Goal: Information Seeking & Learning: Find specific fact

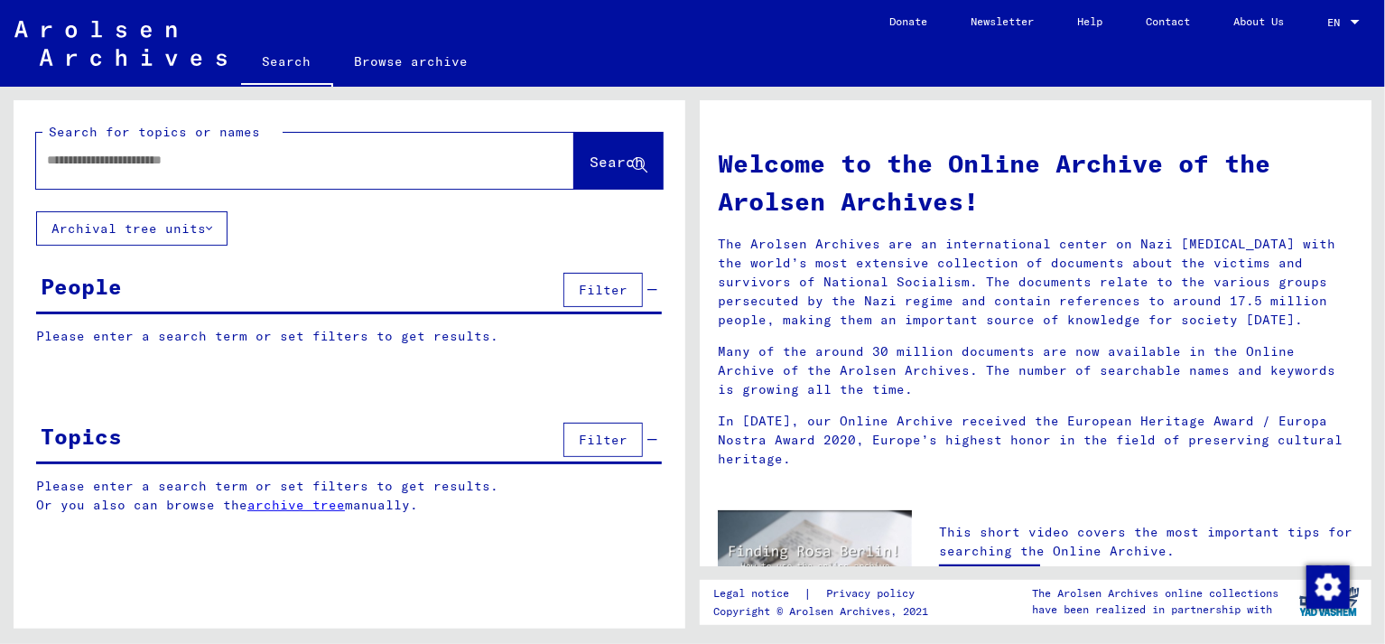
click at [197, 163] on input "text" at bounding box center [283, 160] width 473 height 19
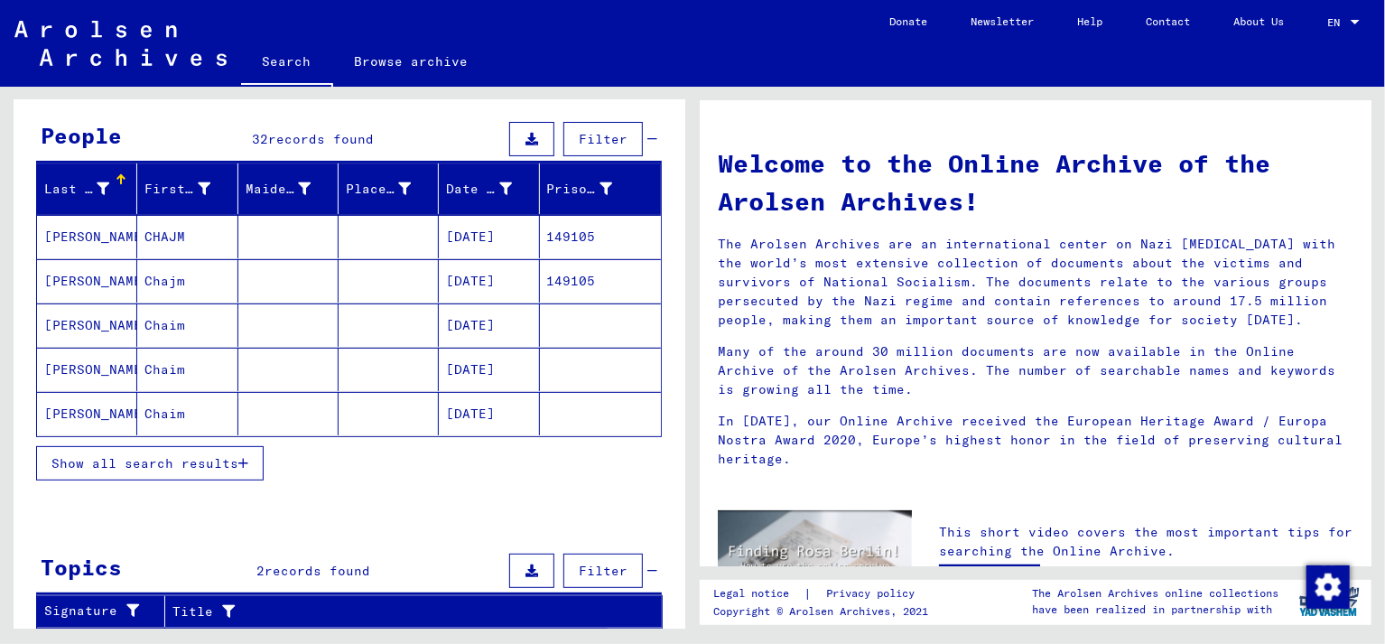
scroll to position [154, 0]
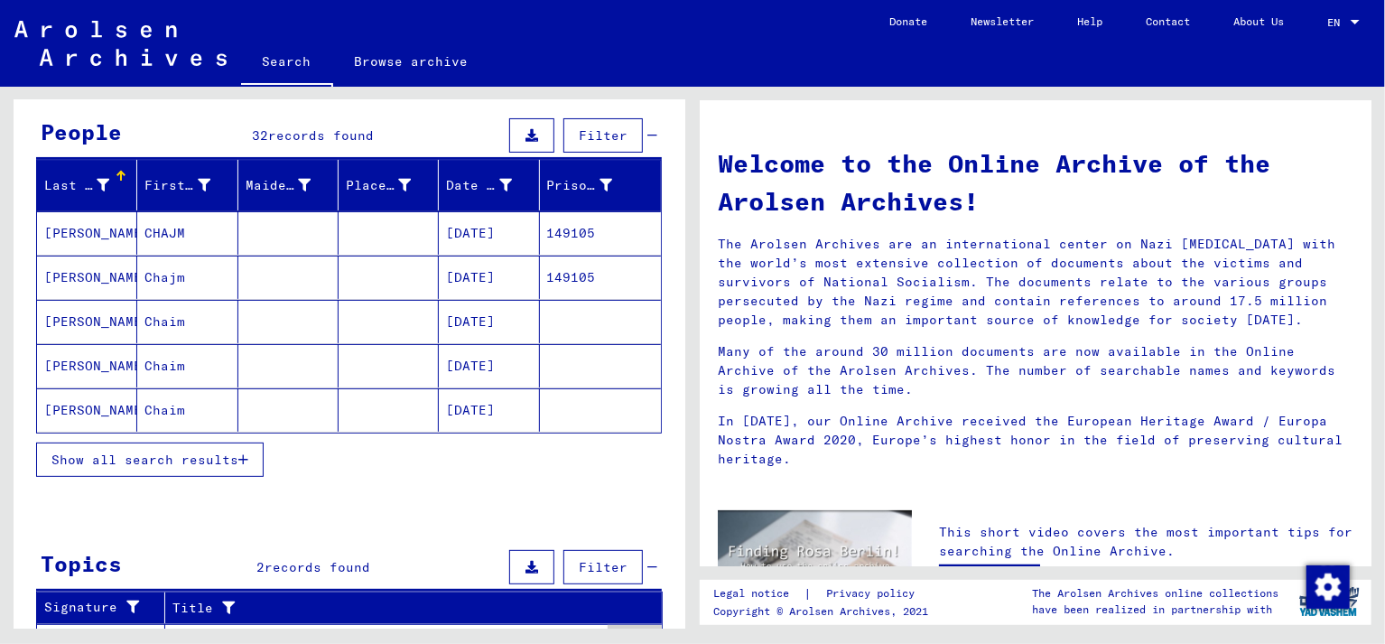
click at [171, 460] on span "Show all search results" at bounding box center [144, 459] width 187 height 16
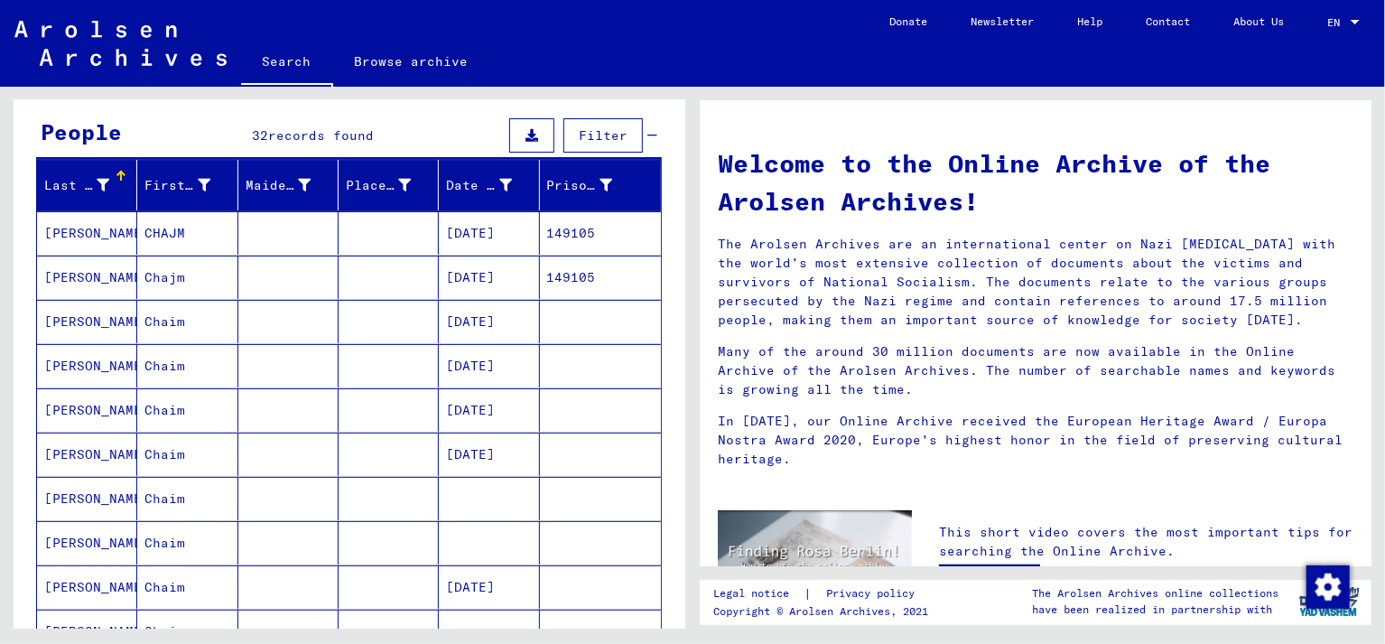
click at [83, 447] on mat-cell "FEDERMAN" at bounding box center [87, 453] width 100 height 43
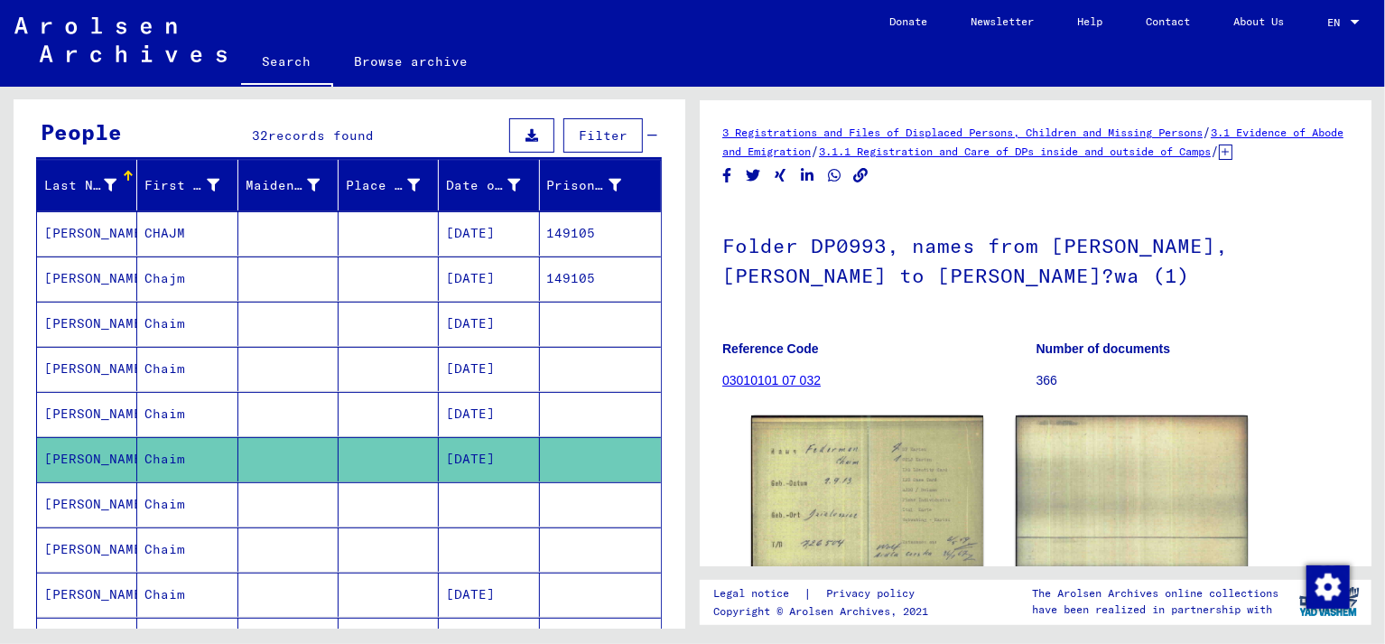
click at [78, 591] on icon at bounding box center [74, 571] width 45 height 72
click at [73, 590] on icon at bounding box center [74, 571] width 45 height 72
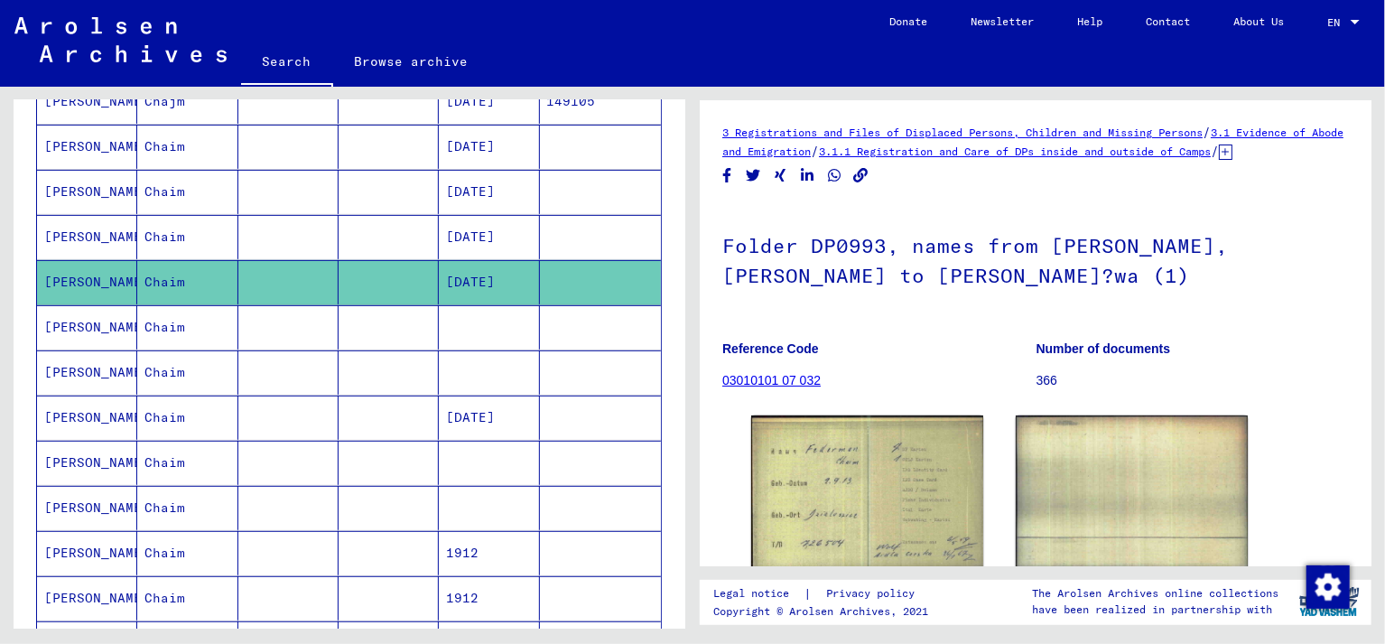
scroll to position [369, 0]
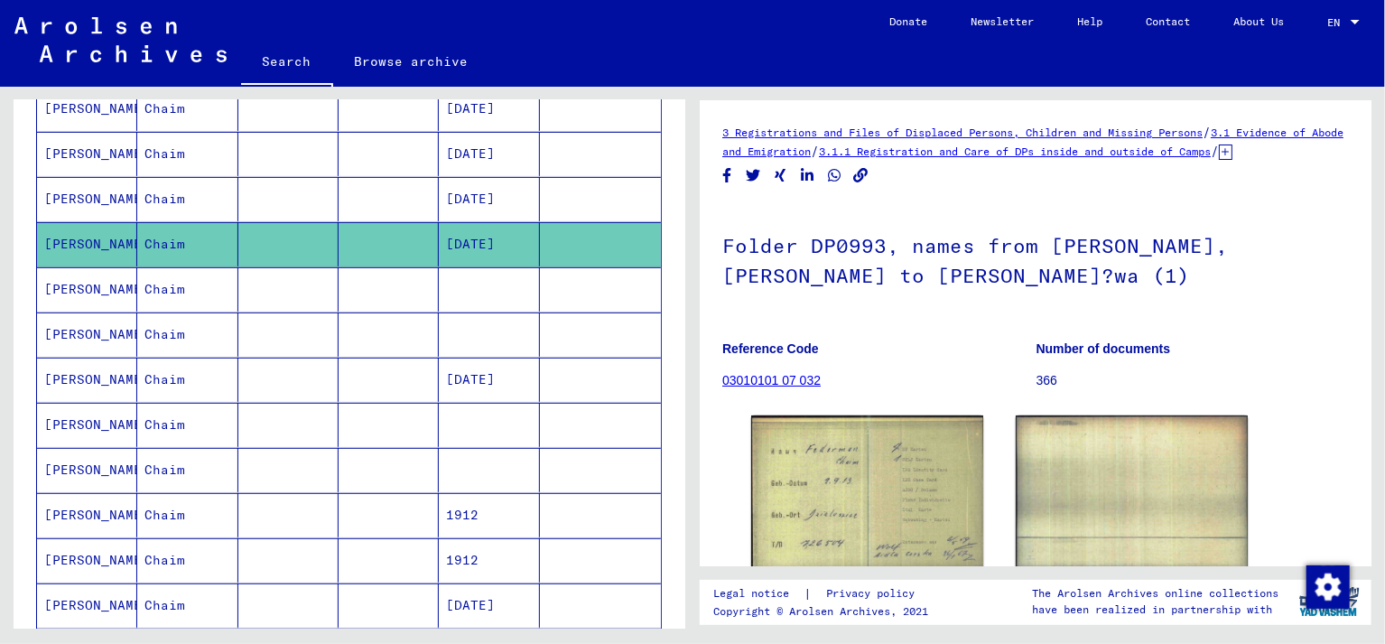
click at [90, 371] on mat-cell "FEDERMAN" at bounding box center [87, 380] width 100 height 44
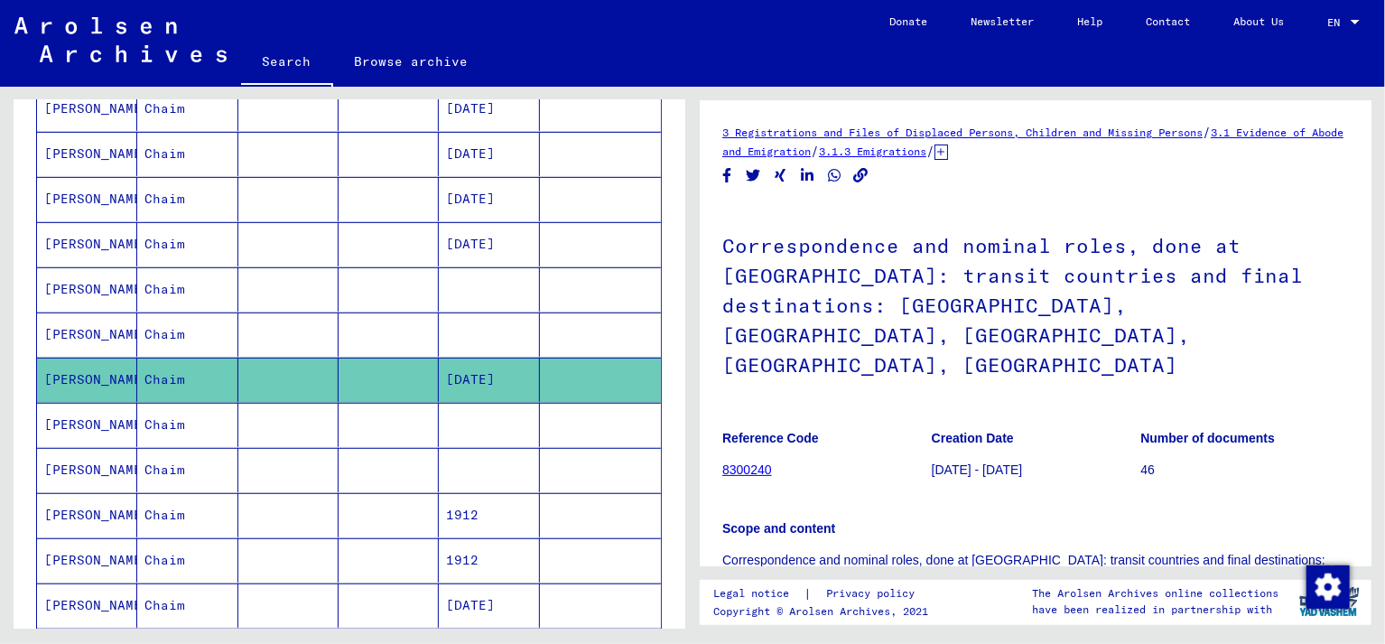
click at [100, 600] on mat-cell "FEDERMAN" at bounding box center [87, 605] width 100 height 44
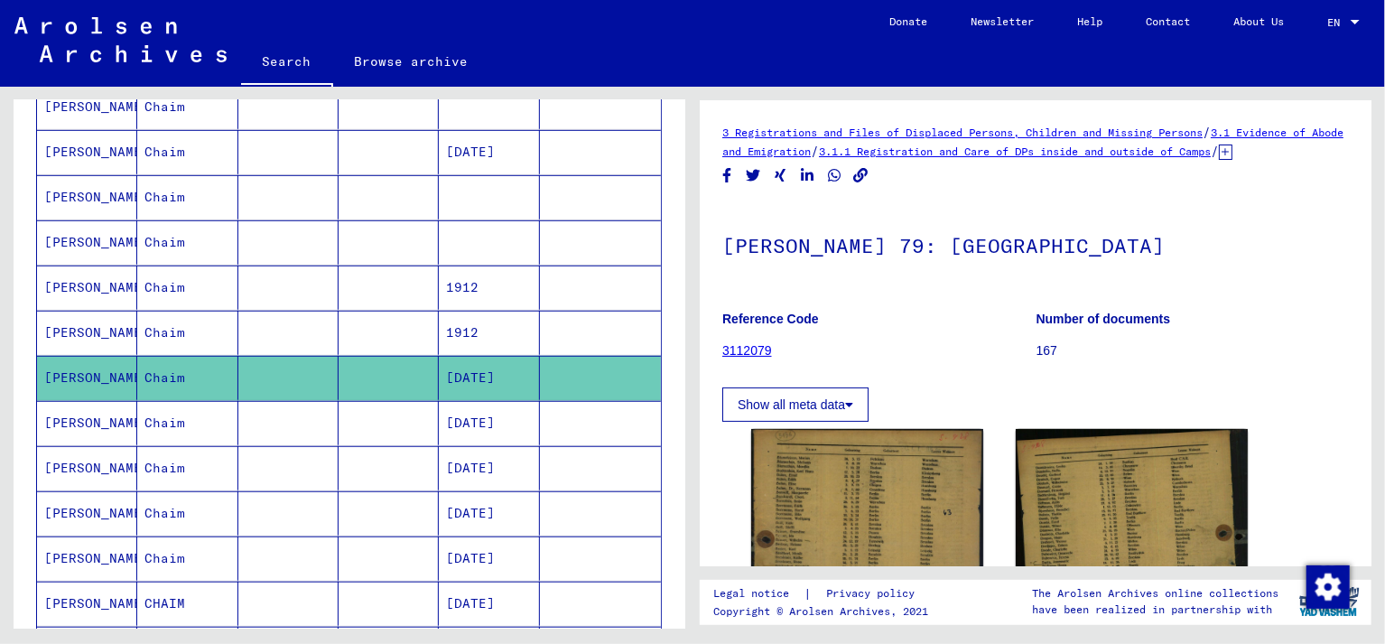
scroll to position [604, 0]
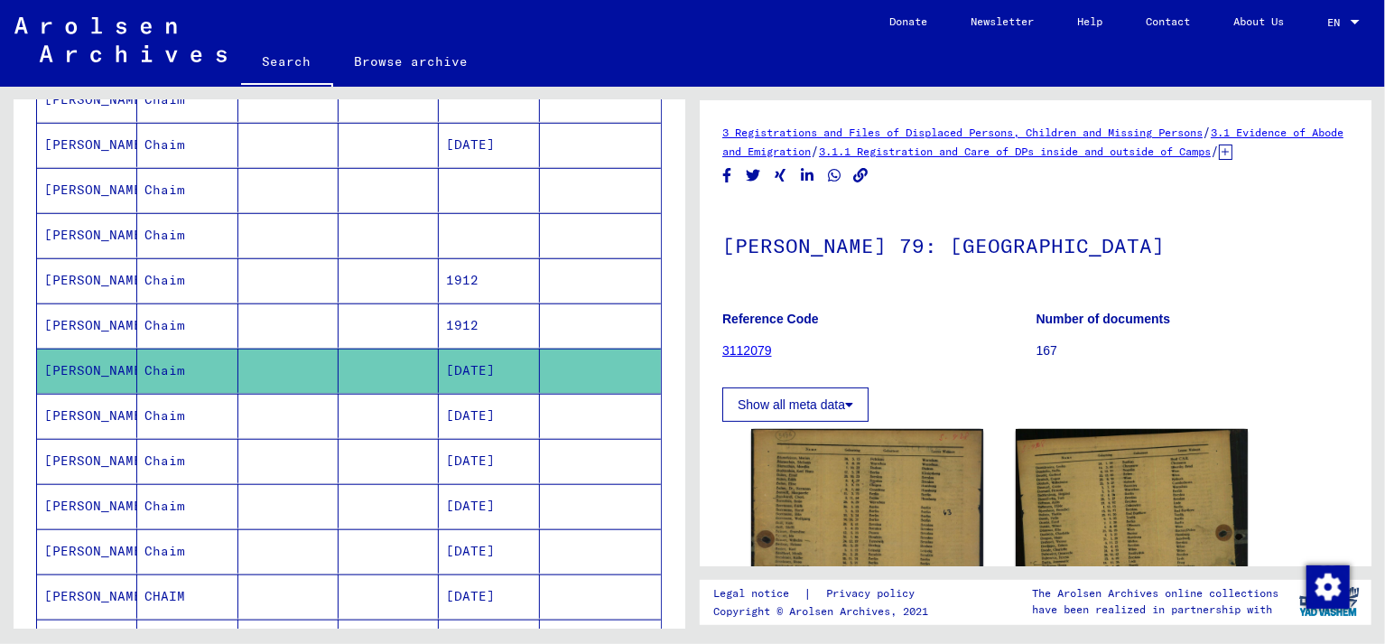
click at [83, 405] on mat-cell "FEDERMAN" at bounding box center [87, 416] width 100 height 44
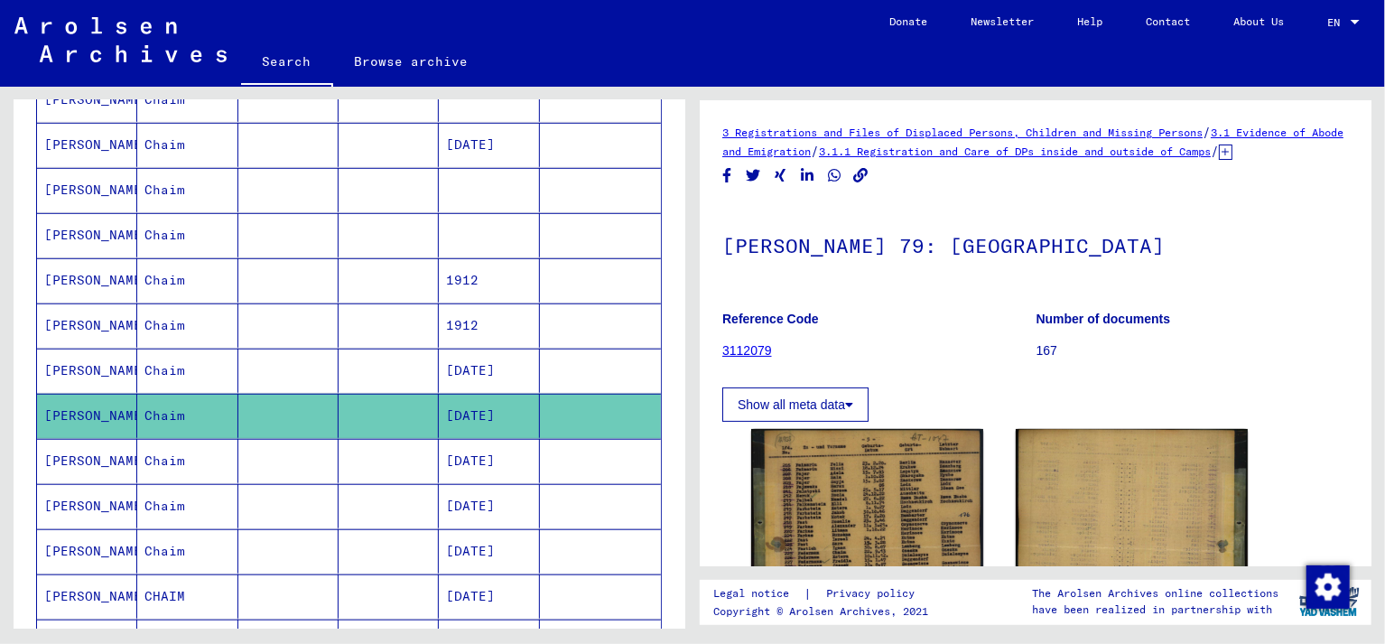
click at [91, 542] on icon at bounding box center [74, 571] width 45 height 72
click at [83, 541] on icon at bounding box center [74, 571] width 45 height 72
click at [79, 542] on icon at bounding box center [74, 571] width 45 height 72
click at [99, 538] on mat-cell "FEDERMAN" at bounding box center [87, 551] width 100 height 44
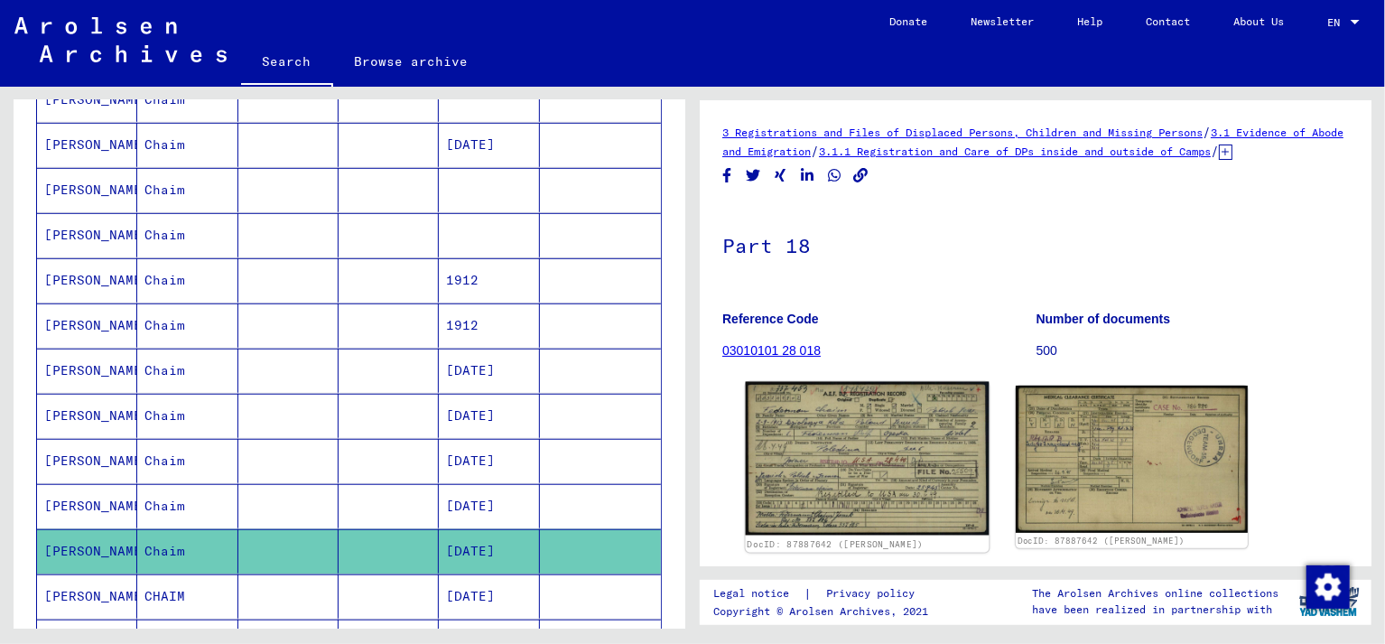
click at [853, 485] on img at bounding box center [868, 458] width 244 height 153
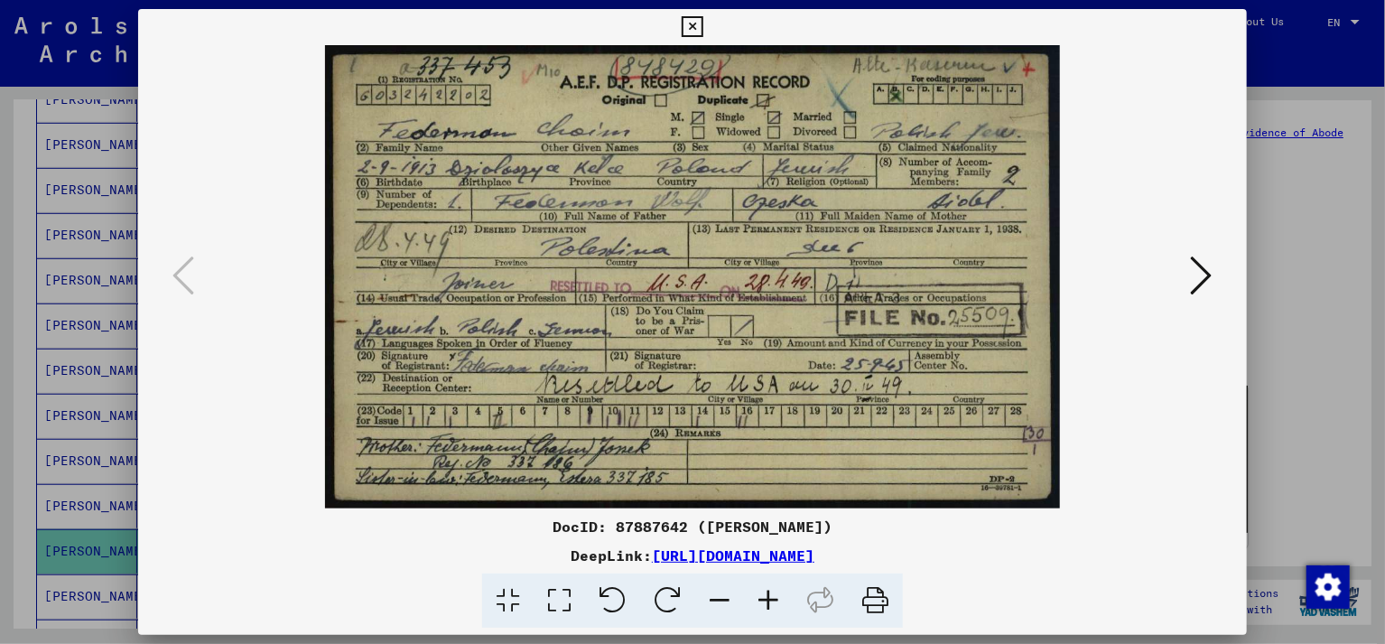
click at [702, 26] on icon at bounding box center [692, 27] width 21 height 22
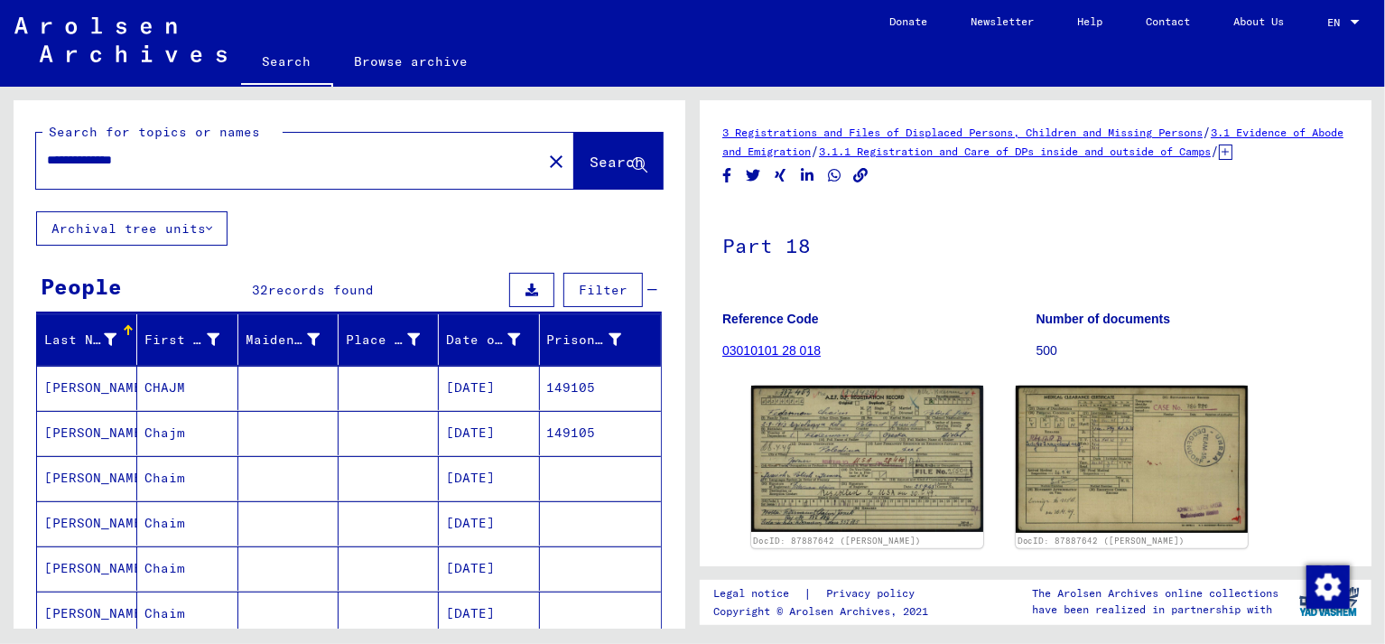
drag, startPoint x: 193, startPoint y: 156, endPoint x: 0, endPoint y: 144, distance: 193.6
click at [47, 151] on input "**********" at bounding box center [289, 160] width 484 height 19
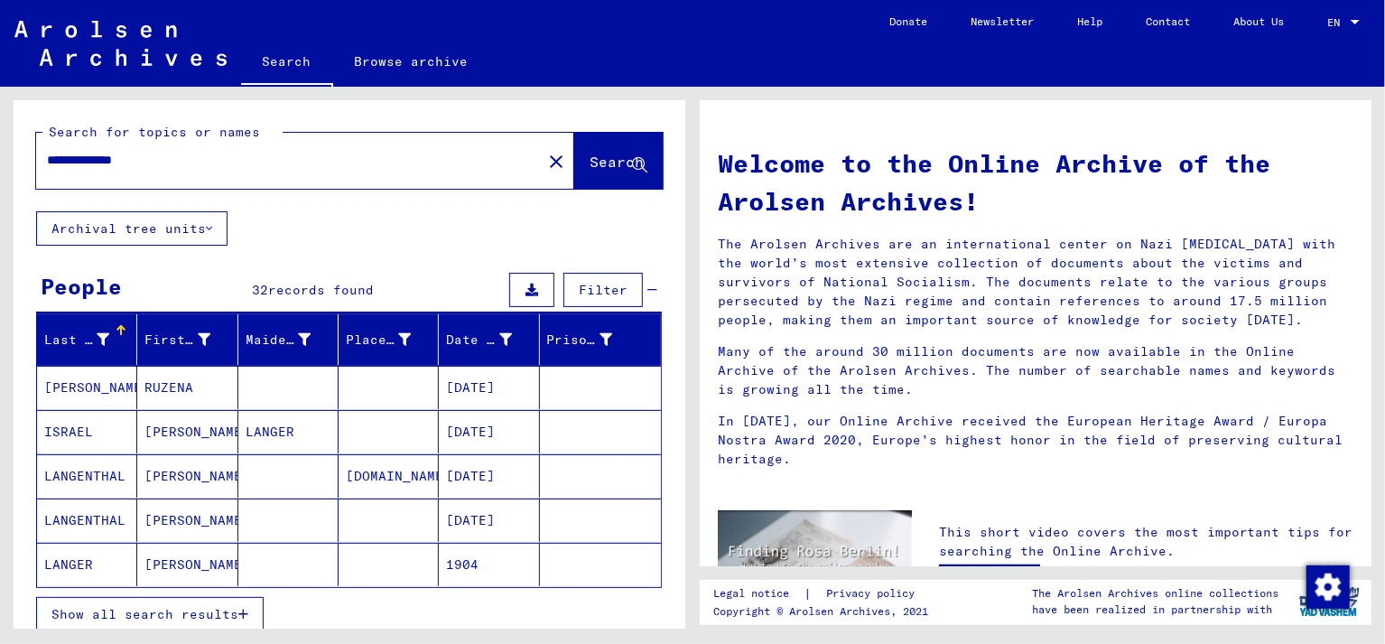
click at [108, 609] on span "Show all search results" at bounding box center [144, 614] width 187 height 16
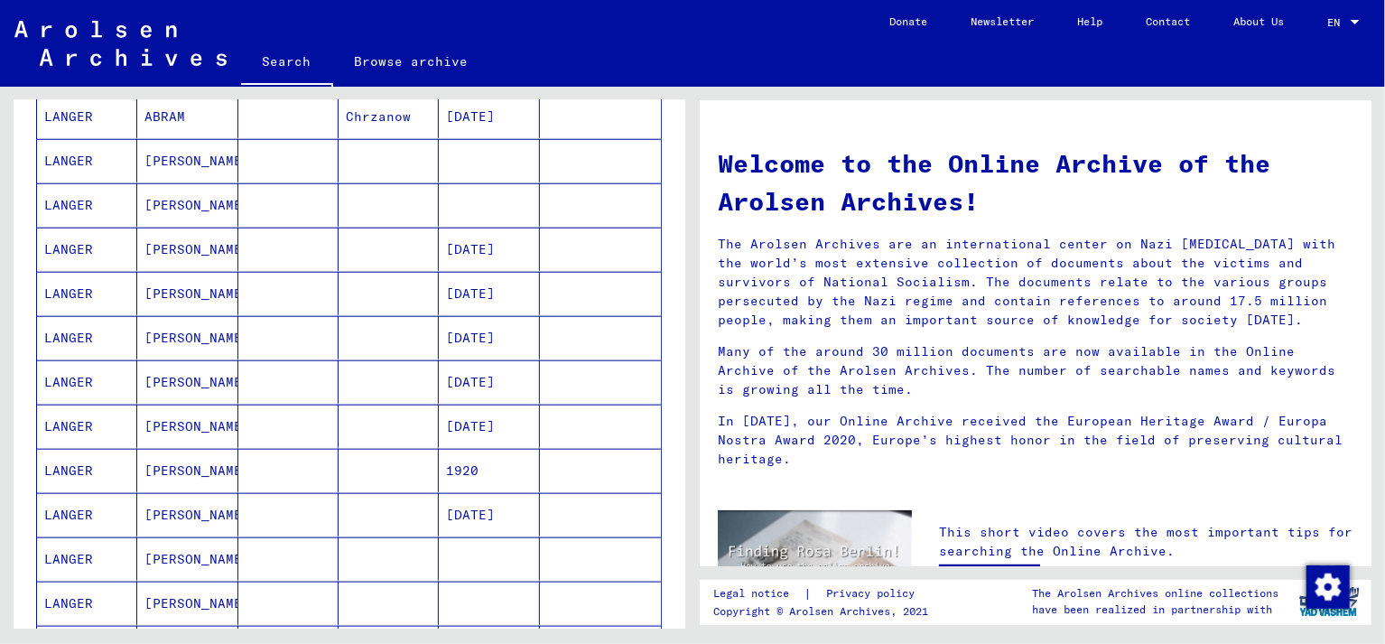
scroll to position [811, 0]
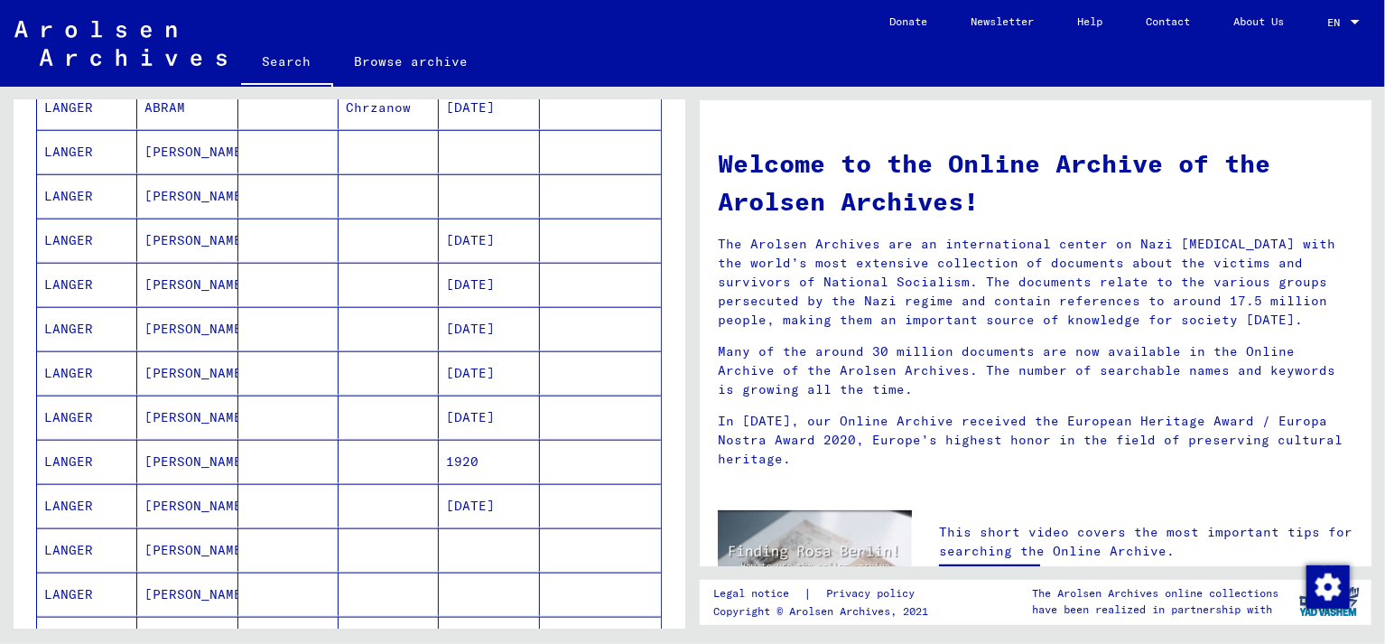
click at [69, 323] on mat-cell "LANGER" at bounding box center [87, 328] width 100 height 43
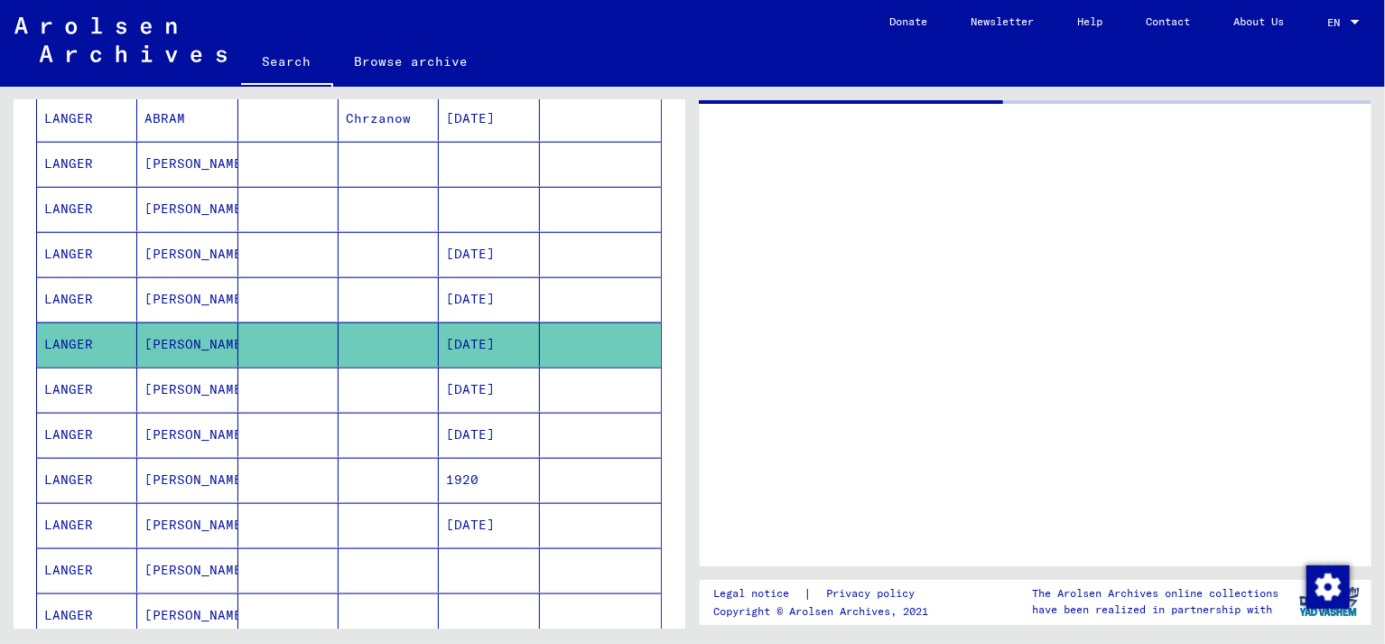
scroll to position [820, 0]
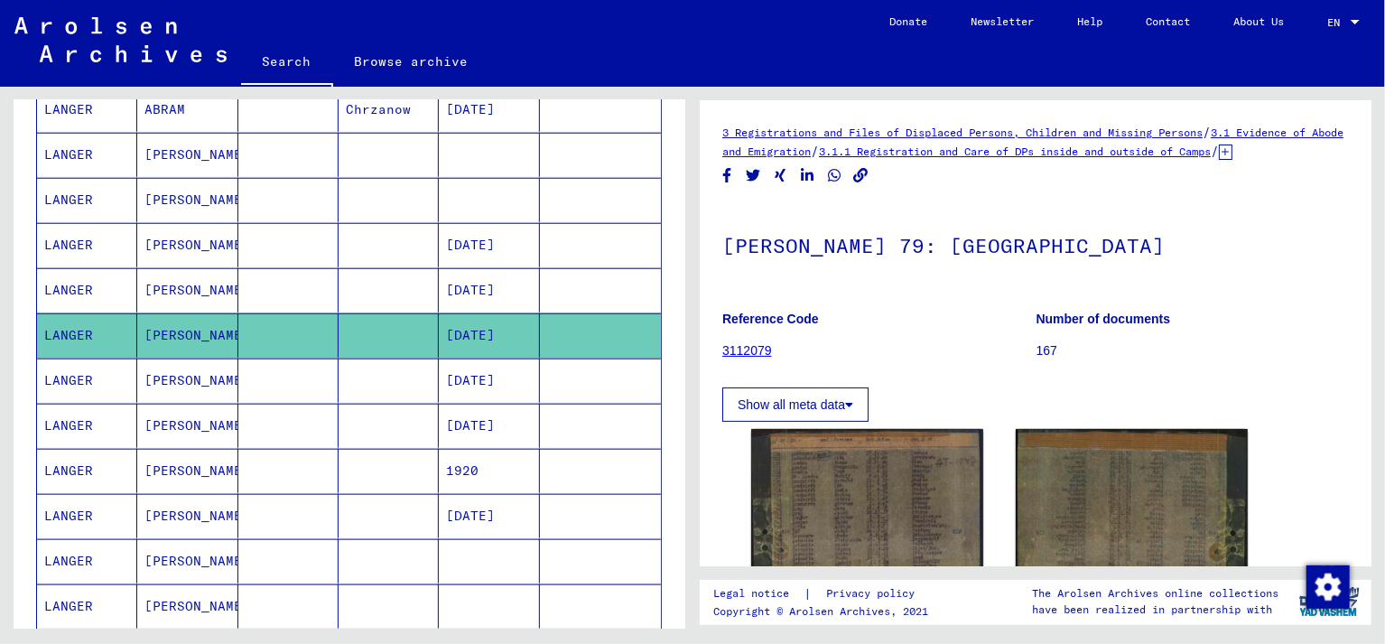
click at [72, 382] on mat-cell "LANGER" at bounding box center [87, 380] width 100 height 44
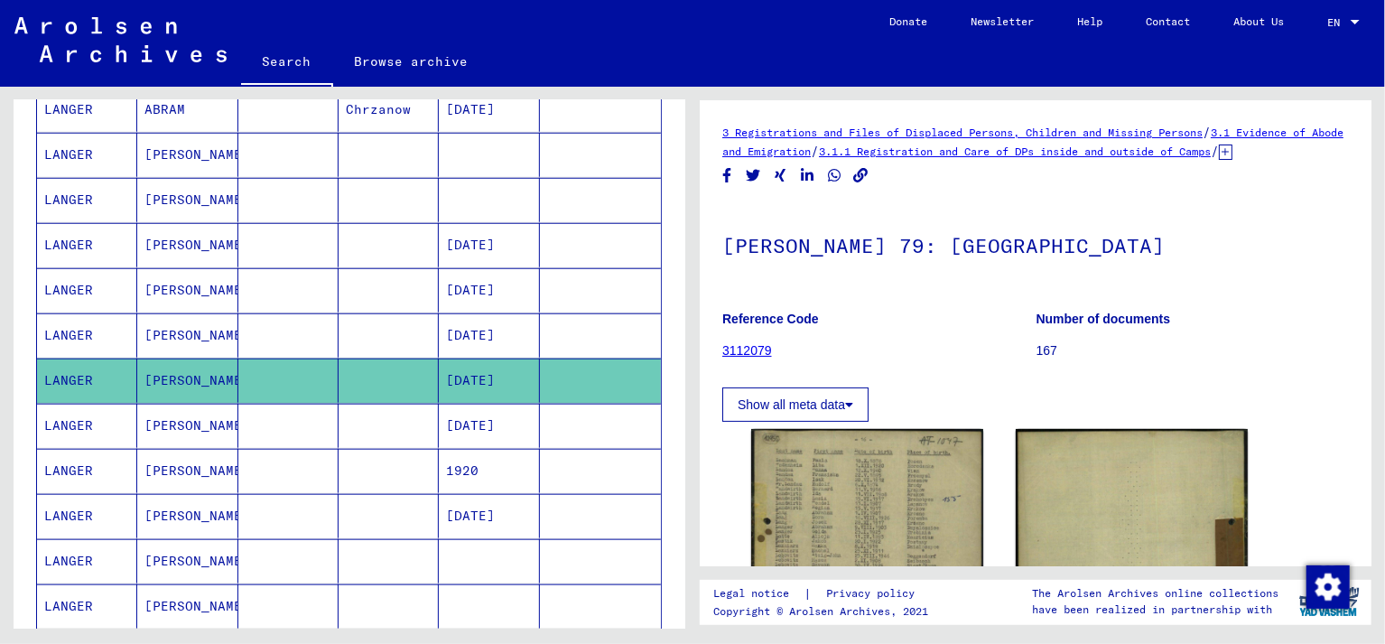
click at [70, 428] on mat-cell "LANGER" at bounding box center [87, 426] width 100 height 44
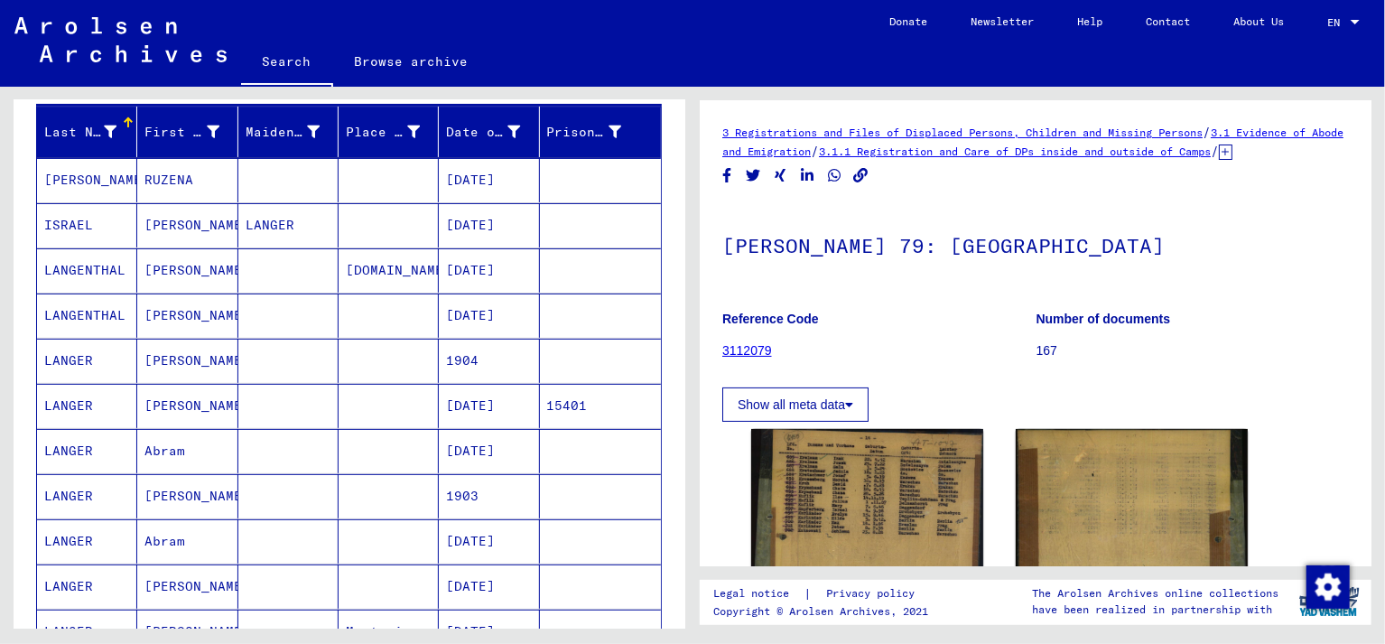
scroll to position [196, 0]
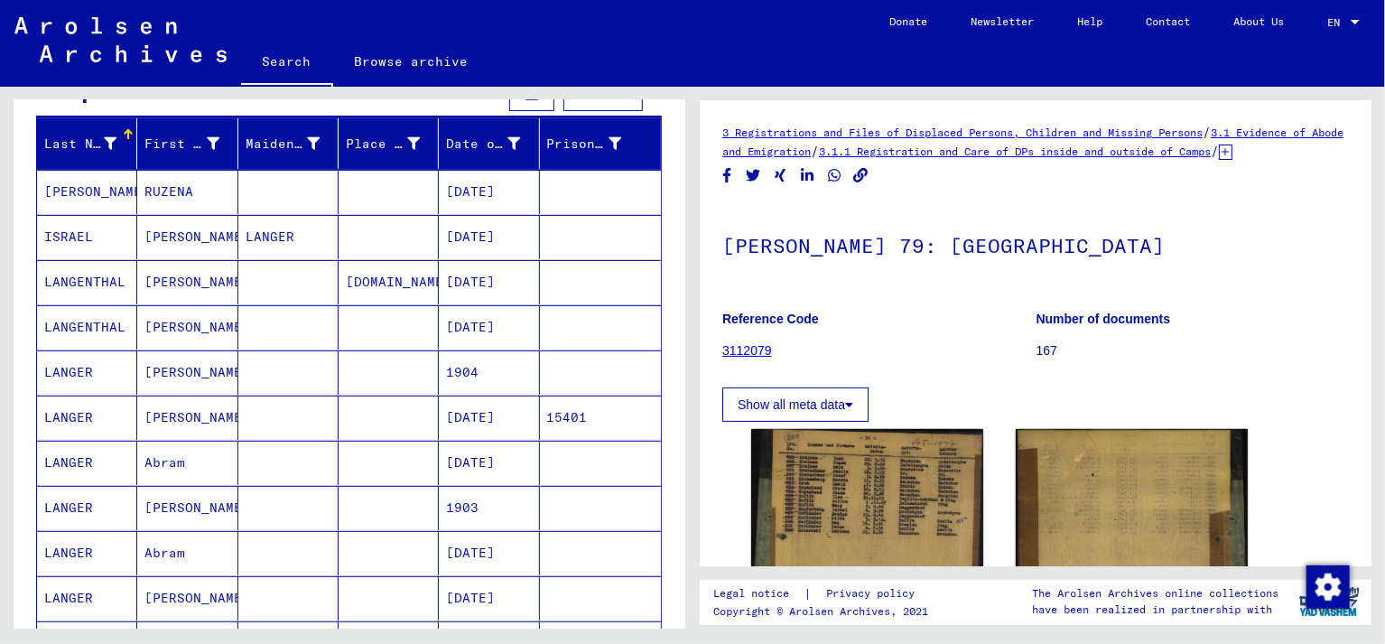
click at [76, 457] on mat-cell "LANGER" at bounding box center [87, 463] width 100 height 44
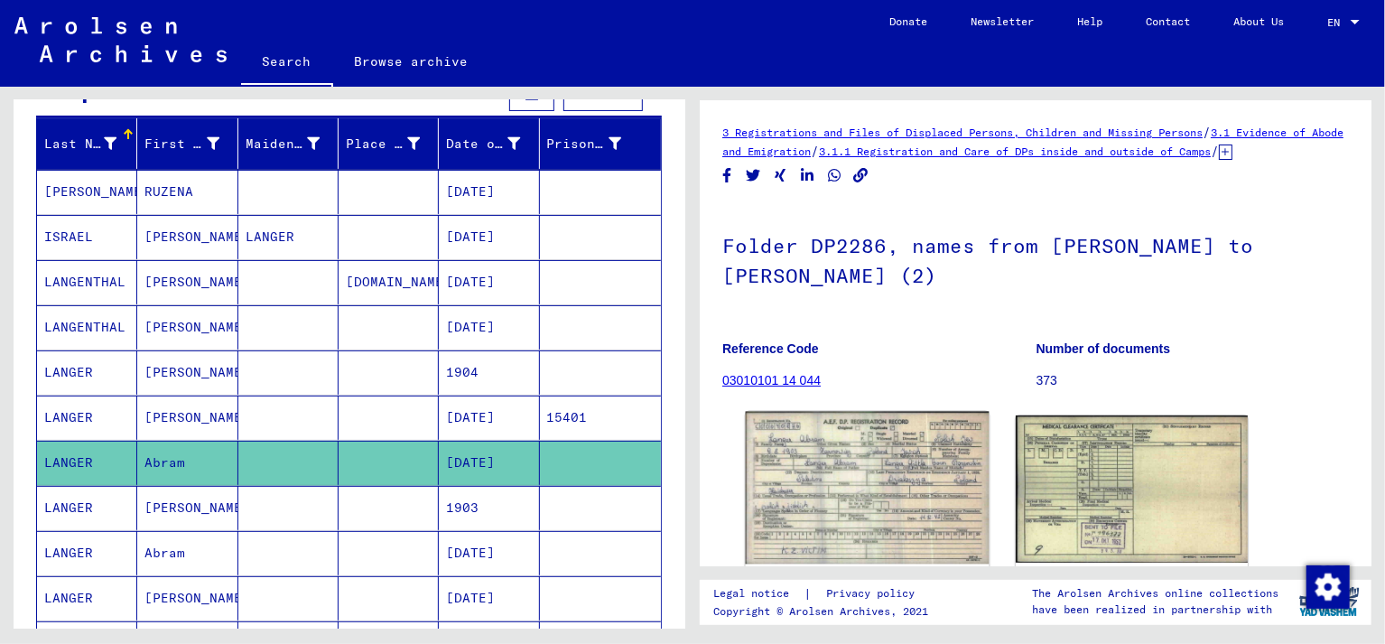
click at [969, 517] on img at bounding box center [868, 488] width 244 height 153
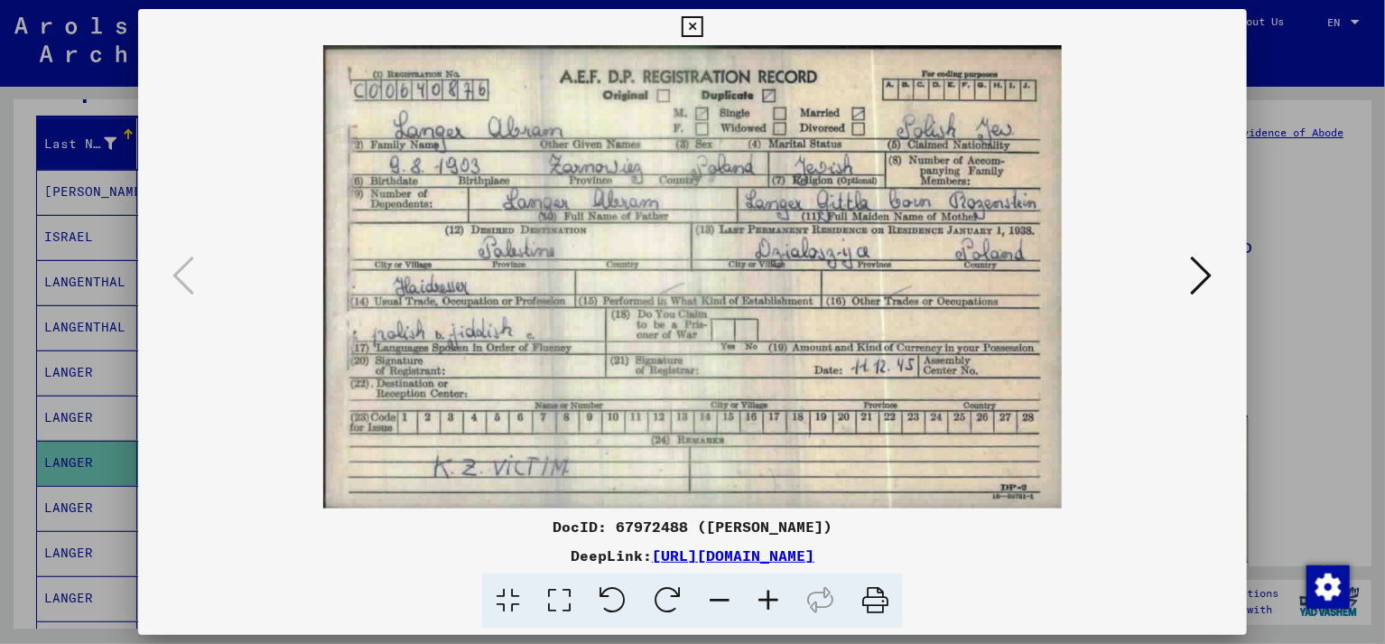
click at [1199, 274] on icon at bounding box center [1202, 275] width 22 height 43
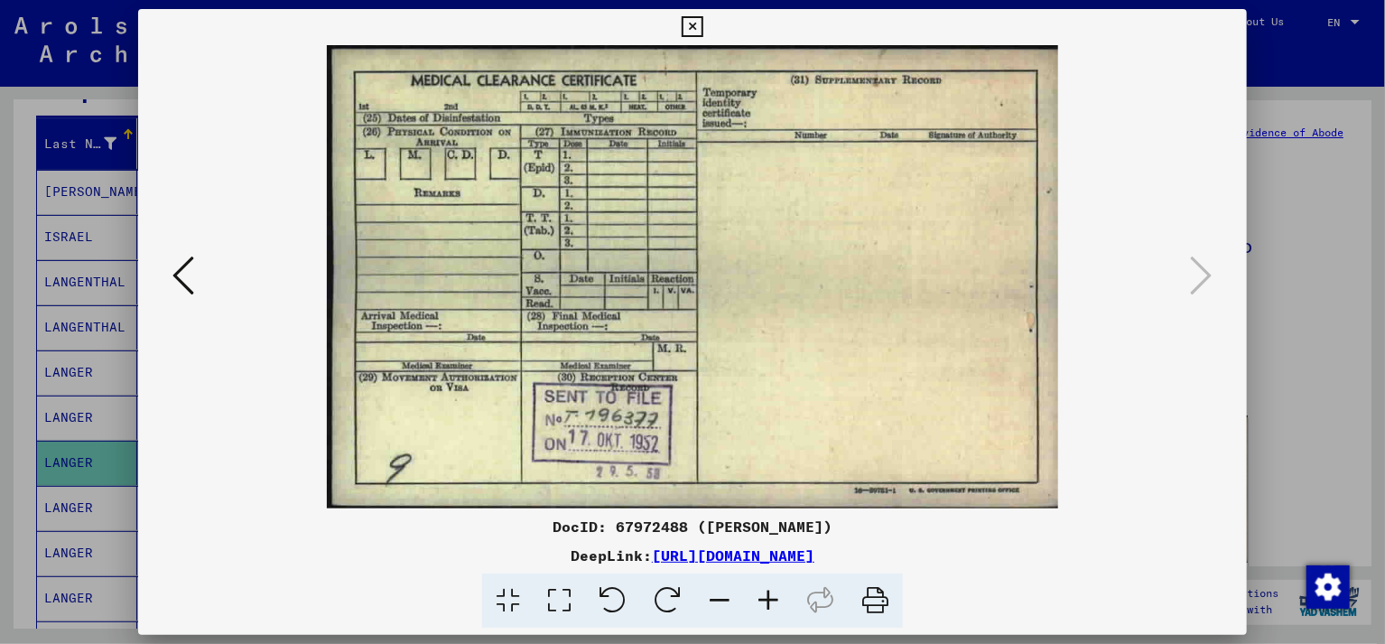
click at [702, 27] on icon at bounding box center [692, 27] width 21 height 22
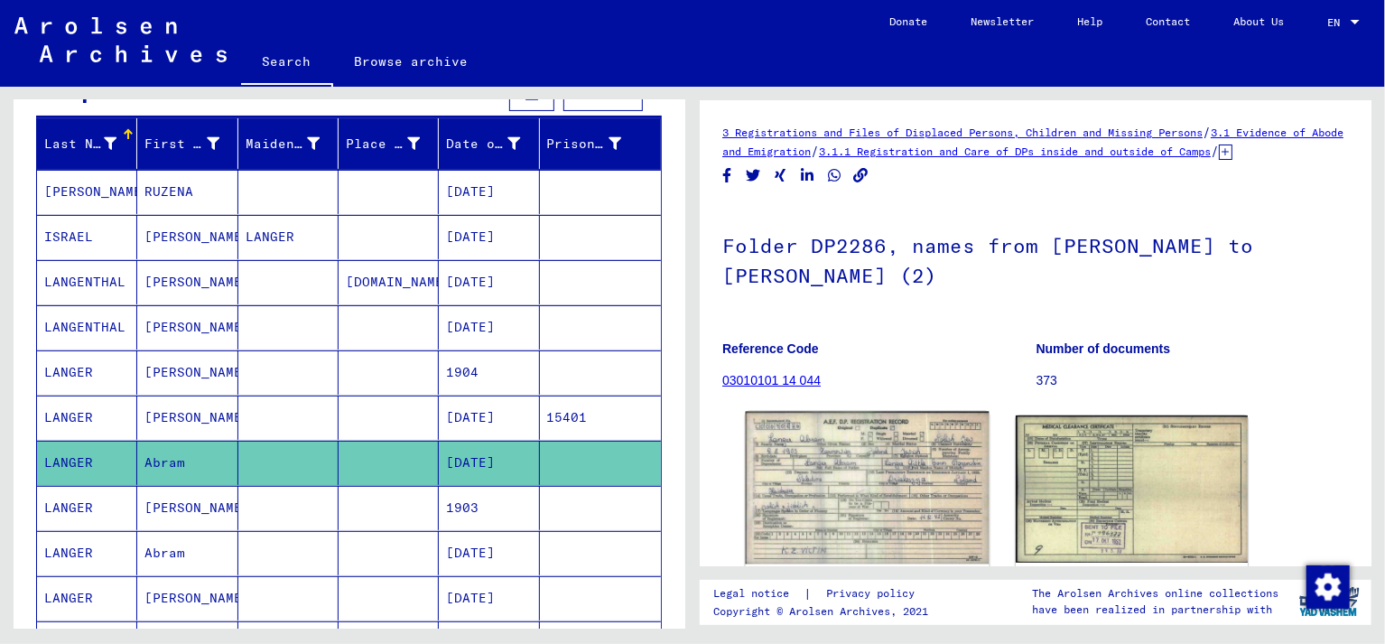
click at [867, 501] on img at bounding box center [868, 488] width 244 height 153
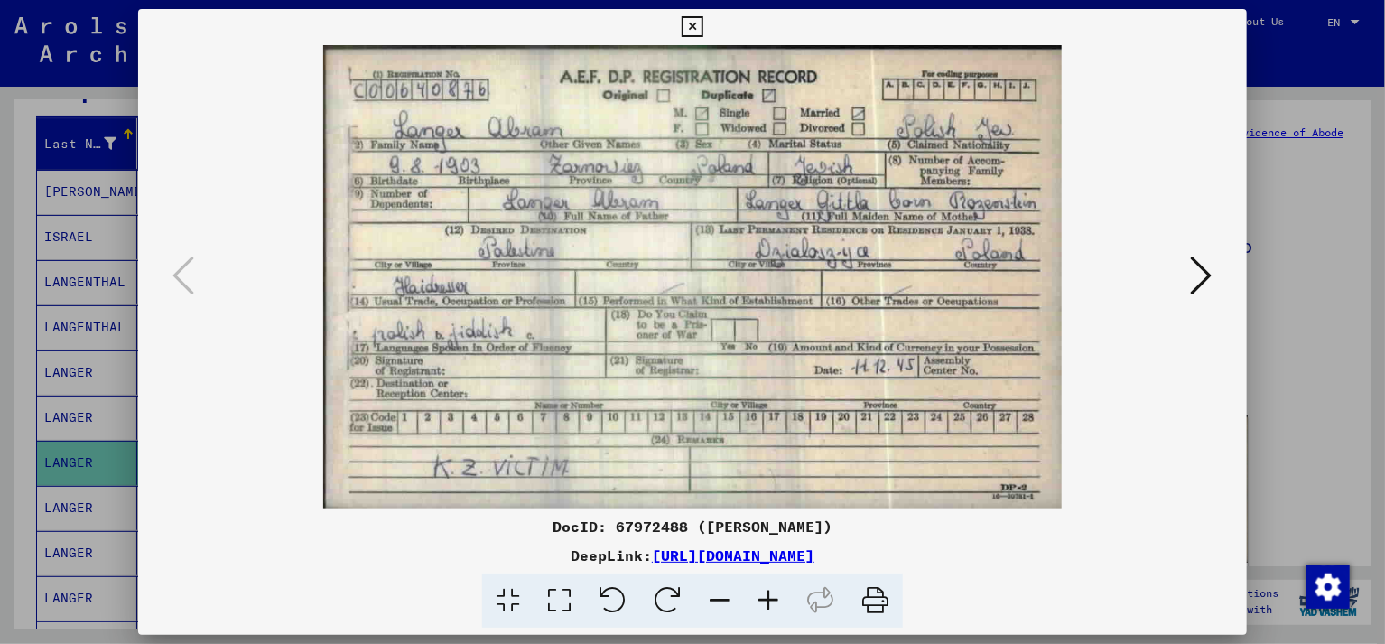
click at [702, 23] on icon at bounding box center [692, 27] width 21 height 22
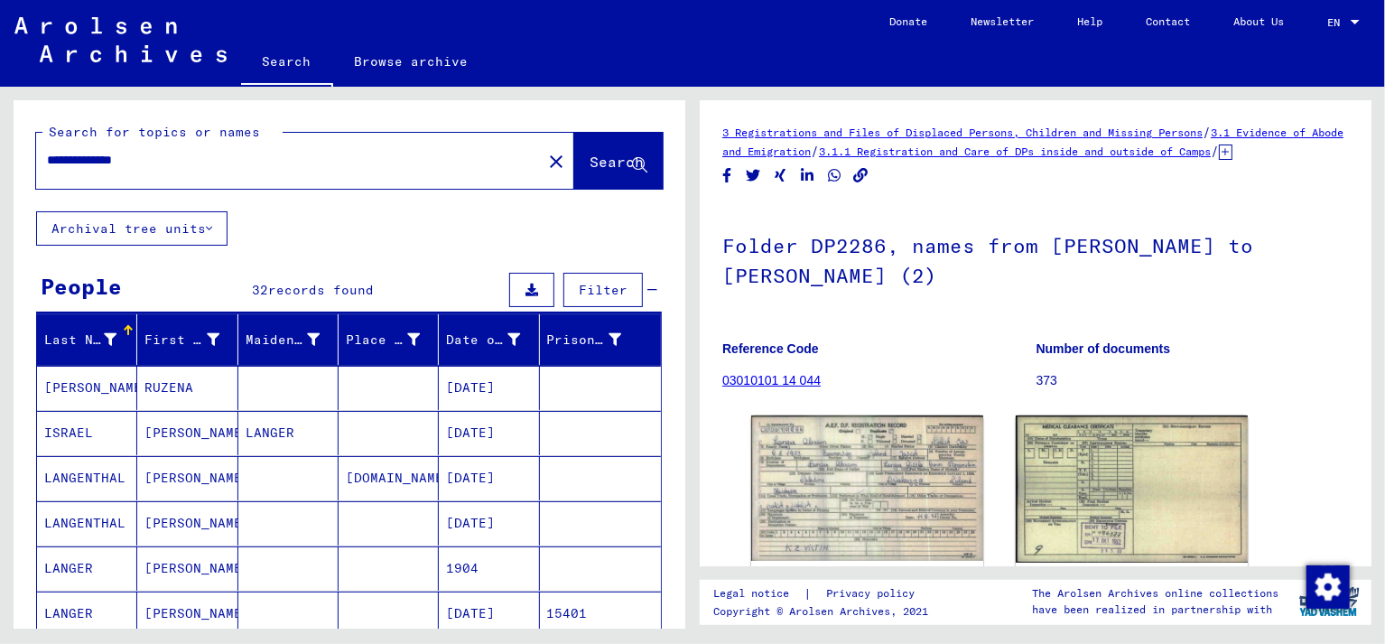
click at [163, 163] on input "**********" at bounding box center [289, 160] width 484 height 19
type input "*"
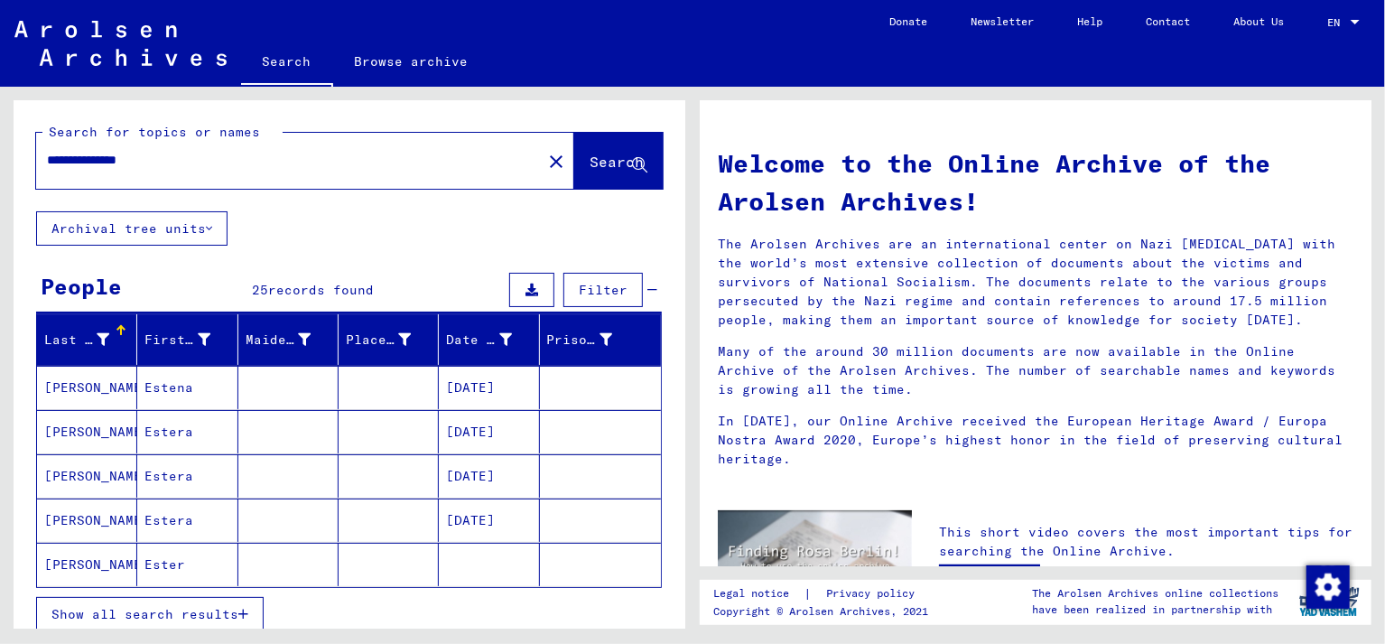
click at [67, 432] on mat-cell "FEDERMAN" at bounding box center [87, 431] width 100 height 43
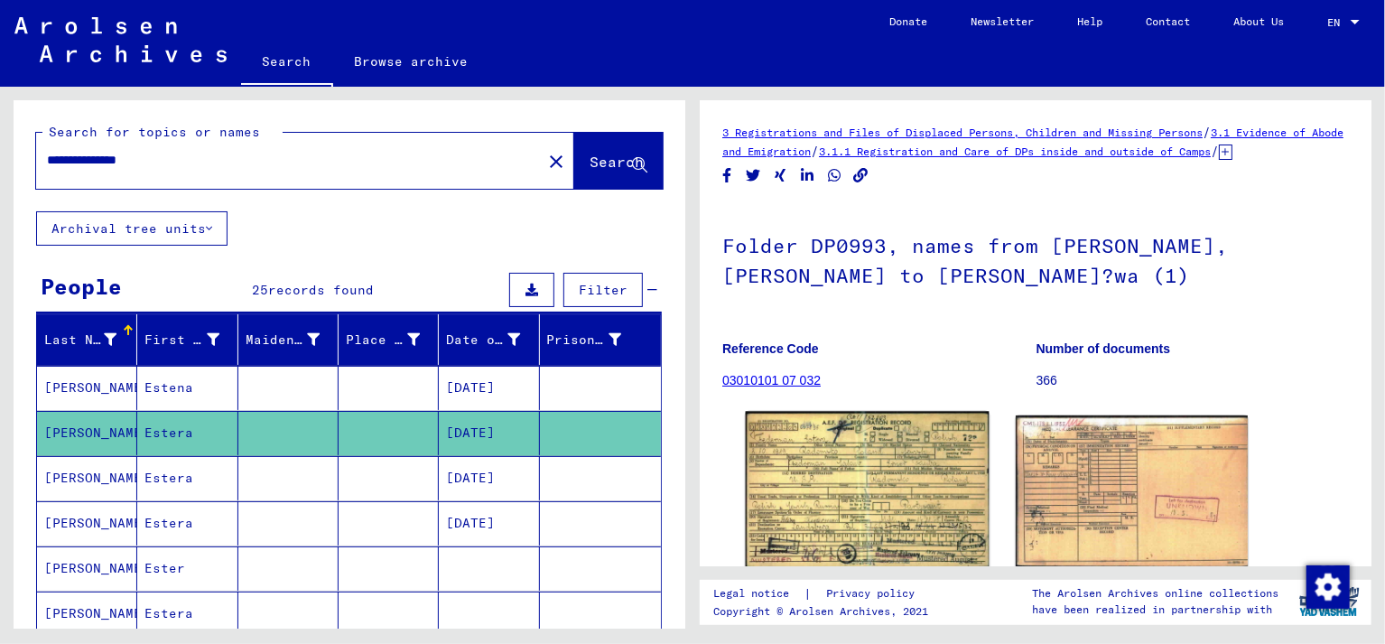
click at [870, 484] on img at bounding box center [868, 490] width 244 height 156
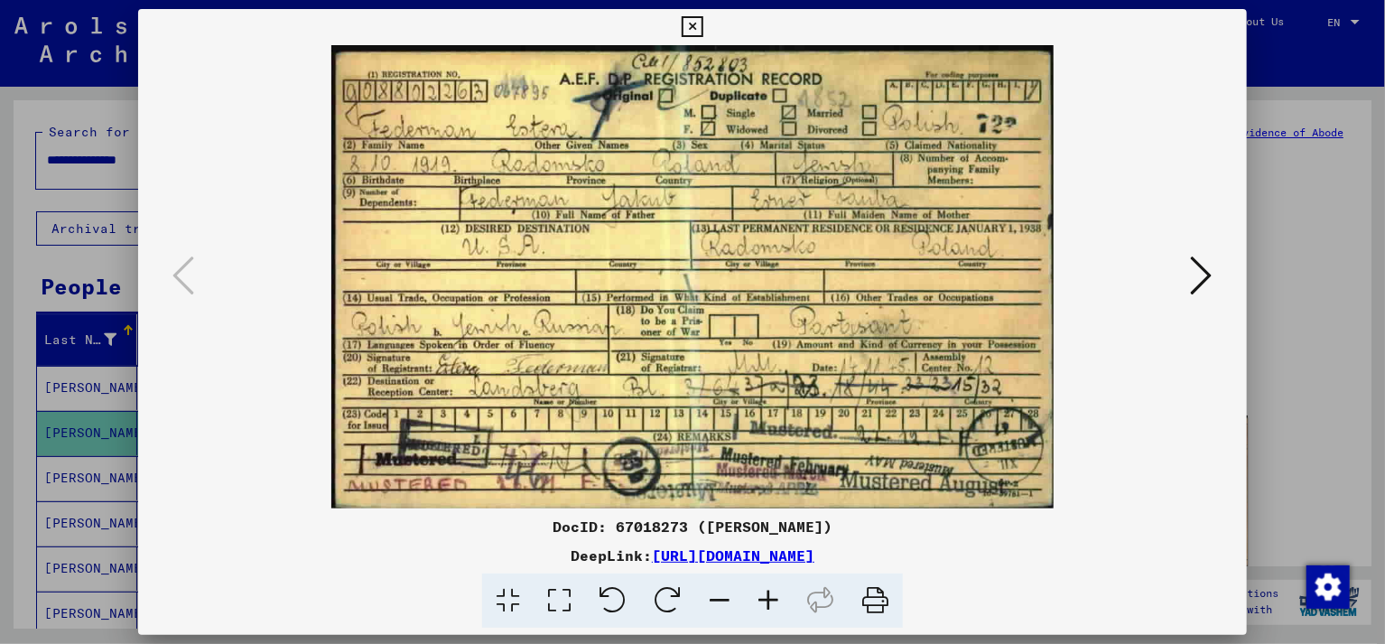
click at [1212, 272] on icon at bounding box center [1202, 275] width 22 height 43
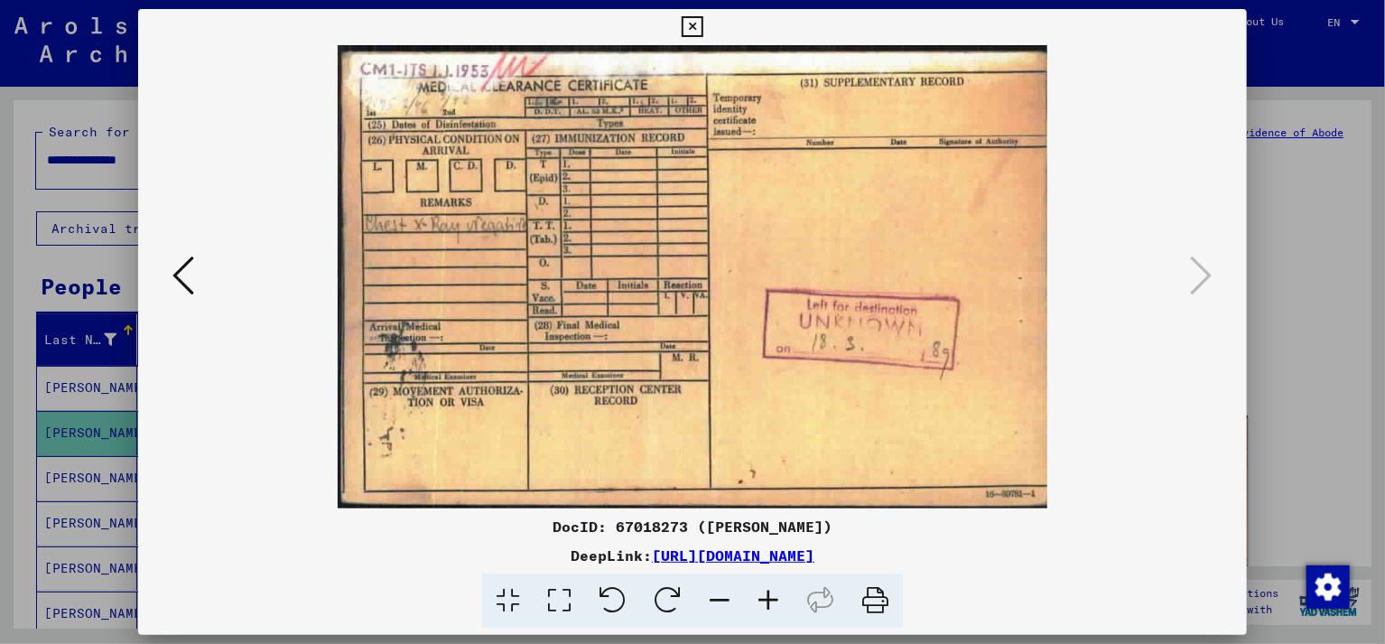
click at [702, 26] on icon at bounding box center [692, 27] width 21 height 22
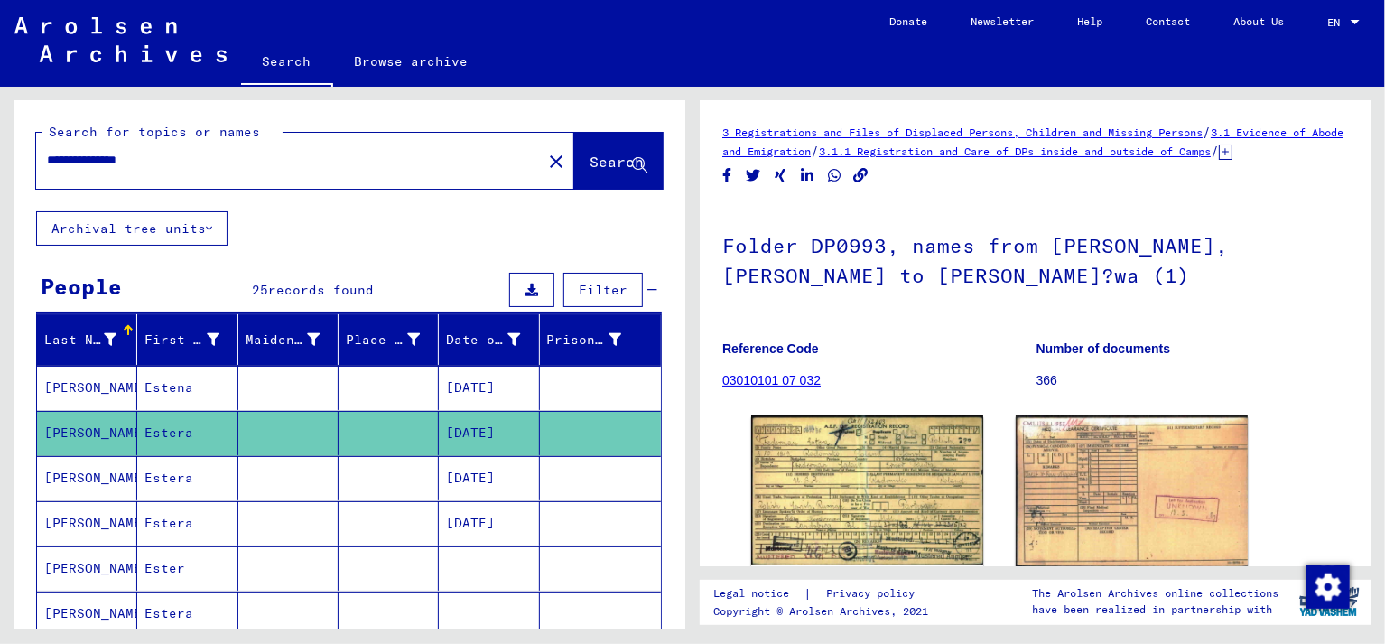
click at [78, 526] on mat-cell "FEDERMAN" at bounding box center [87, 523] width 100 height 44
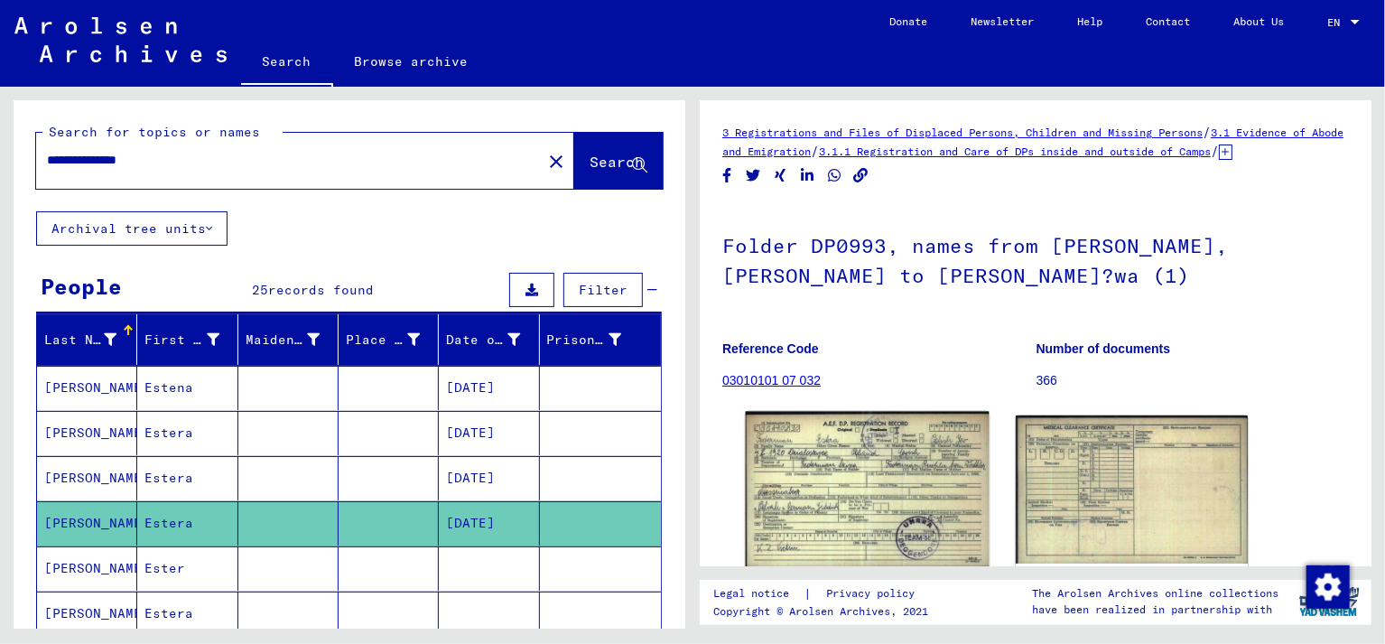
click at [836, 489] on img at bounding box center [868, 490] width 244 height 156
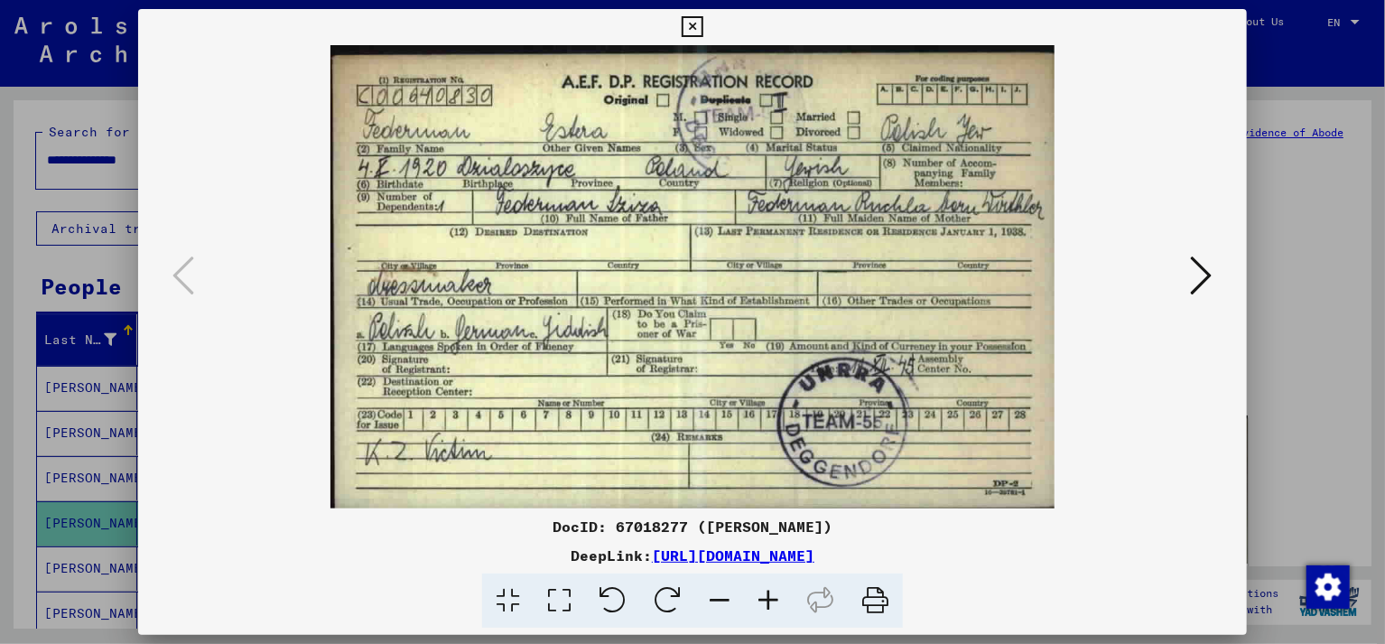
click at [1194, 272] on icon at bounding box center [1202, 275] width 22 height 43
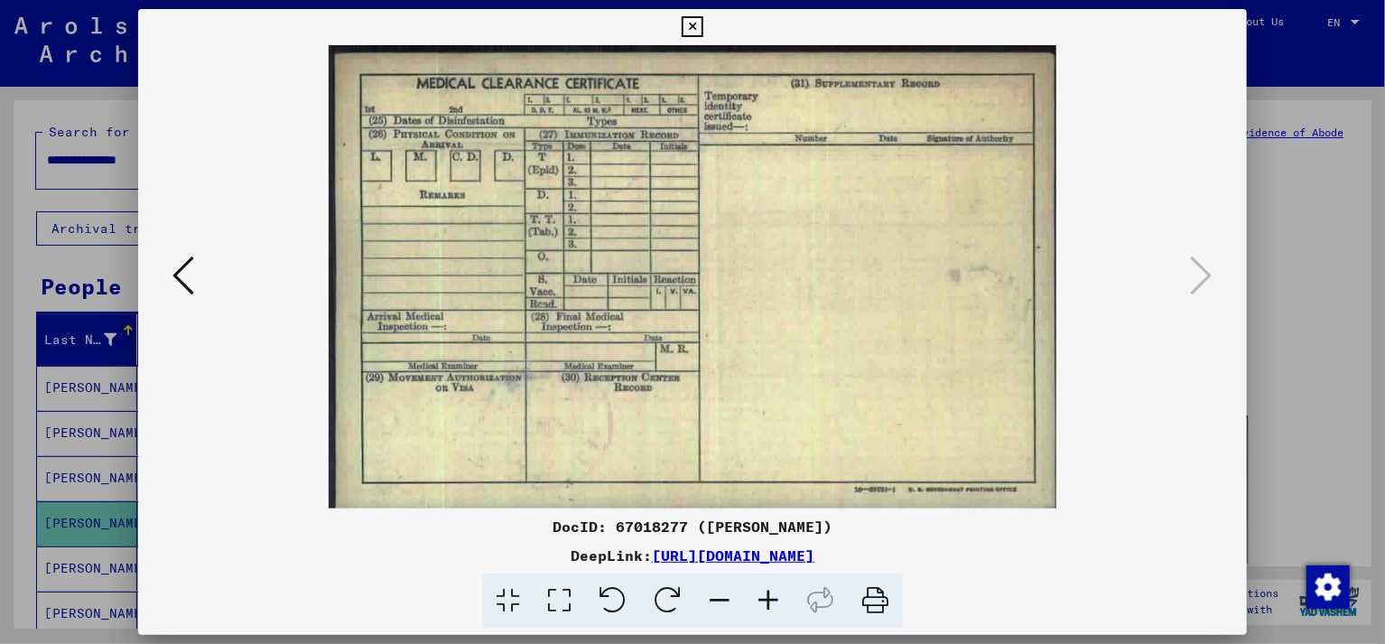
click at [182, 284] on icon at bounding box center [183, 275] width 22 height 43
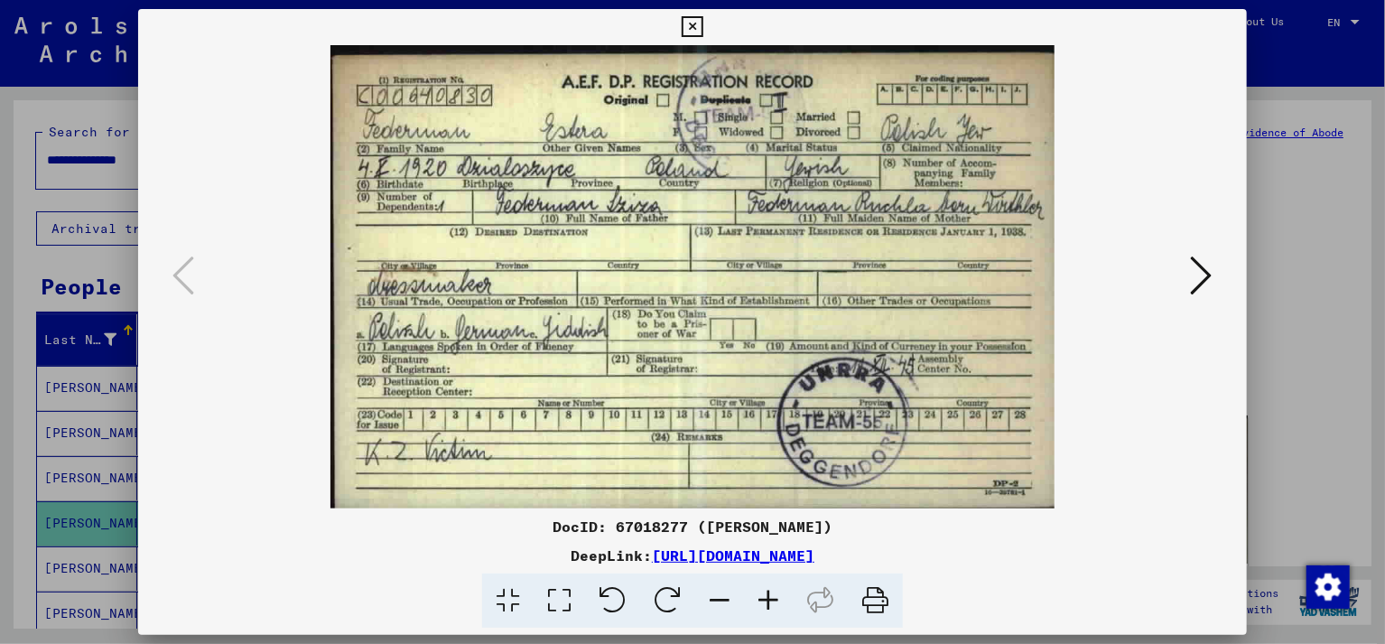
click at [702, 22] on icon at bounding box center [692, 27] width 21 height 22
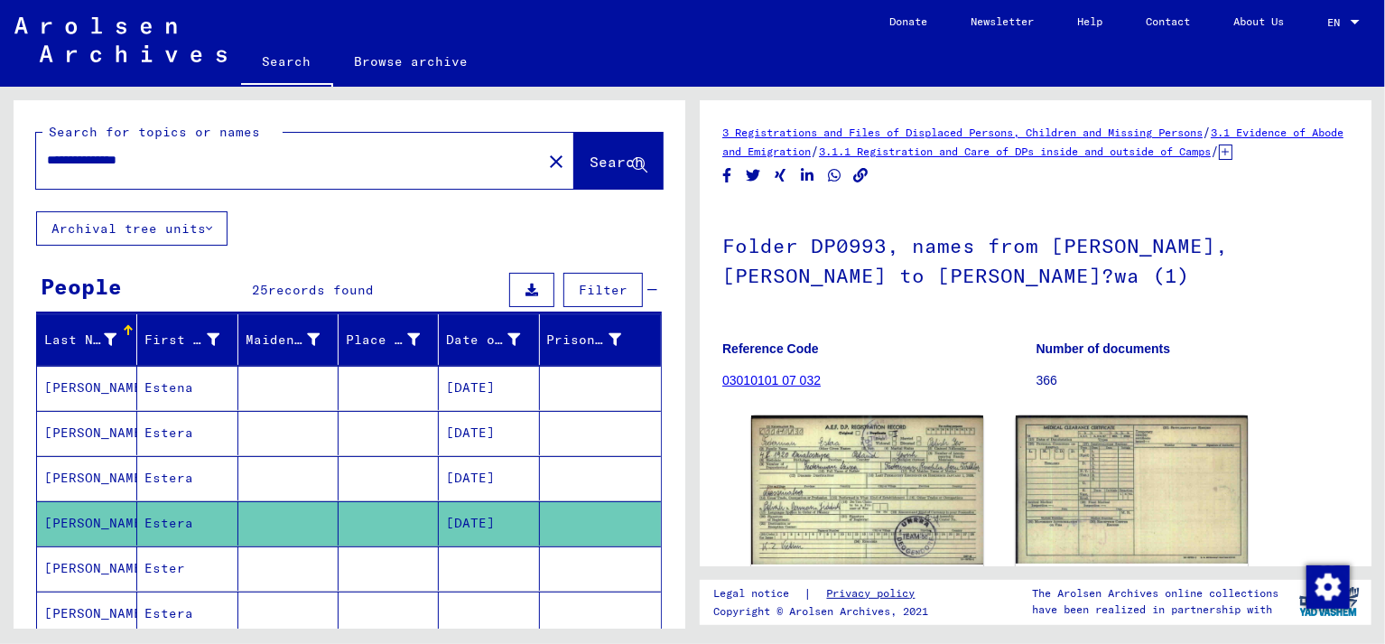
click at [900, 591] on link "Privacy policy" at bounding box center [875, 593] width 125 height 19
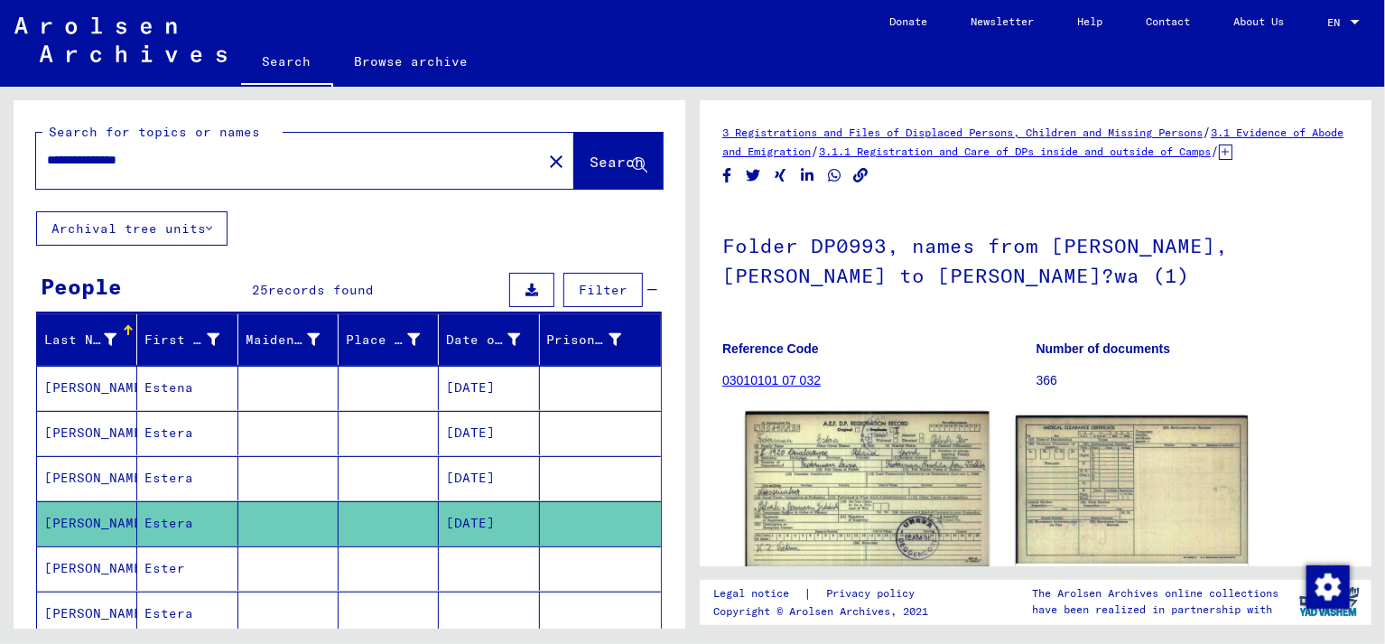
click at [896, 488] on img at bounding box center [868, 490] width 244 height 156
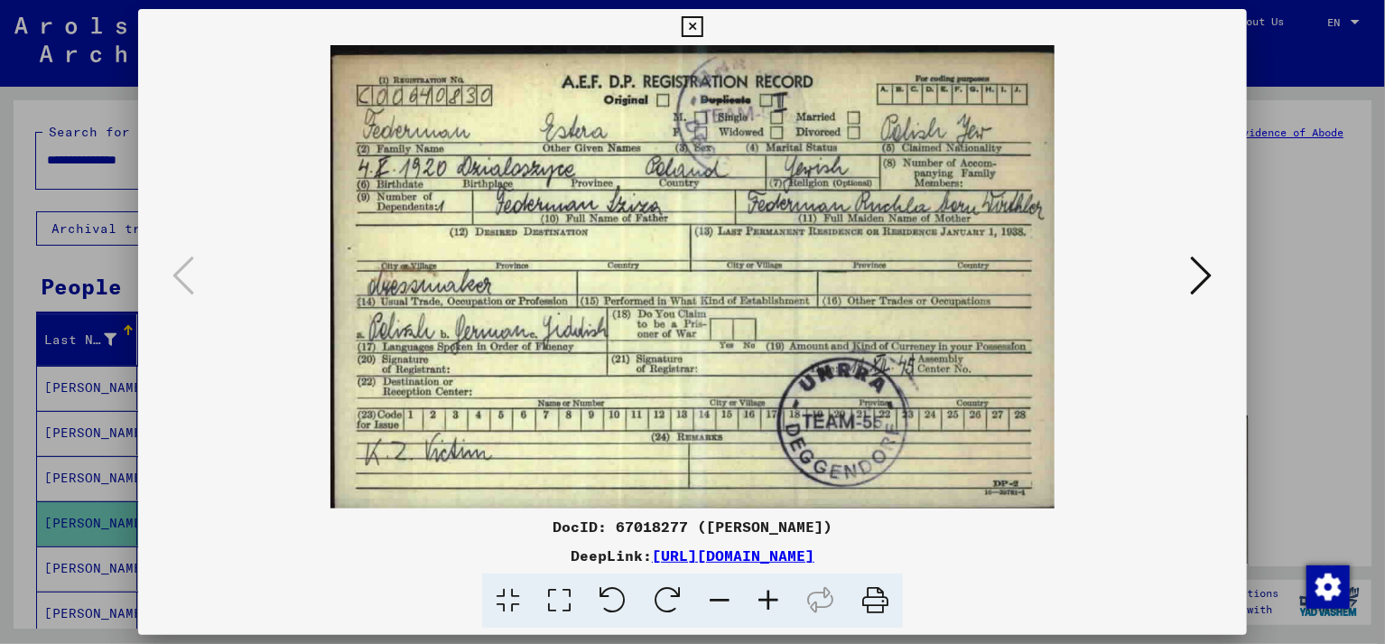
click at [1195, 278] on icon at bounding box center [1202, 275] width 22 height 43
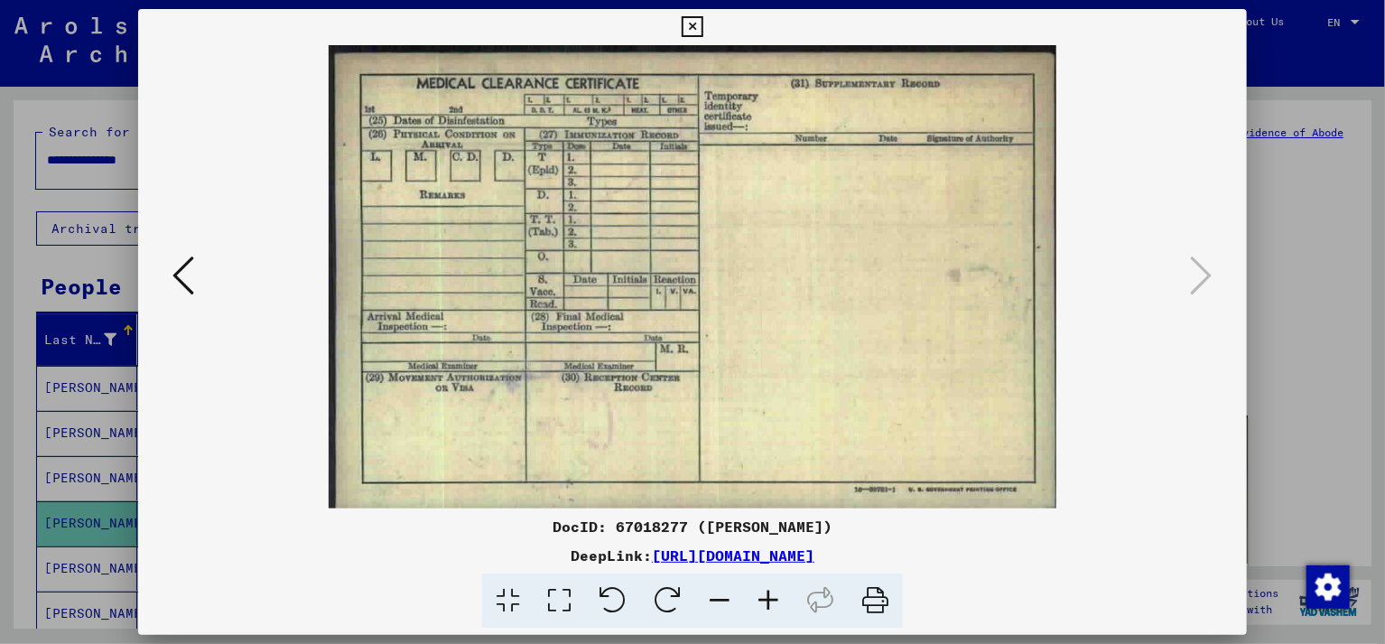
click at [179, 284] on icon at bounding box center [183, 275] width 22 height 43
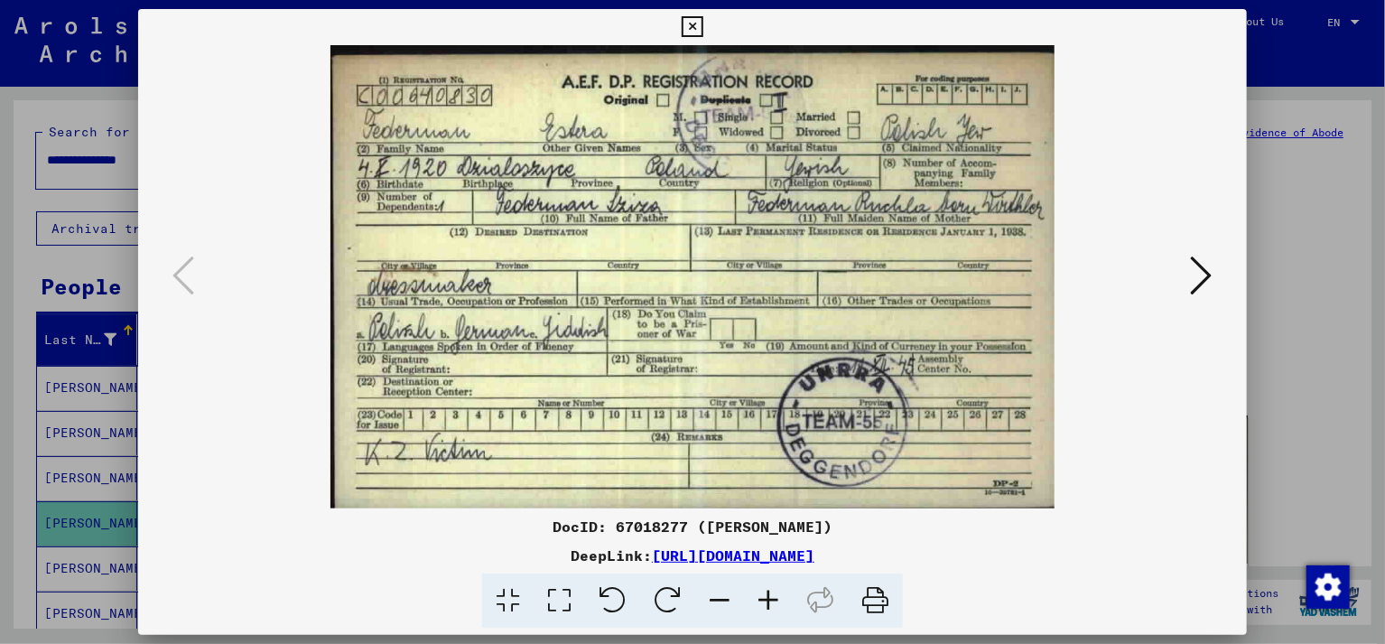
click at [702, 26] on icon at bounding box center [692, 27] width 21 height 22
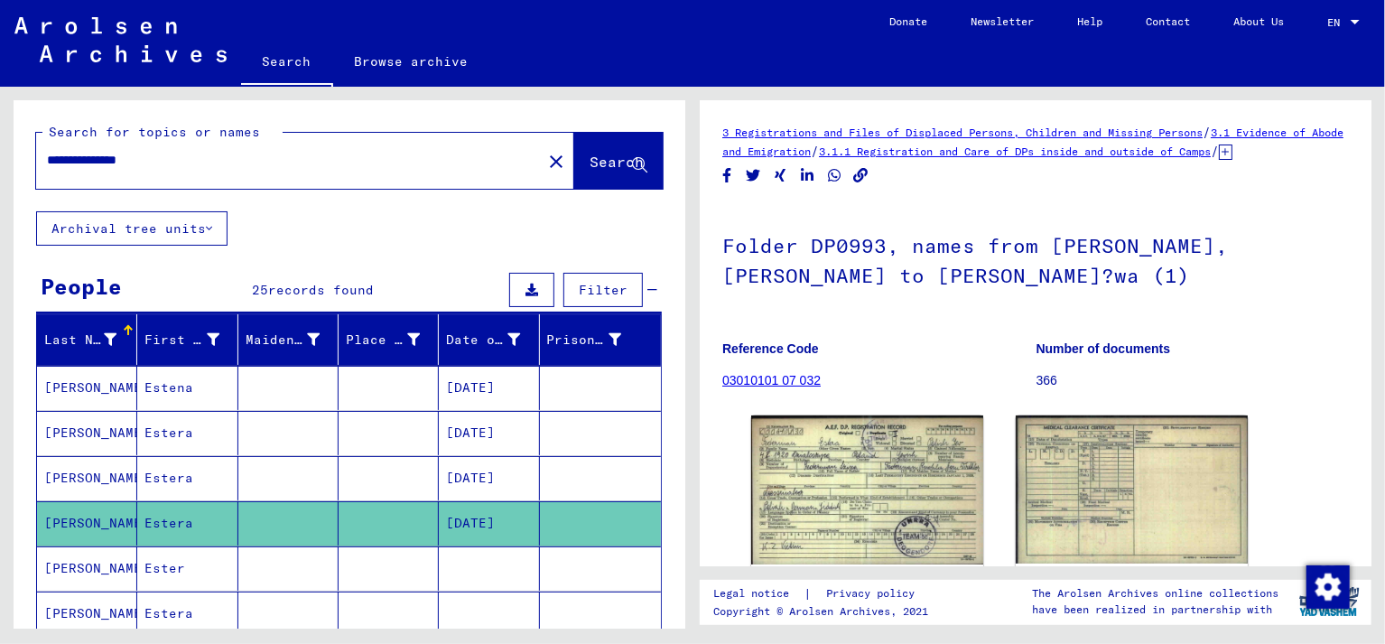
click at [88, 563] on icon at bounding box center [74, 571] width 45 height 72
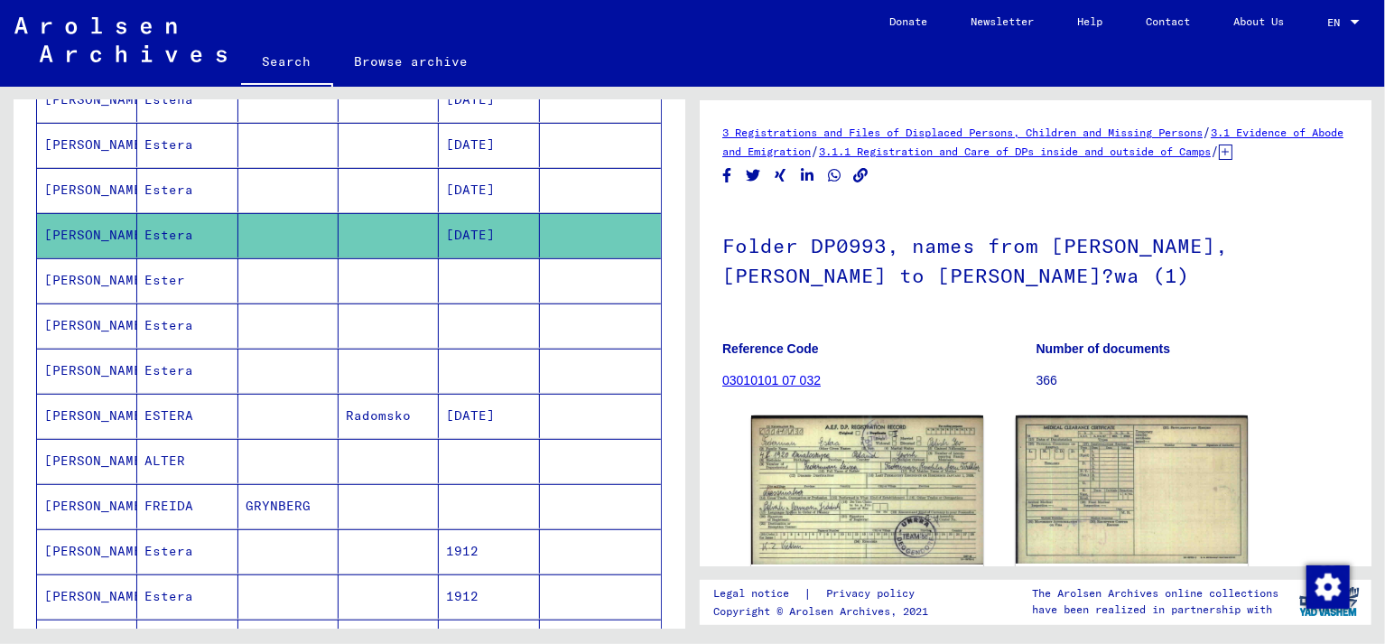
scroll to position [316, 0]
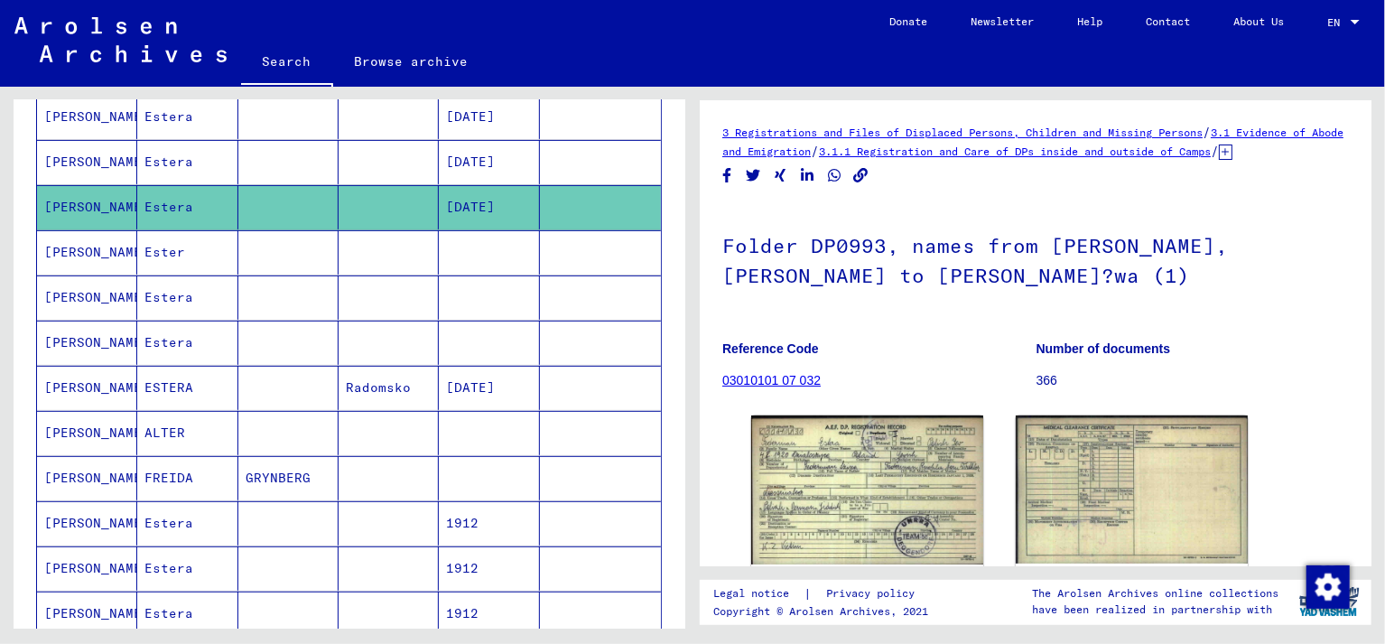
click at [90, 293] on mat-cell "FEDERMAN" at bounding box center [87, 297] width 100 height 44
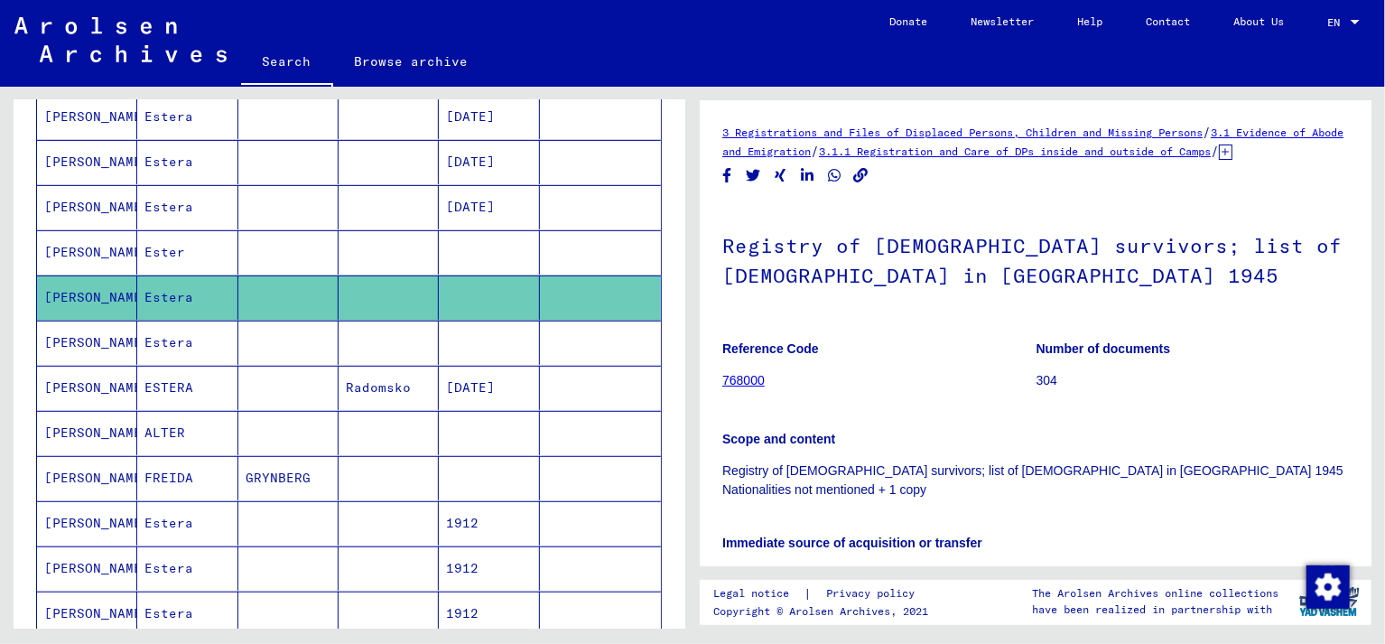
click at [70, 335] on mat-cell "FEDERMAN" at bounding box center [87, 343] width 100 height 44
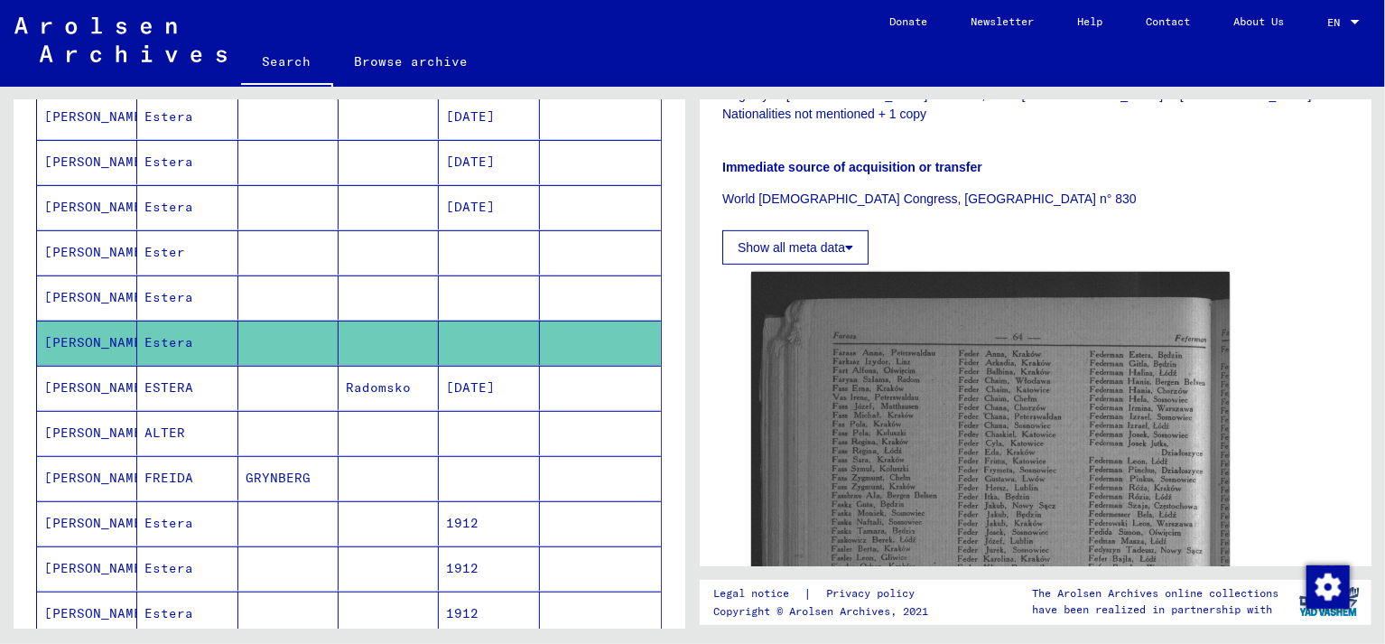
scroll to position [442, 0]
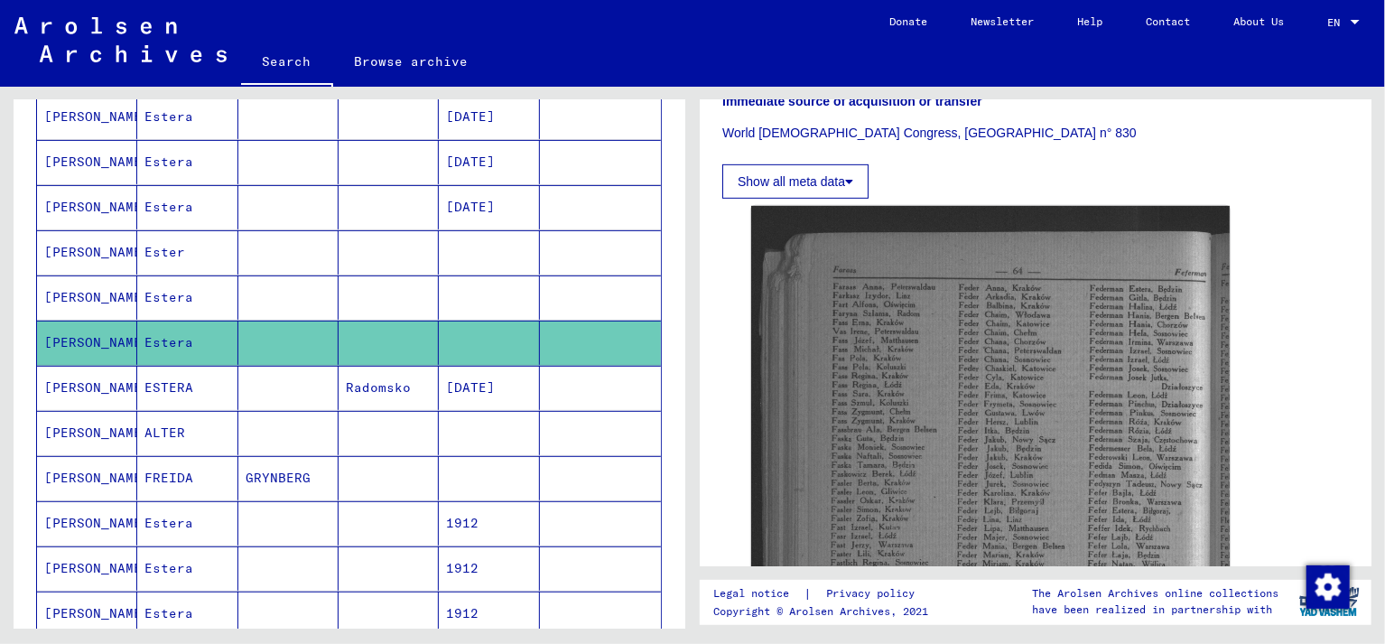
click at [79, 511] on mat-cell "FEDERMAN" at bounding box center [87, 523] width 100 height 44
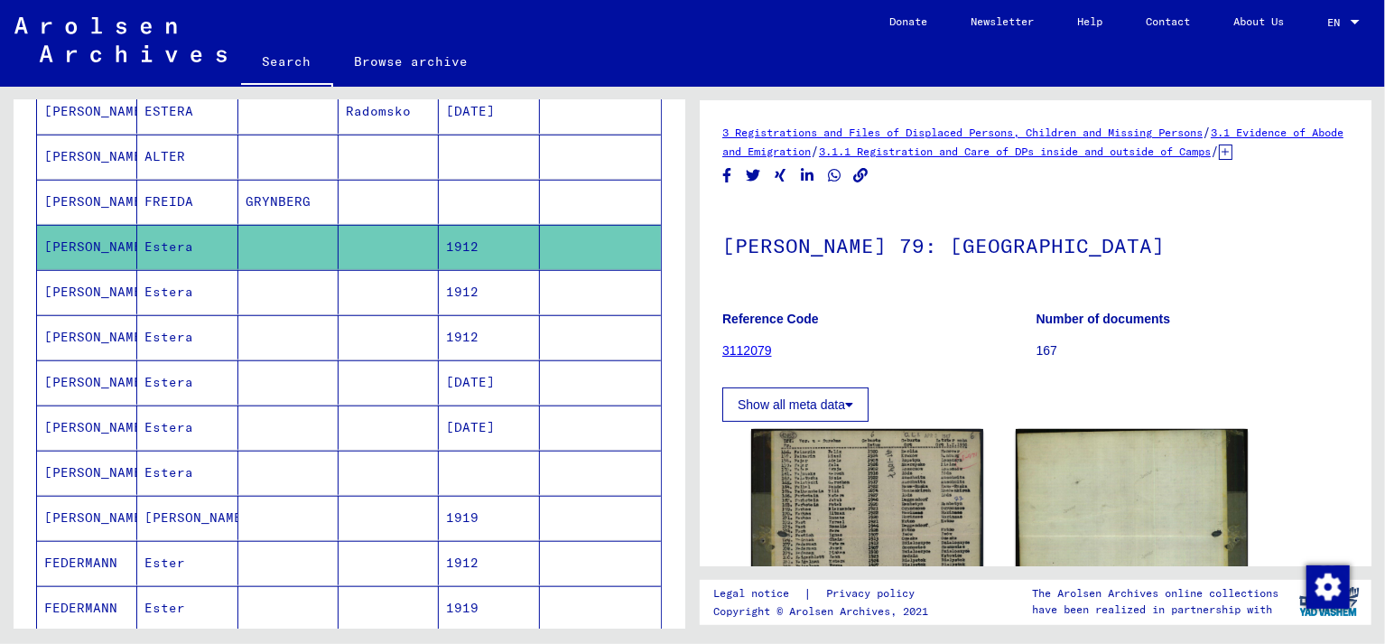
scroll to position [597, 0]
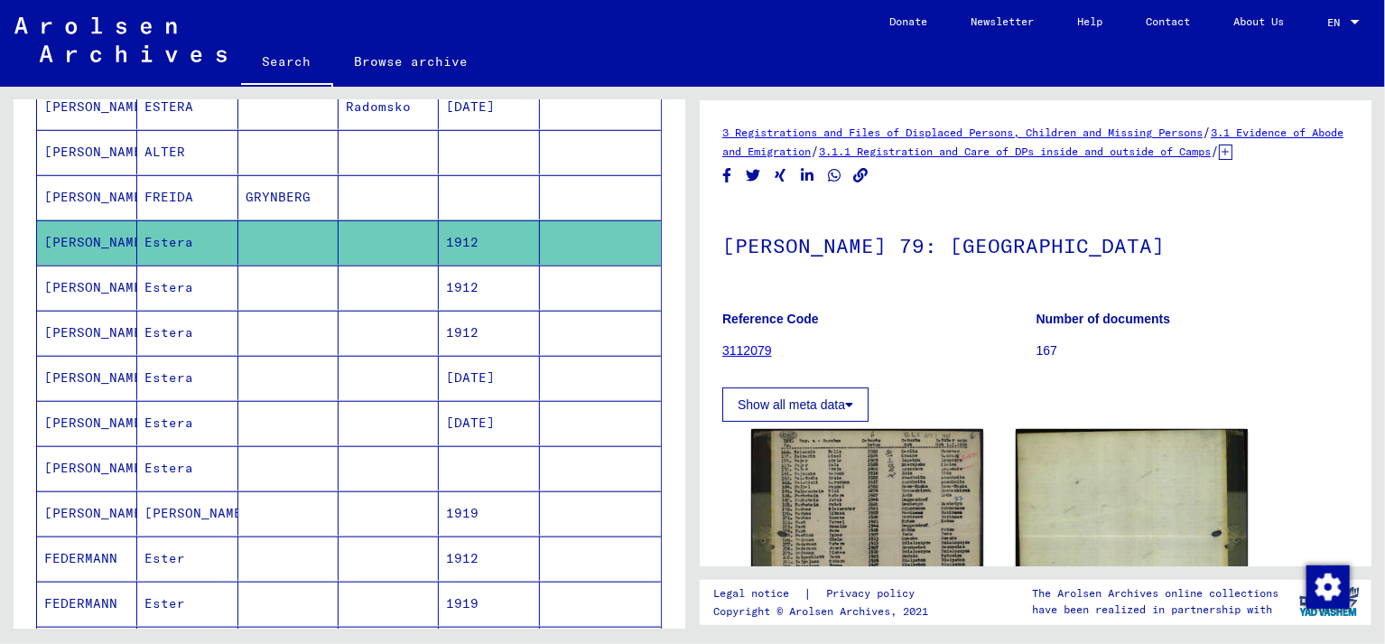
click at [74, 460] on mat-cell "FEDERMAN" at bounding box center [87, 468] width 100 height 44
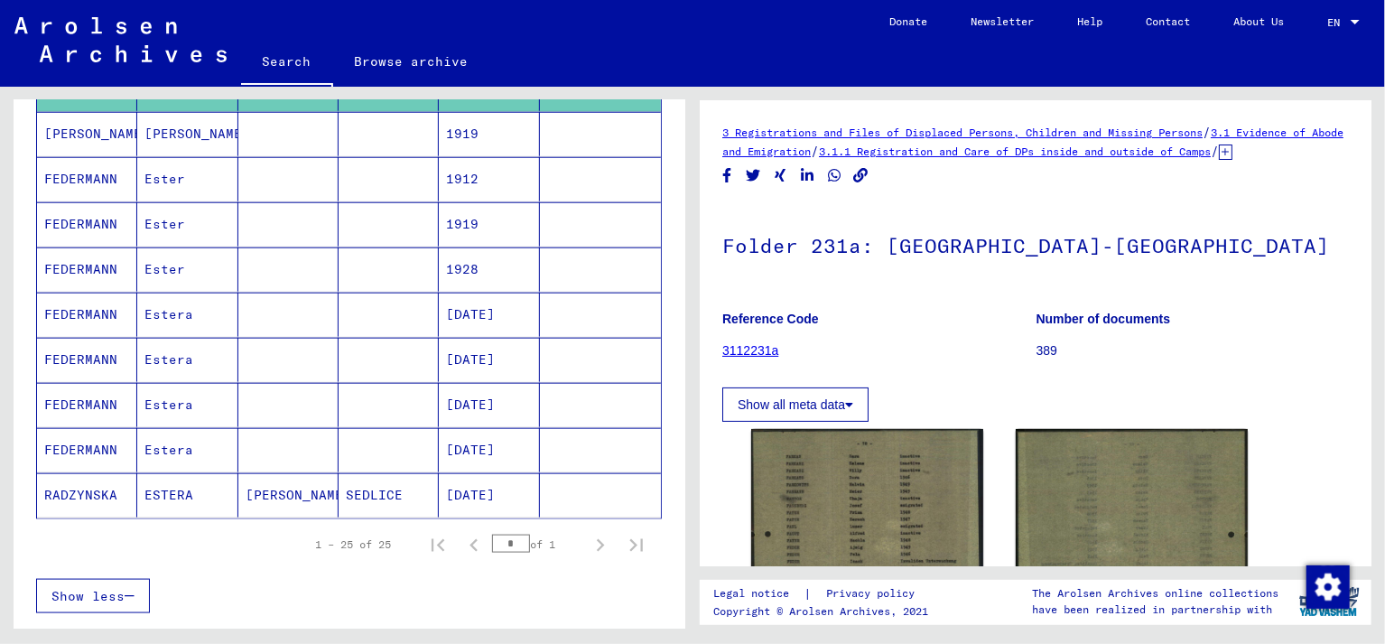
scroll to position [986, 0]
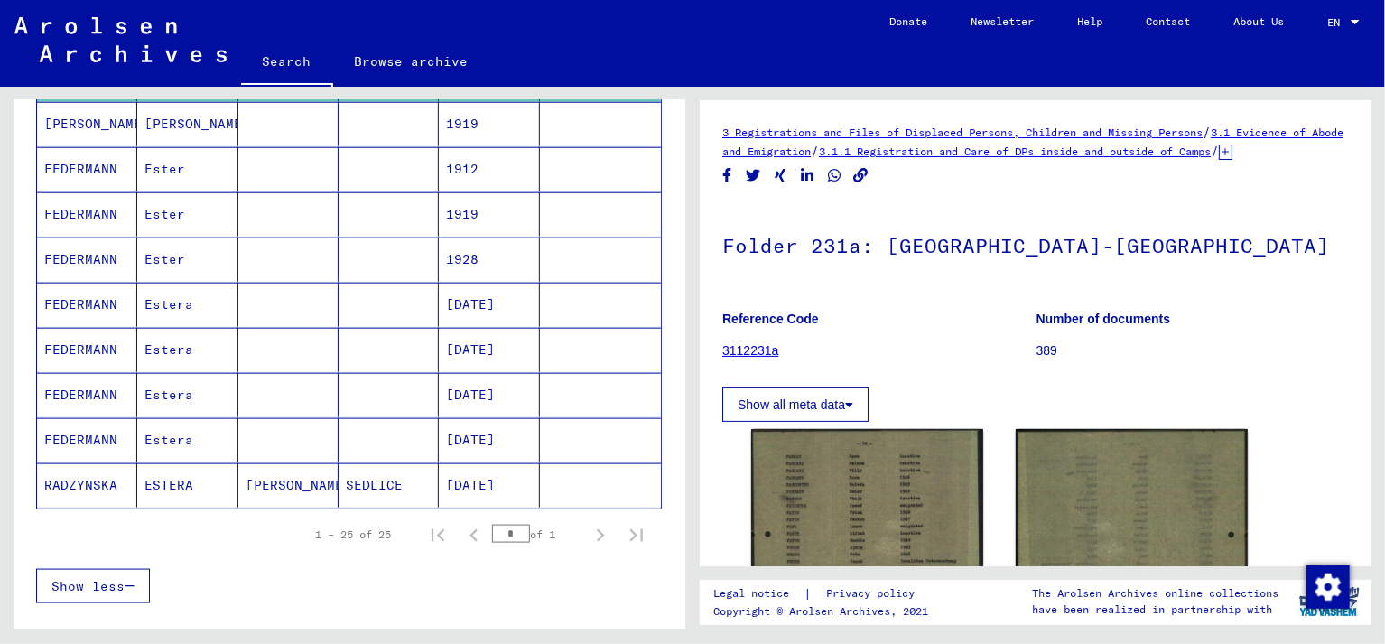
click at [85, 479] on mat-cell "RADZYNSKA" at bounding box center [87, 485] width 100 height 44
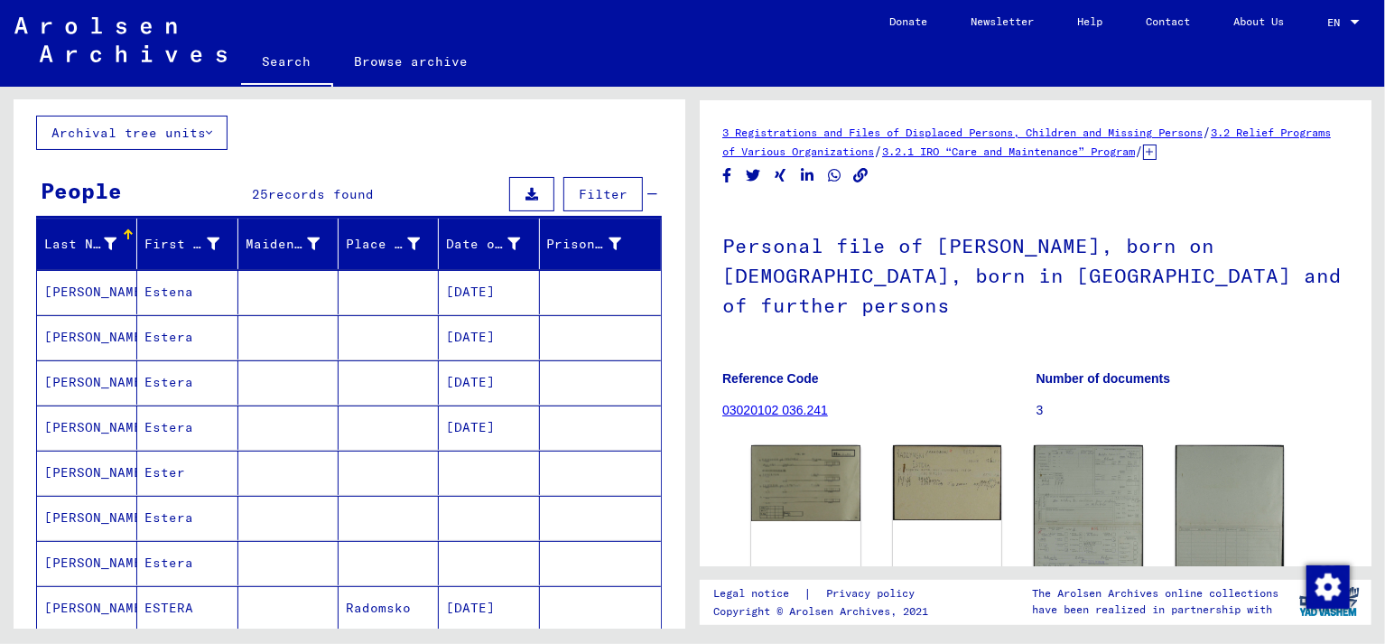
scroll to position [90, 0]
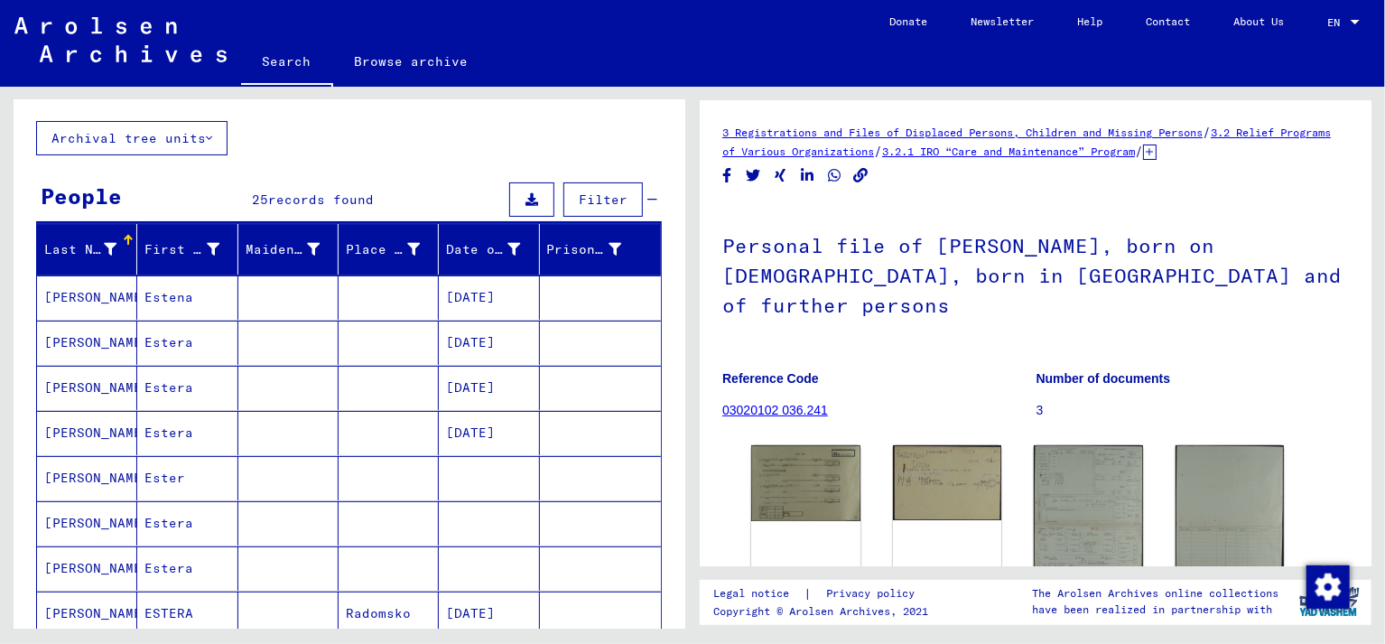
click at [75, 427] on mat-cell "FEDERMAN" at bounding box center [87, 433] width 100 height 44
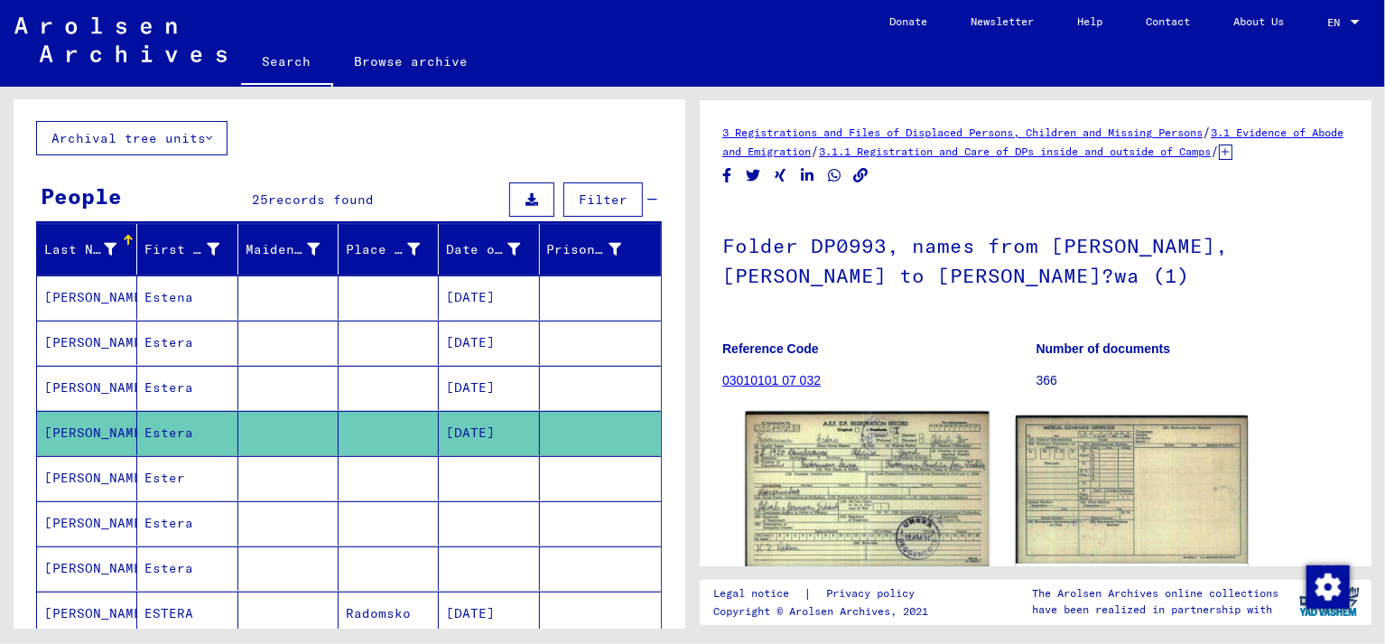
click at [878, 503] on img at bounding box center [868, 490] width 244 height 156
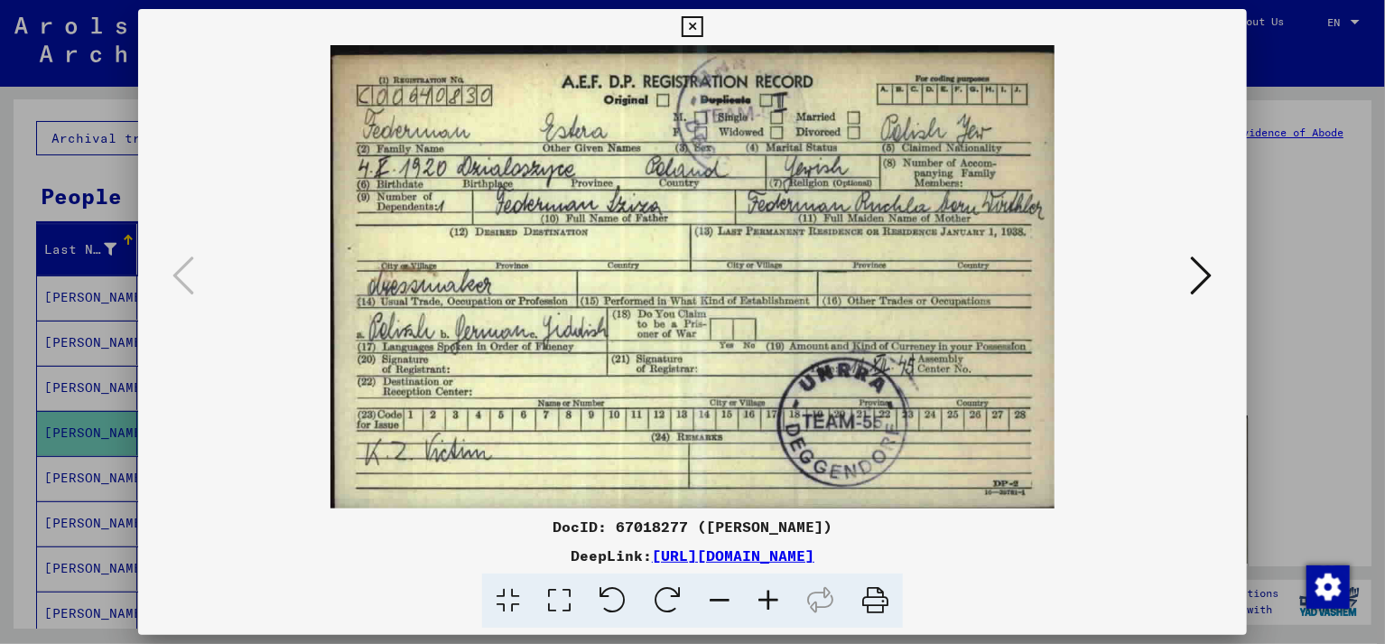
click at [702, 29] on icon at bounding box center [692, 27] width 21 height 22
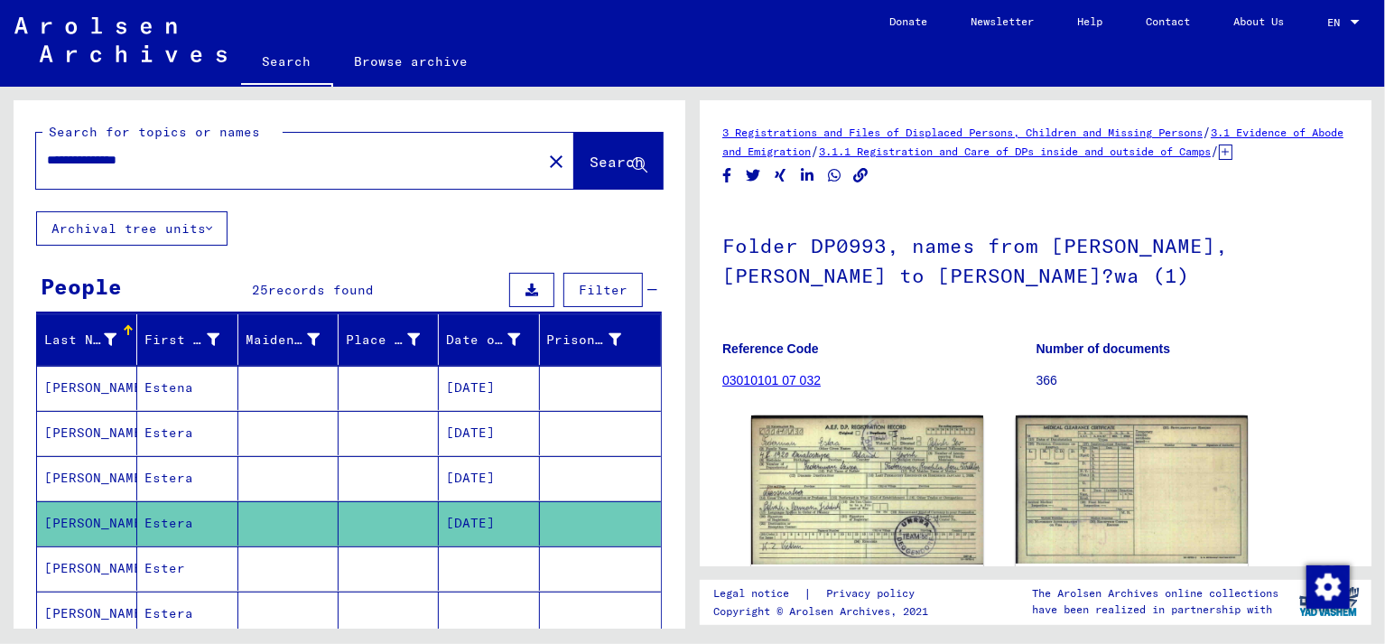
click at [92, 160] on input "**********" at bounding box center [289, 160] width 484 height 19
type input "**********"
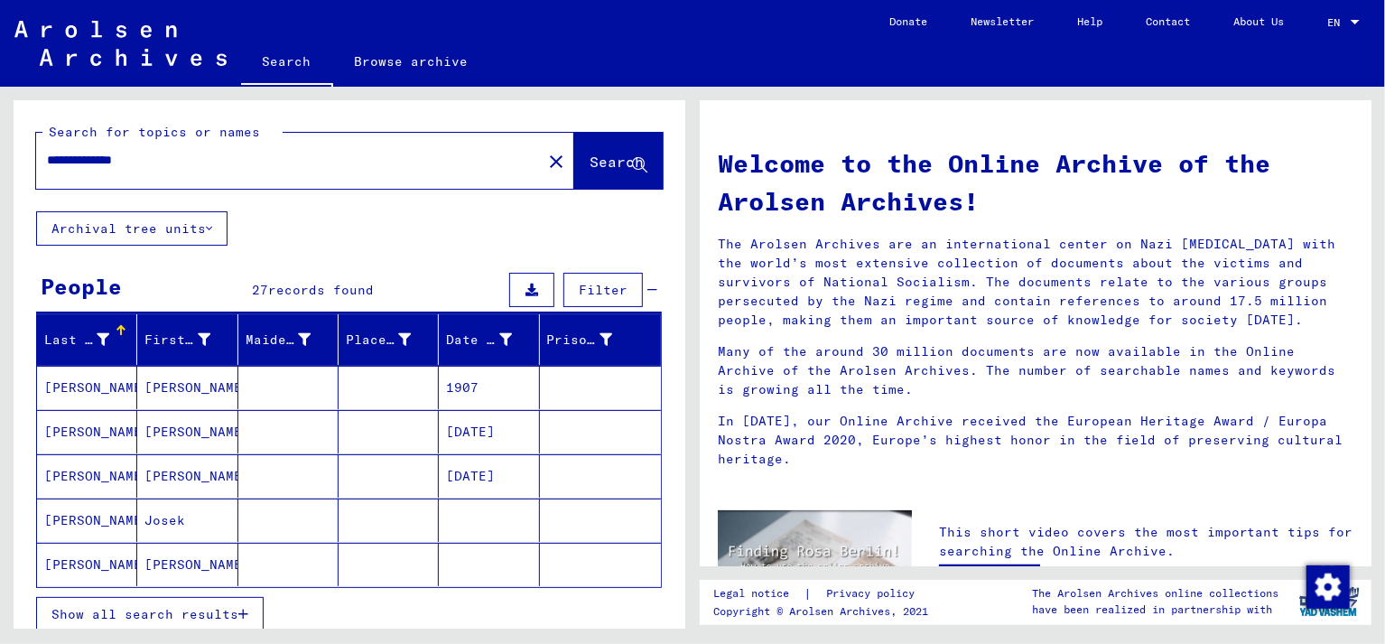
click at [88, 428] on mat-cell "FEDERMAN" at bounding box center [87, 431] width 100 height 43
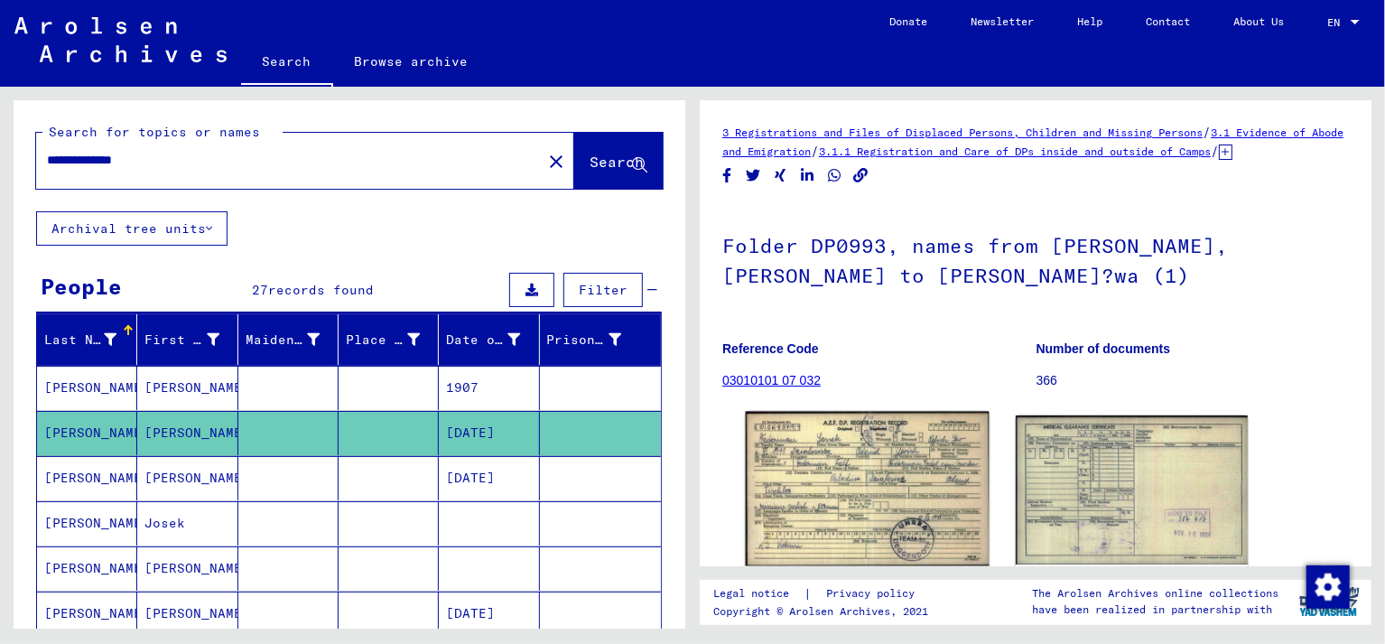
click at [863, 489] on img at bounding box center [868, 489] width 244 height 155
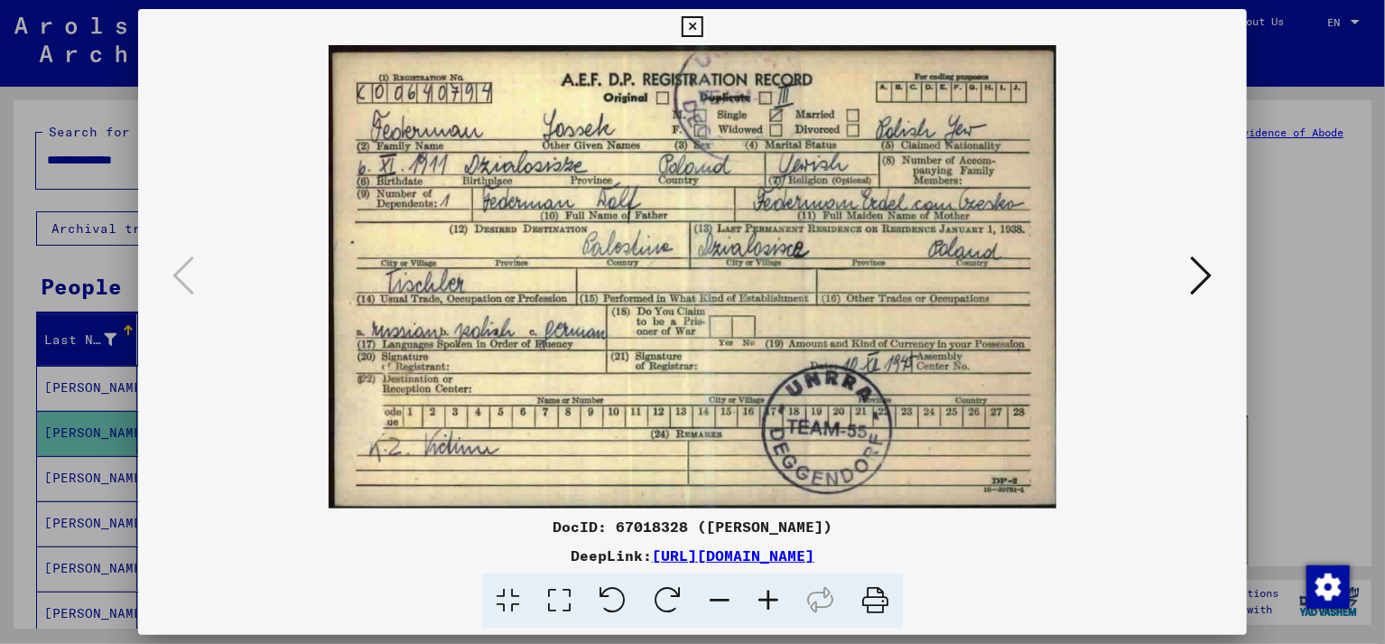
click at [1202, 278] on icon at bounding box center [1202, 275] width 22 height 43
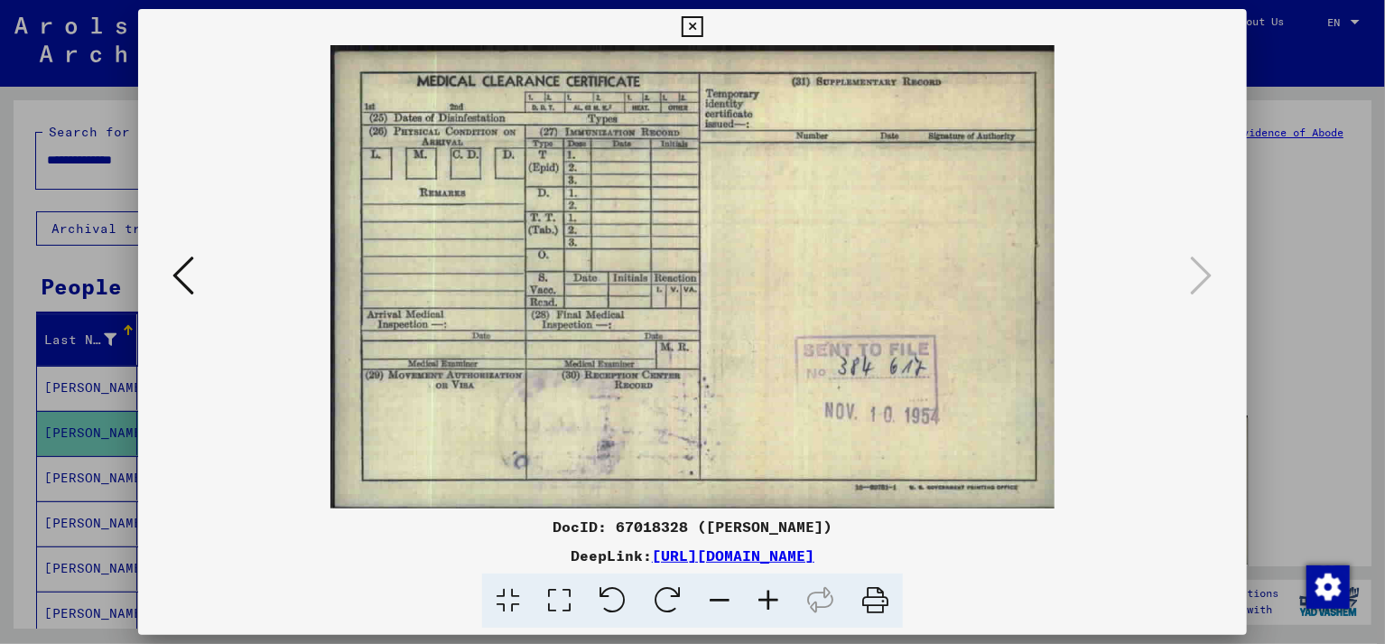
click at [187, 276] on icon at bounding box center [183, 275] width 22 height 43
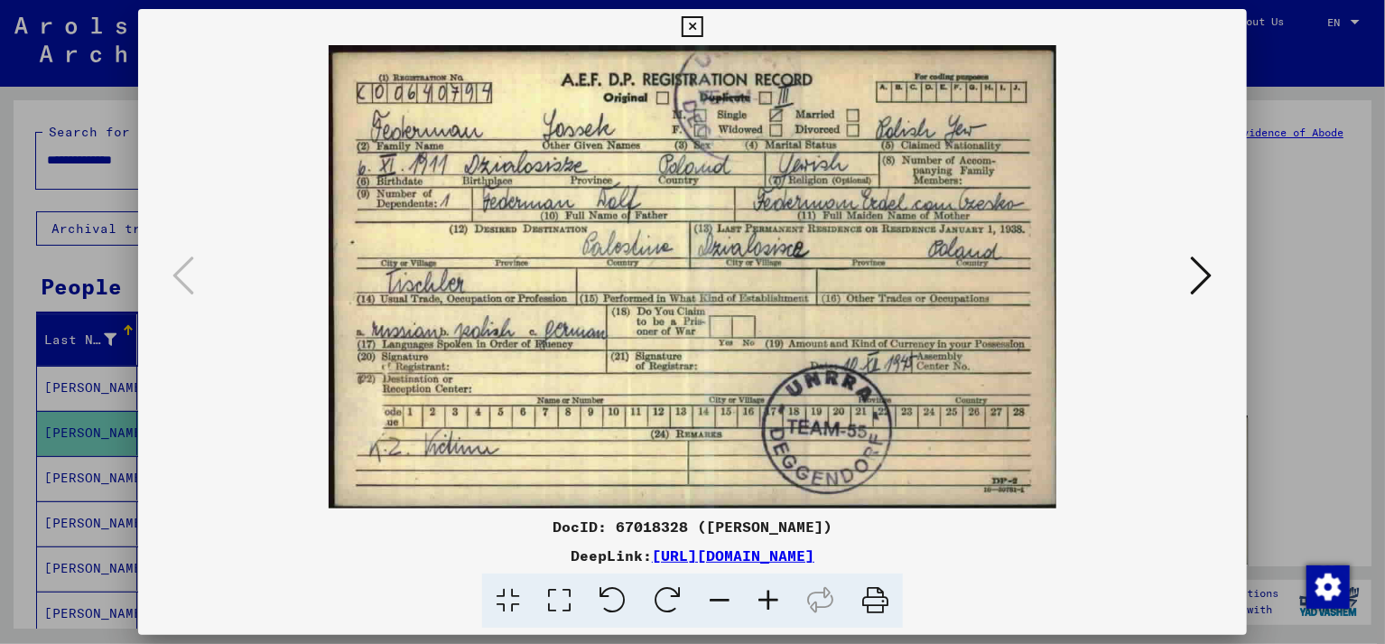
click at [702, 22] on icon at bounding box center [692, 27] width 21 height 22
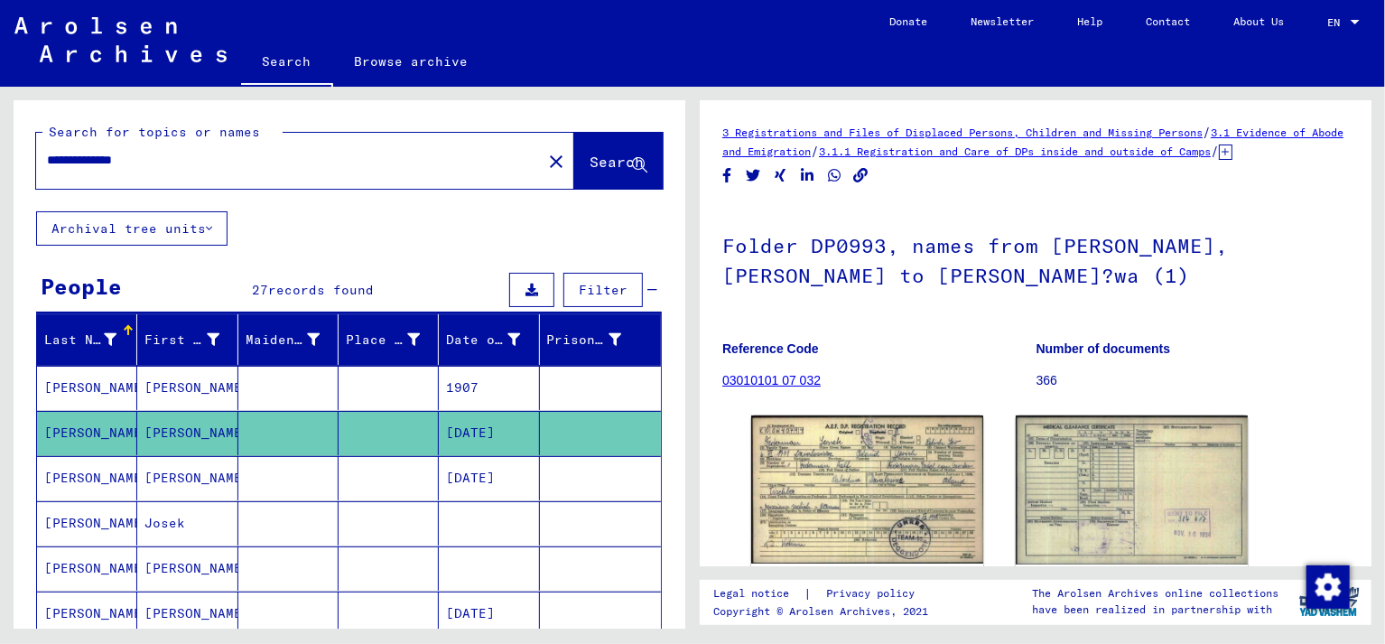
click at [79, 515] on mat-cell "FEDERMAN" at bounding box center [87, 523] width 100 height 44
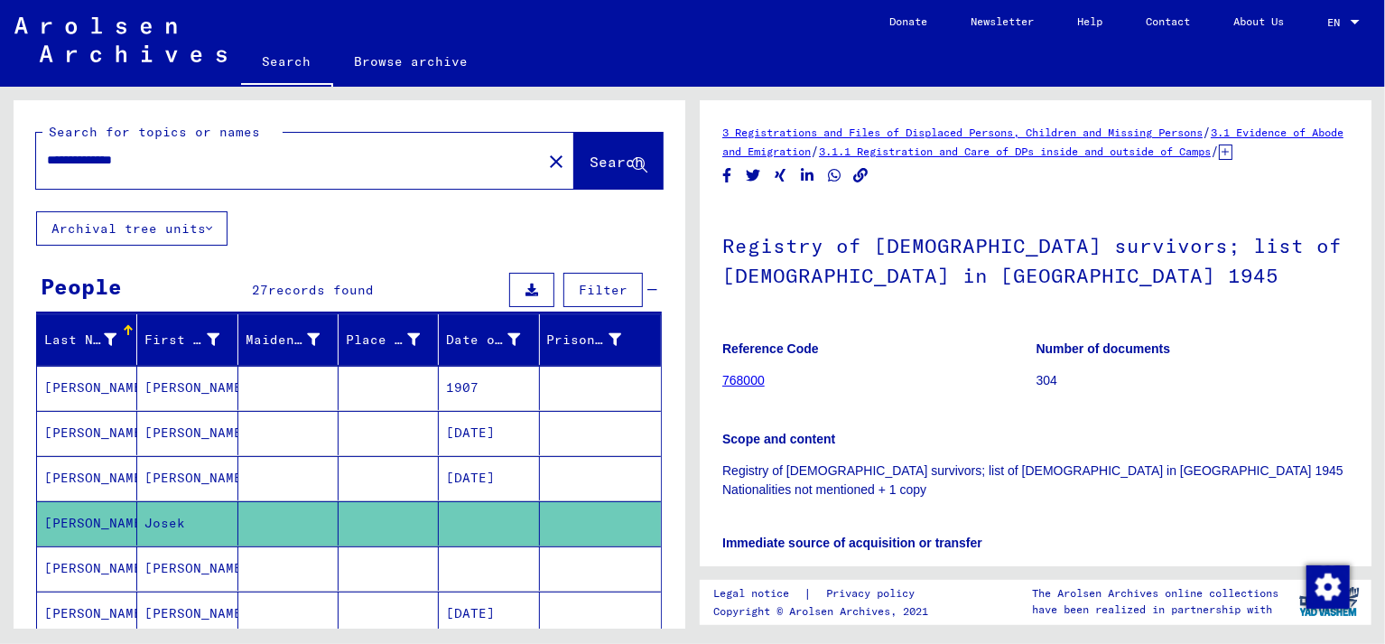
click at [70, 564] on icon at bounding box center [74, 571] width 45 height 72
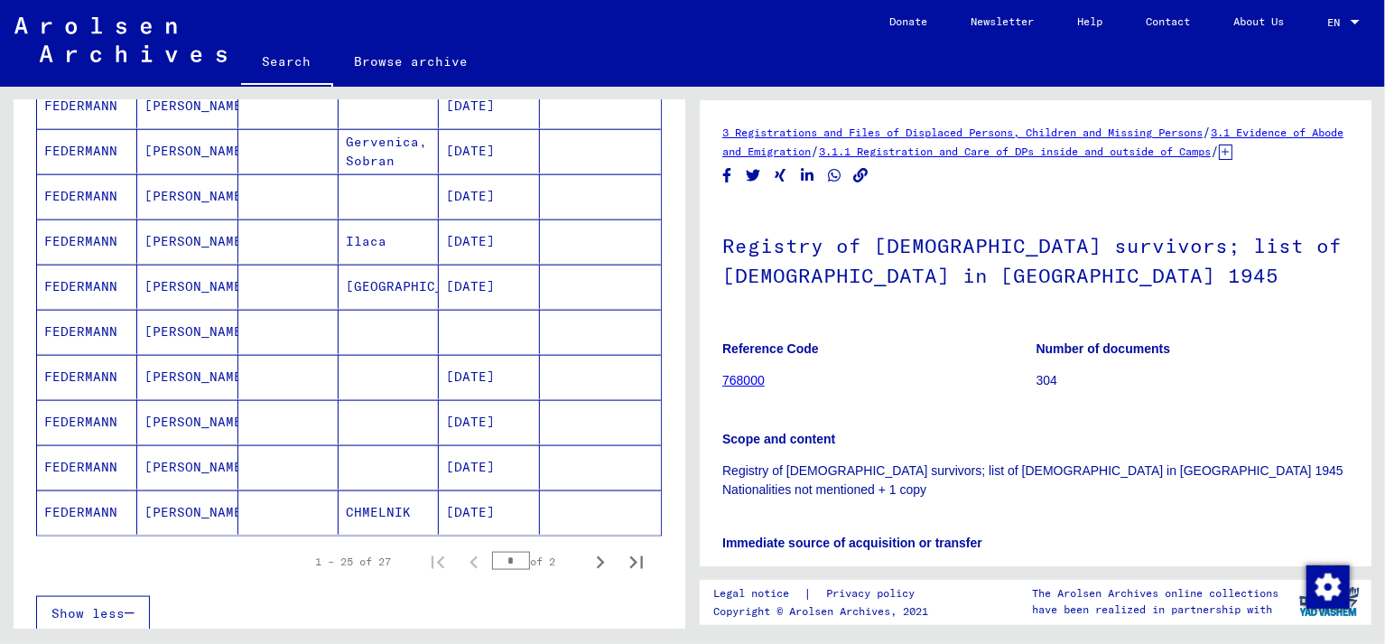
scroll to position [964, 0]
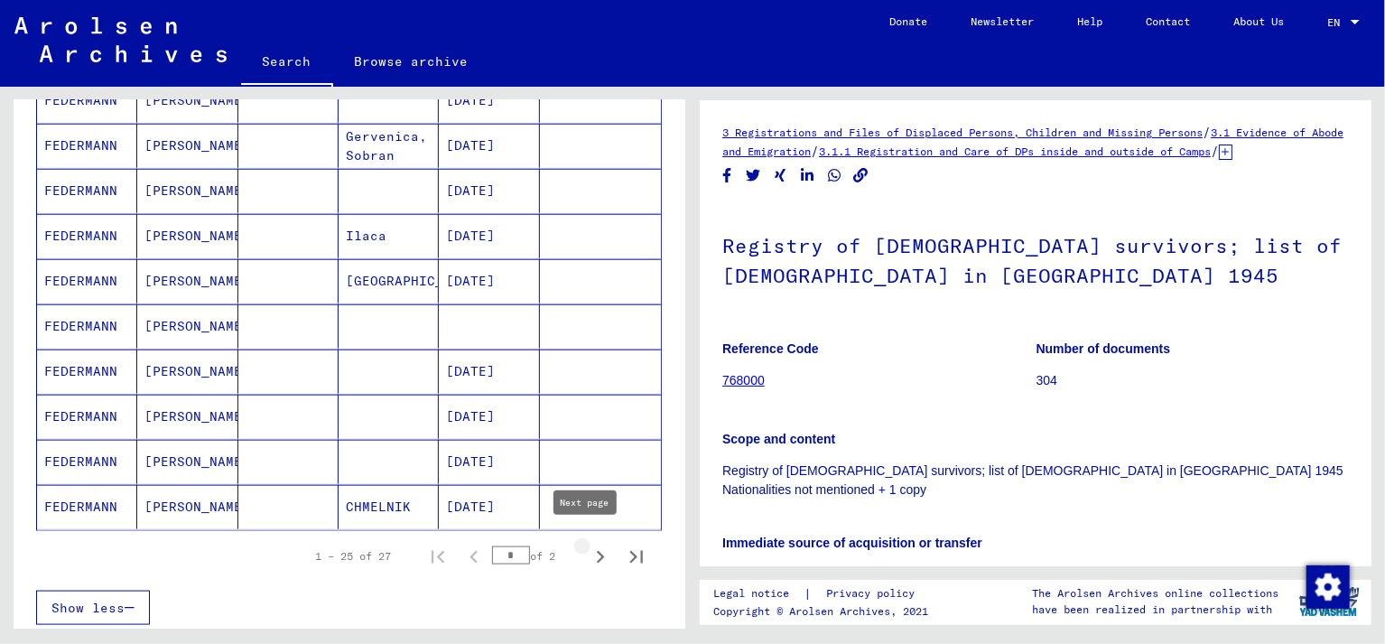
click at [588, 545] on icon "Next page" at bounding box center [600, 556] width 25 height 25
type input "*"
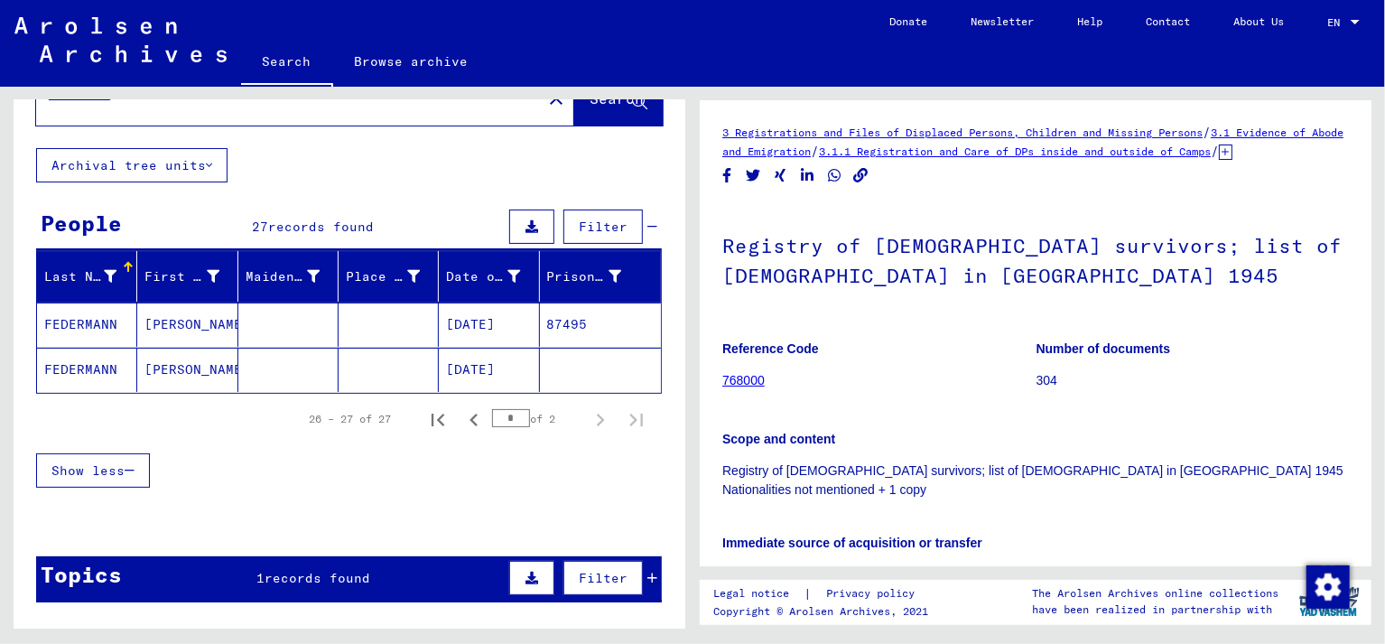
scroll to position [0, 0]
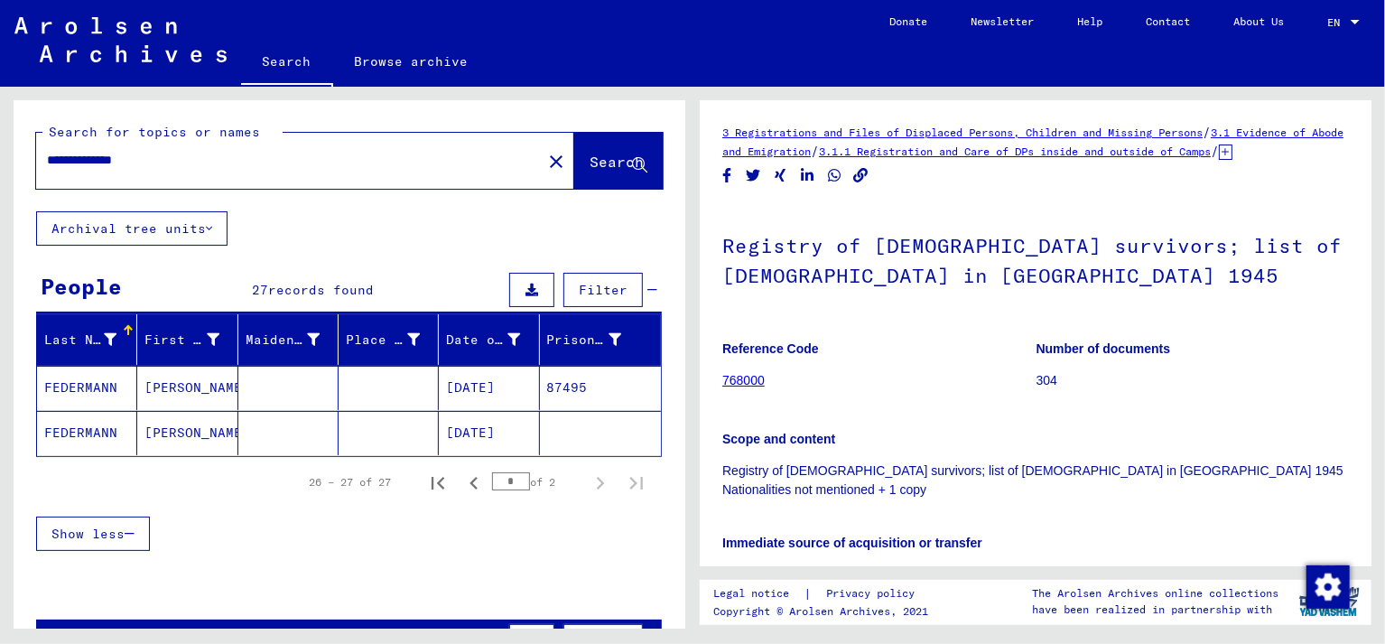
click at [84, 159] on input "**********" at bounding box center [289, 160] width 484 height 19
type input "********"
click at [461, 482] on icon "Previous page" at bounding box center [473, 482] width 25 height 25
type input "*"
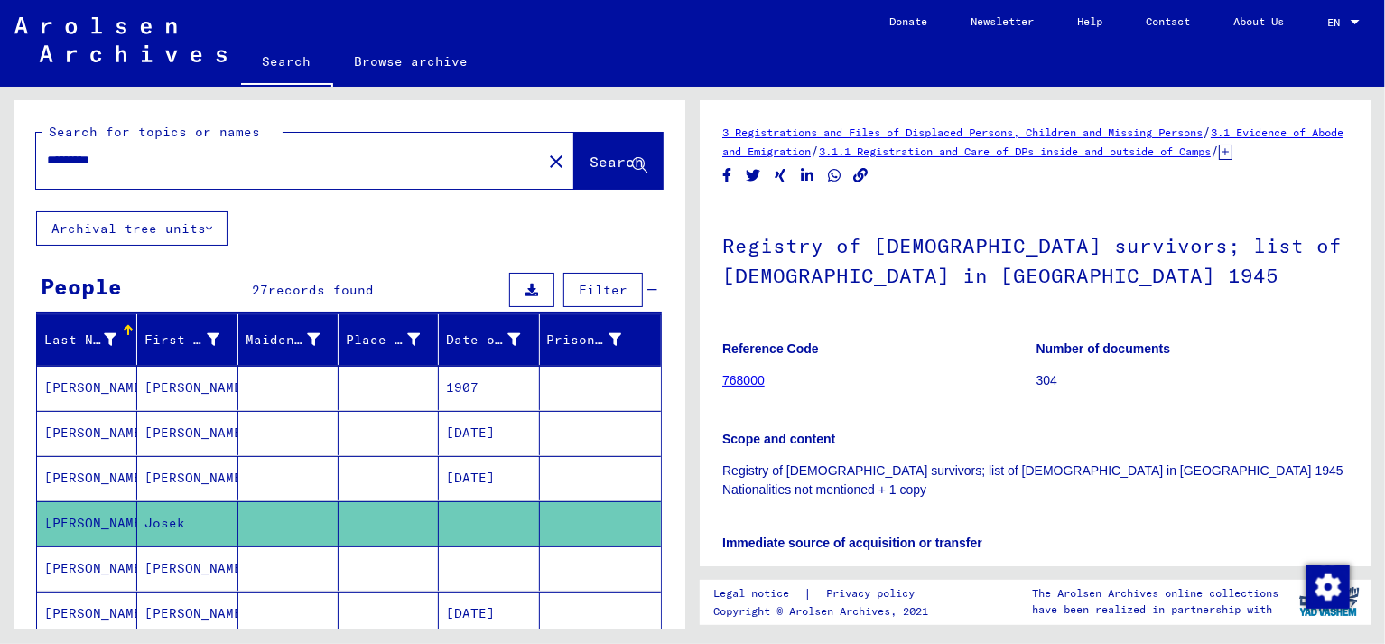
click at [72, 432] on mat-cell "FEDERMAN" at bounding box center [87, 433] width 100 height 44
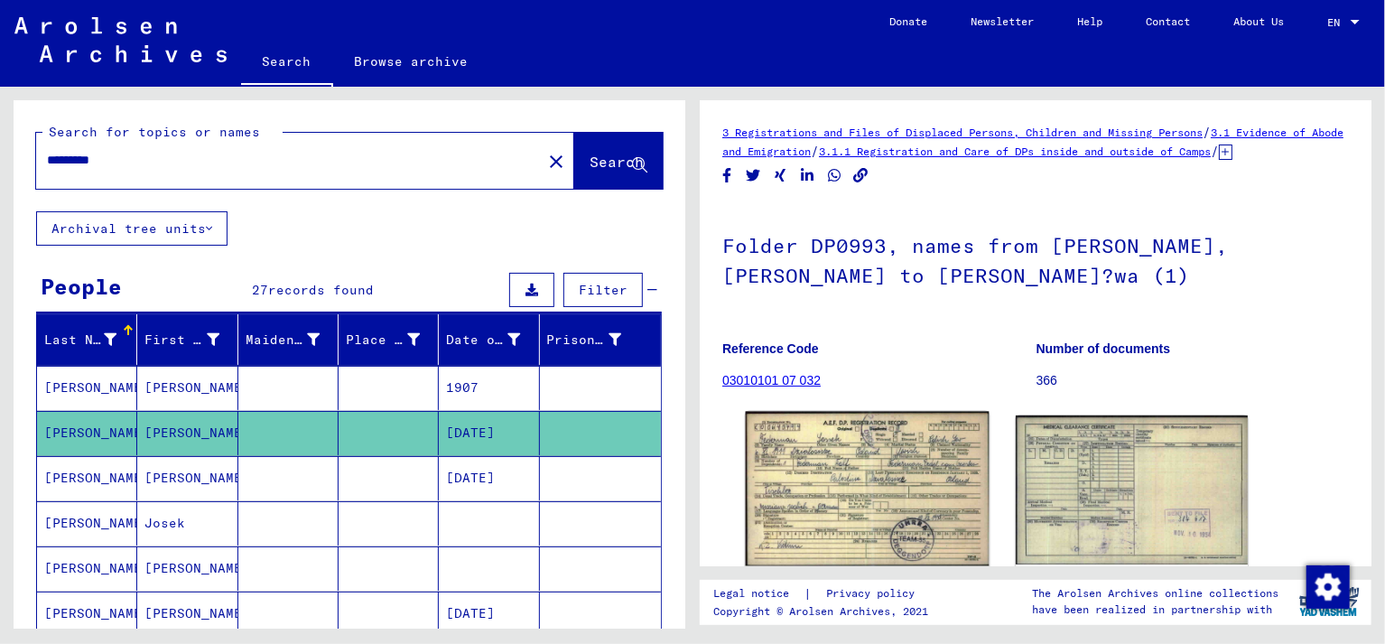
click at [850, 500] on img at bounding box center [868, 489] width 244 height 155
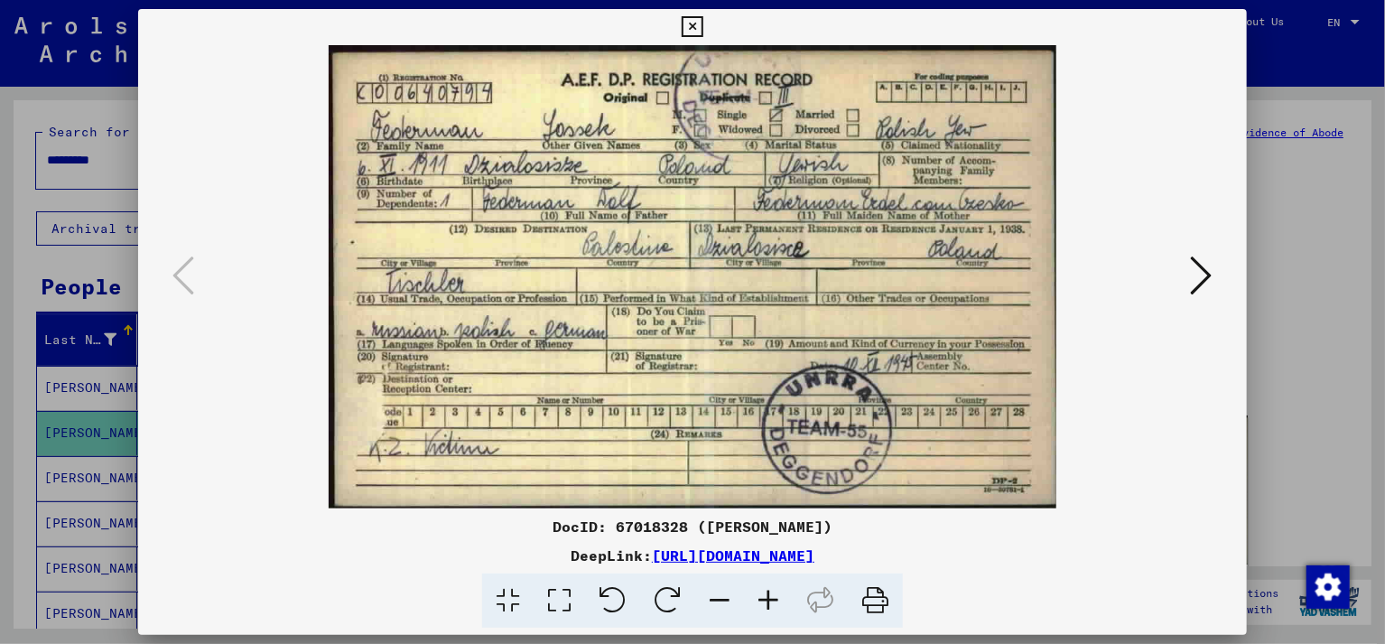
click at [702, 23] on icon at bounding box center [692, 27] width 21 height 22
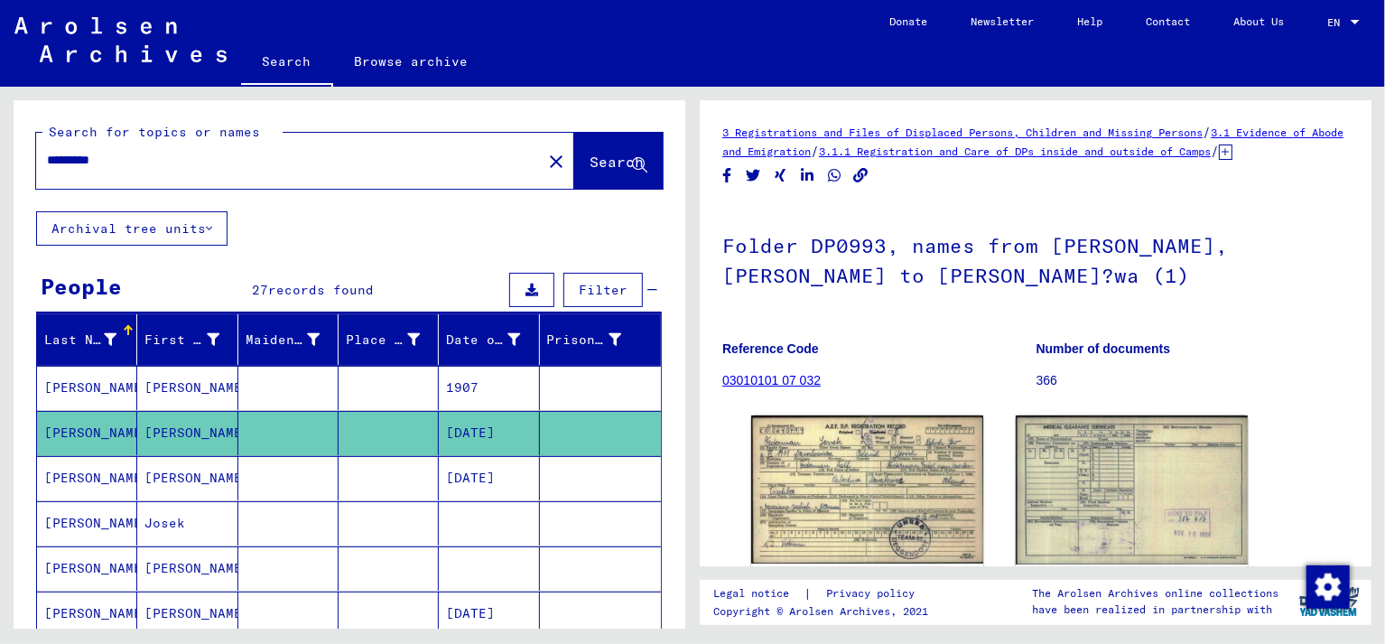
click at [220, 164] on input "********" at bounding box center [289, 160] width 484 height 19
click at [56, 159] on input "********" at bounding box center [289, 160] width 484 height 19
click at [126, 161] on input "********" at bounding box center [289, 160] width 484 height 19
type input "**********"
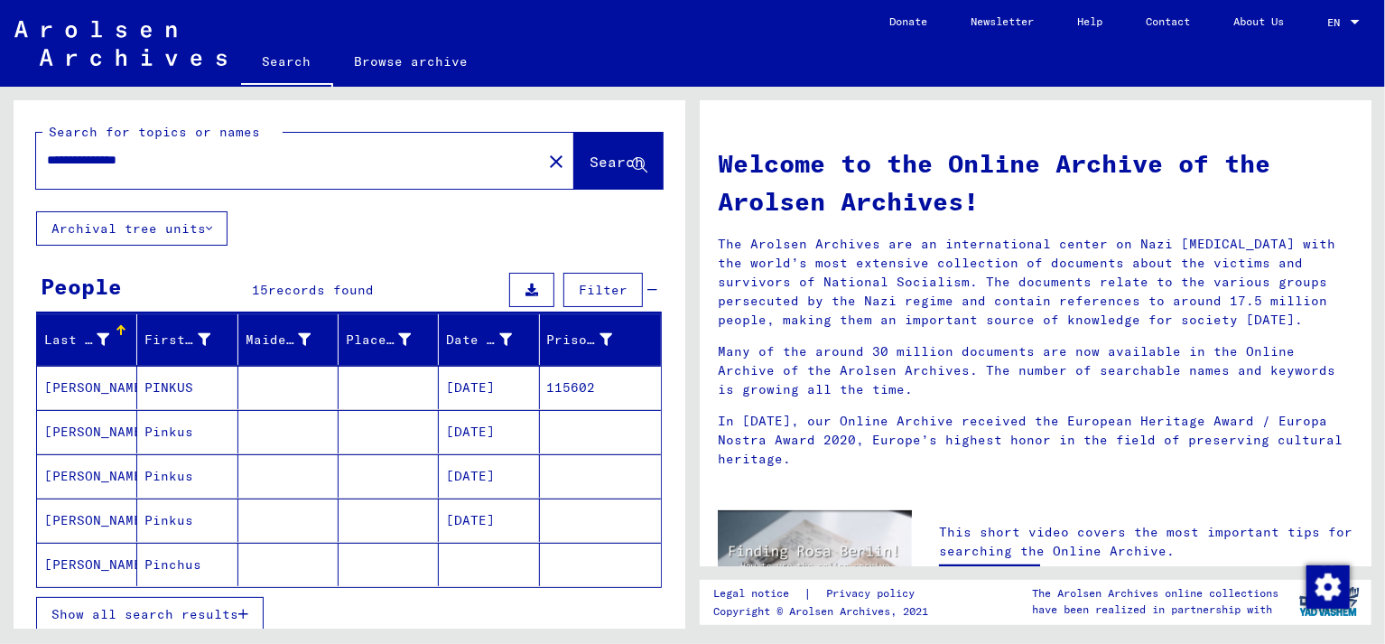
click at [95, 385] on mat-cell "FEDERMAN" at bounding box center [87, 387] width 100 height 43
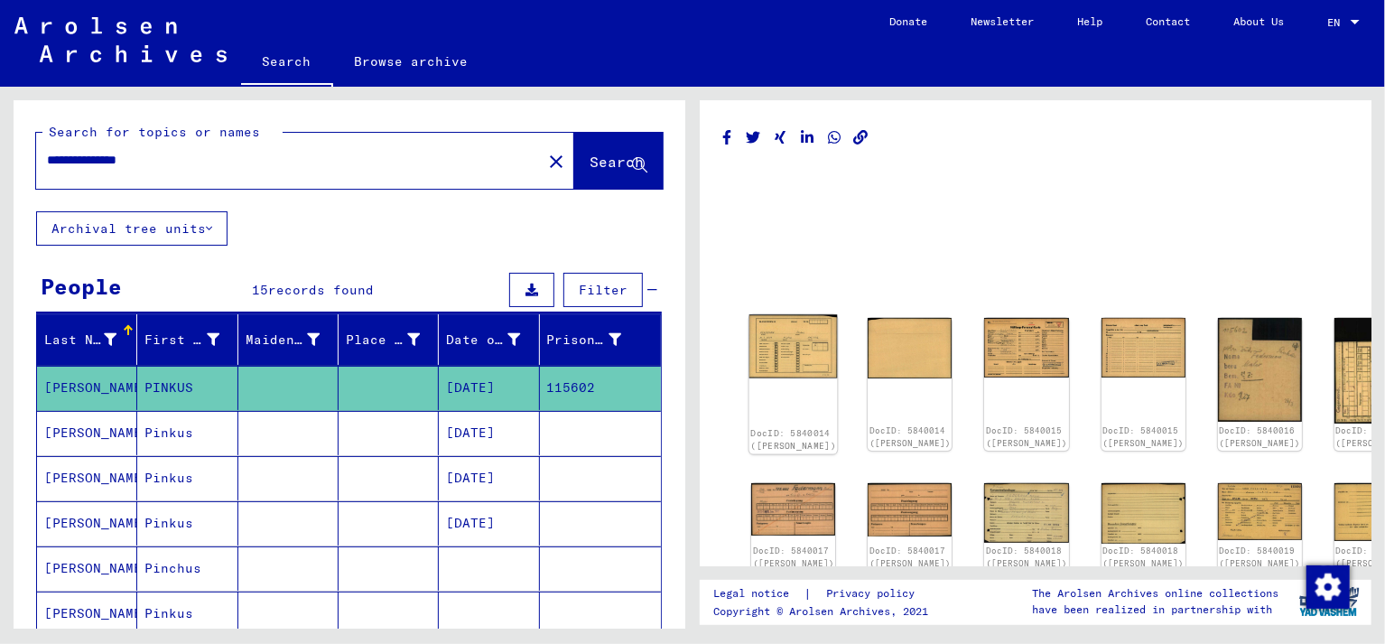
click at [785, 339] on img at bounding box center [793, 346] width 88 height 63
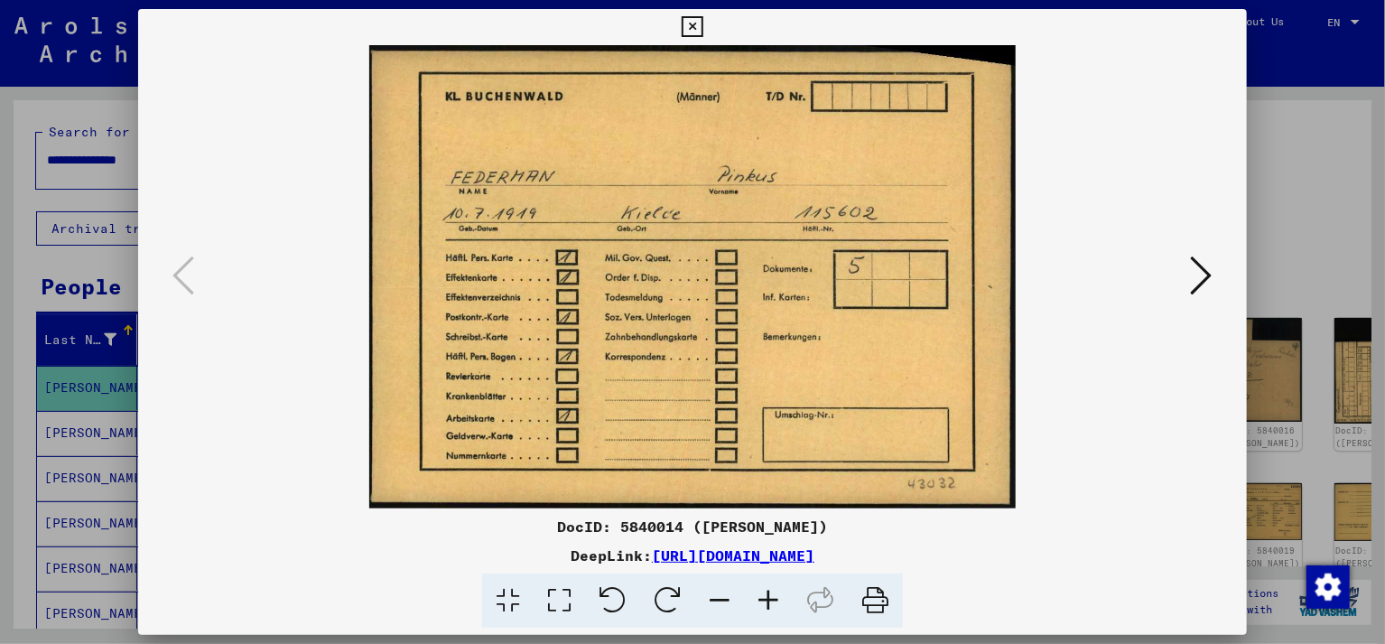
click at [1202, 277] on icon at bounding box center [1202, 275] width 22 height 43
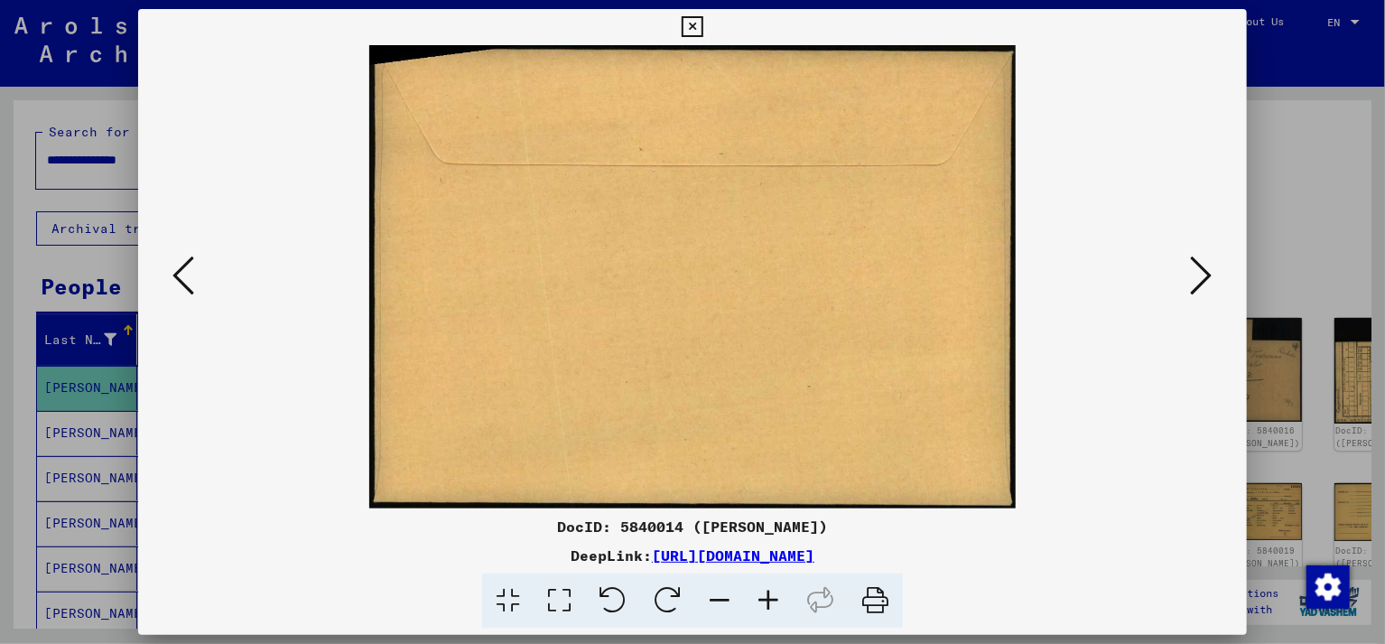
click at [1202, 277] on icon at bounding box center [1202, 275] width 22 height 43
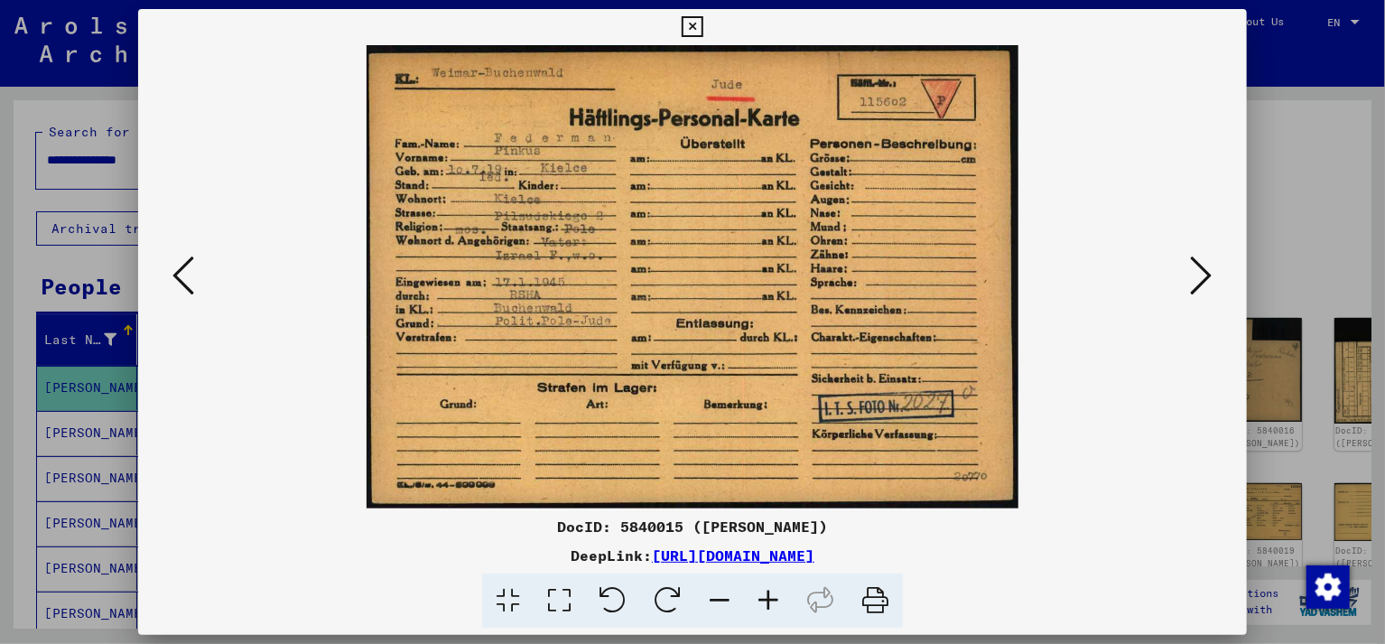
click at [1202, 277] on icon at bounding box center [1202, 275] width 22 height 43
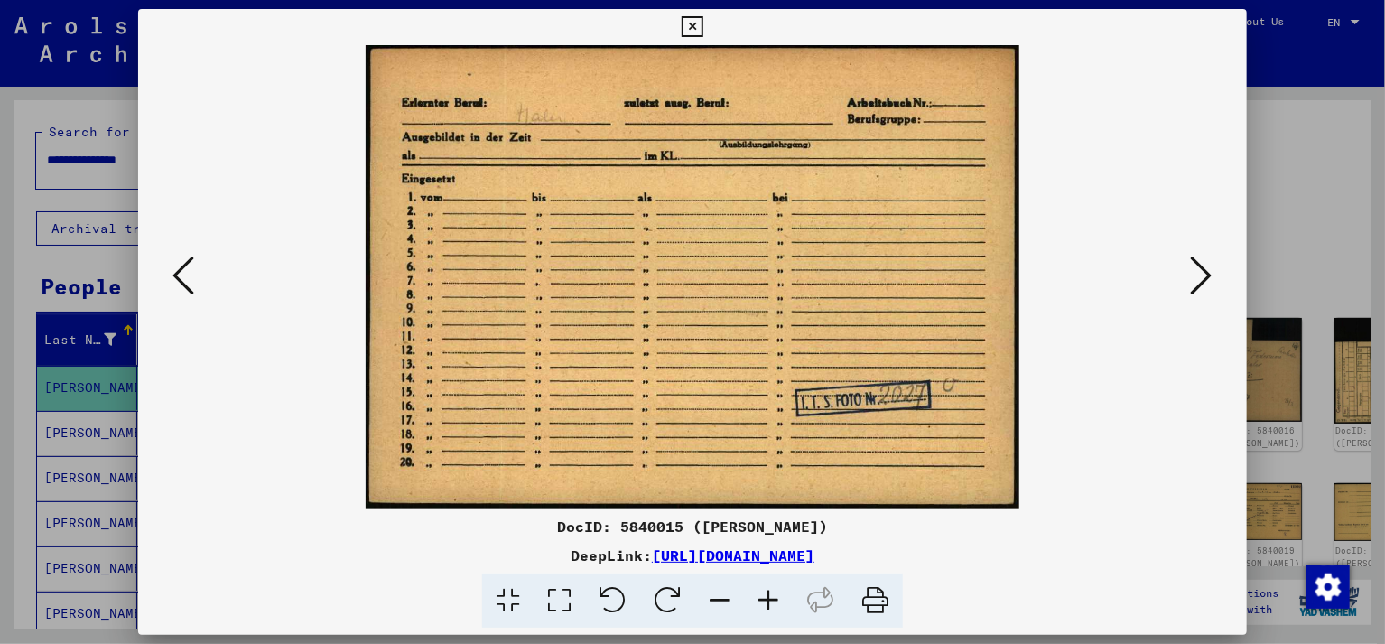
click at [1202, 277] on icon at bounding box center [1202, 275] width 22 height 43
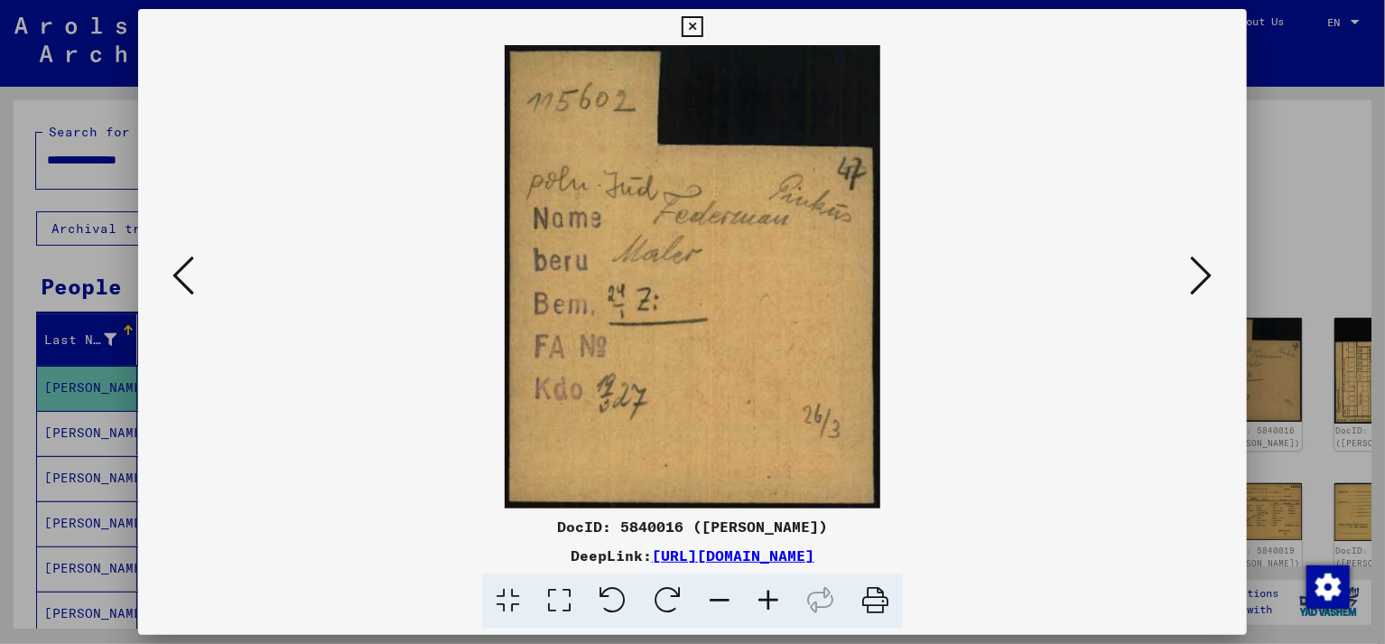
click at [1199, 280] on icon at bounding box center [1202, 275] width 22 height 43
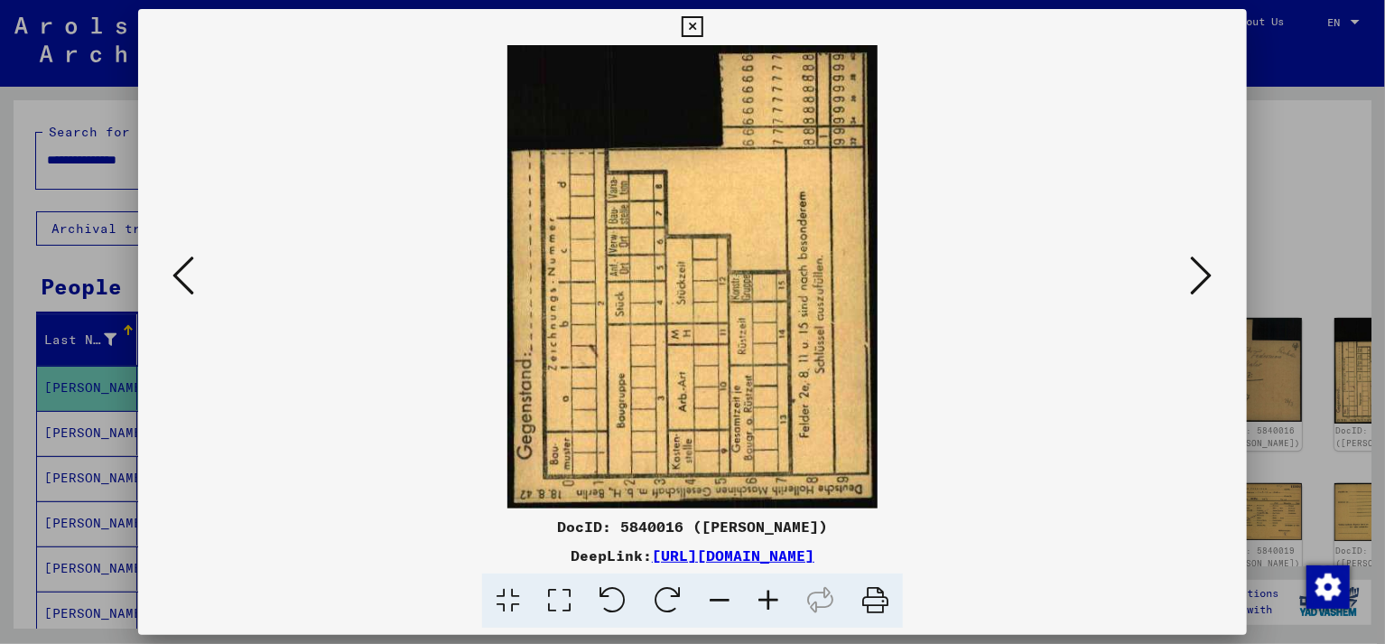
click at [1199, 280] on icon at bounding box center [1202, 275] width 22 height 43
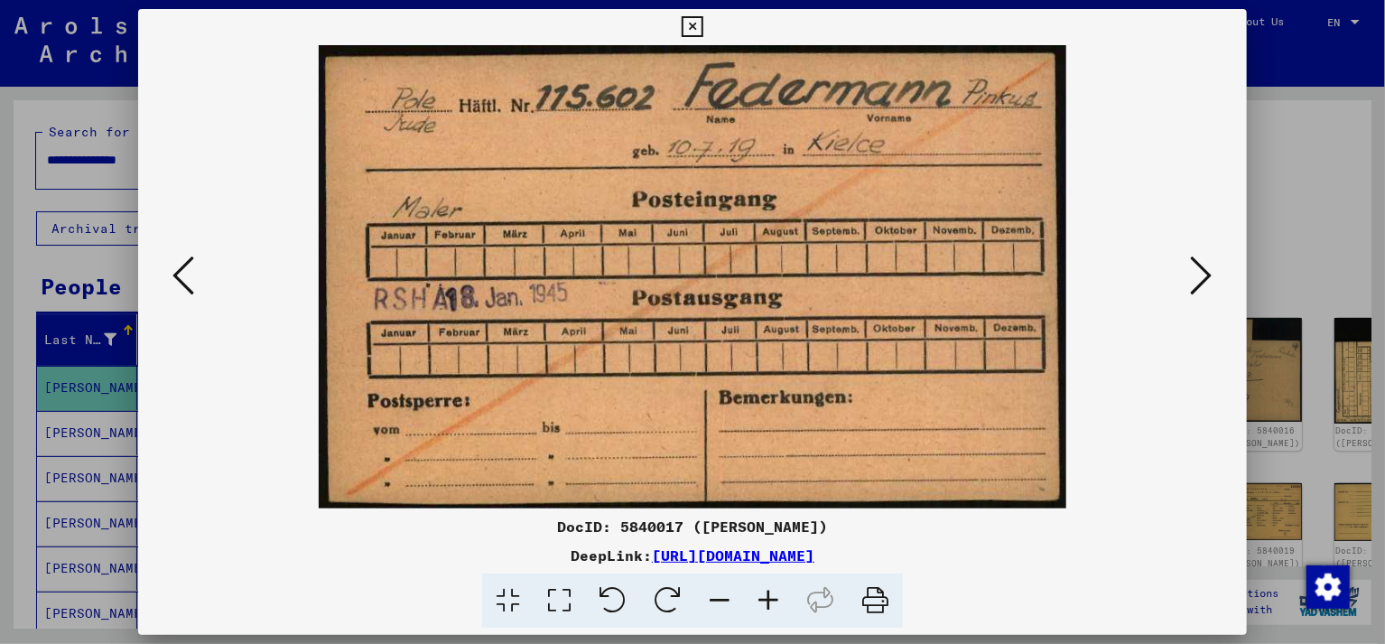
click at [1199, 280] on icon at bounding box center [1202, 275] width 22 height 43
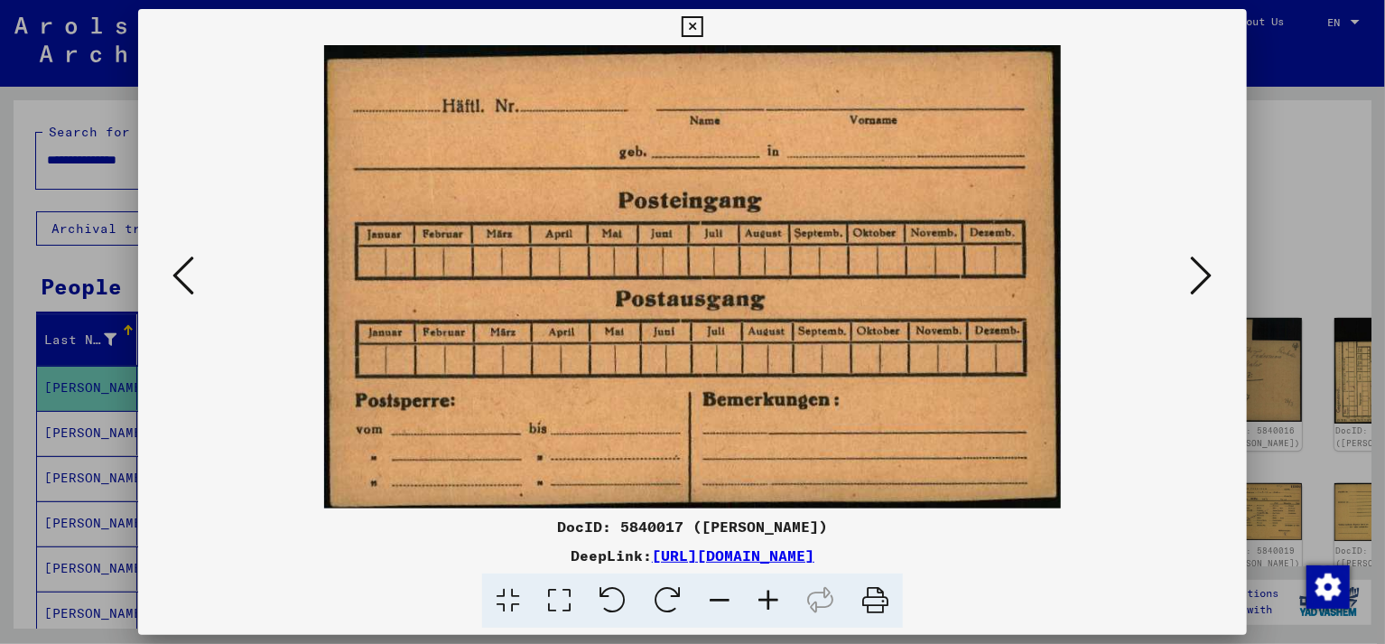
click at [1199, 280] on icon at bounding box center [1202, 275] width 22 height 43
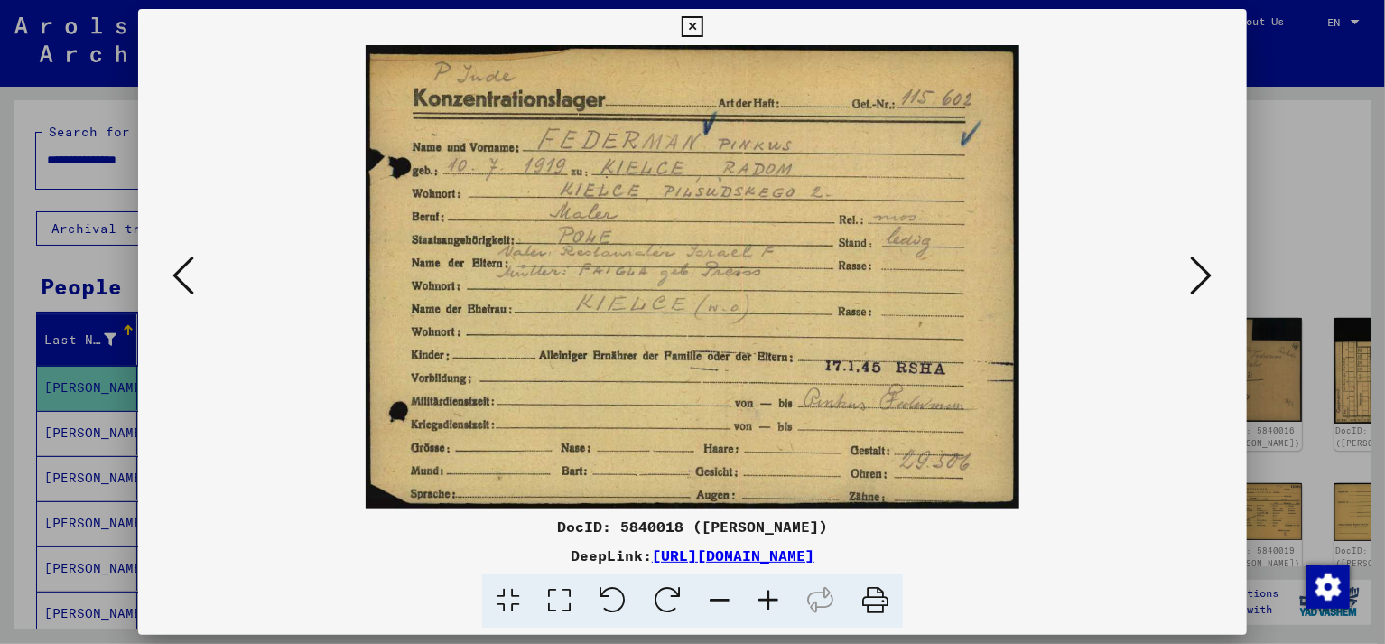
click at [1199, 280] on icon at bounding box center [1202, 275] width 22 height 43
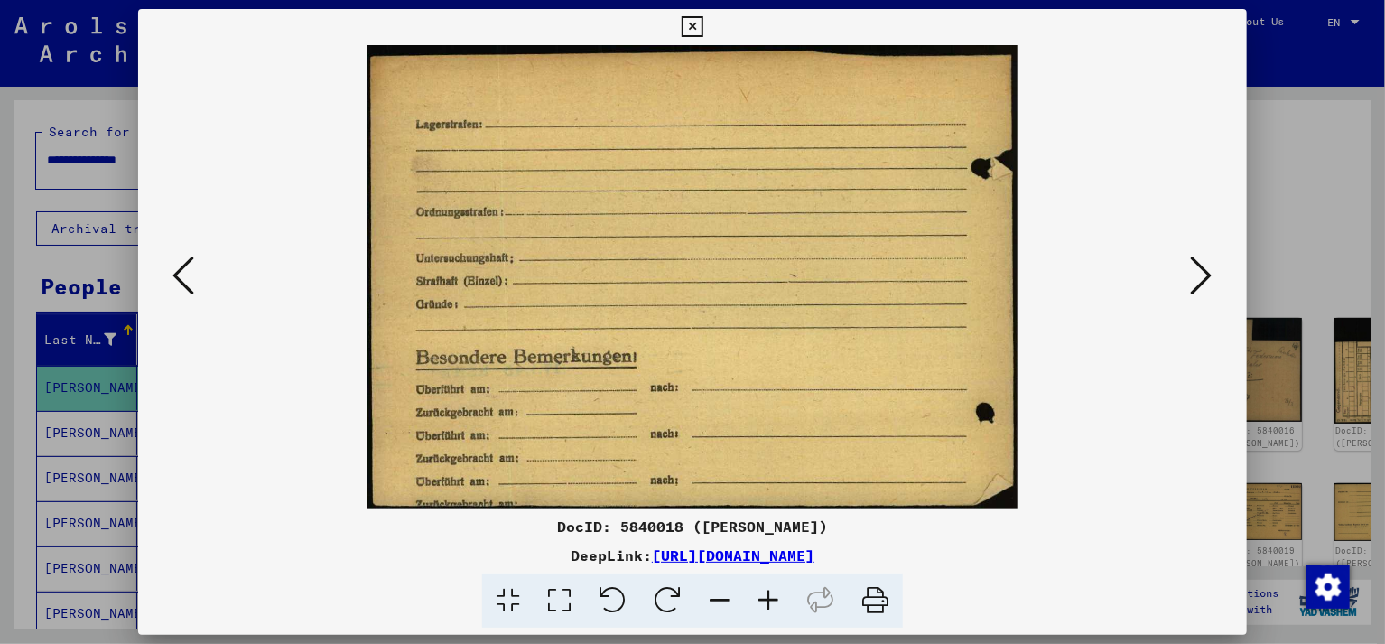
click at [184, 272] on icon at bounding box center [183, 275] width 22 height 43
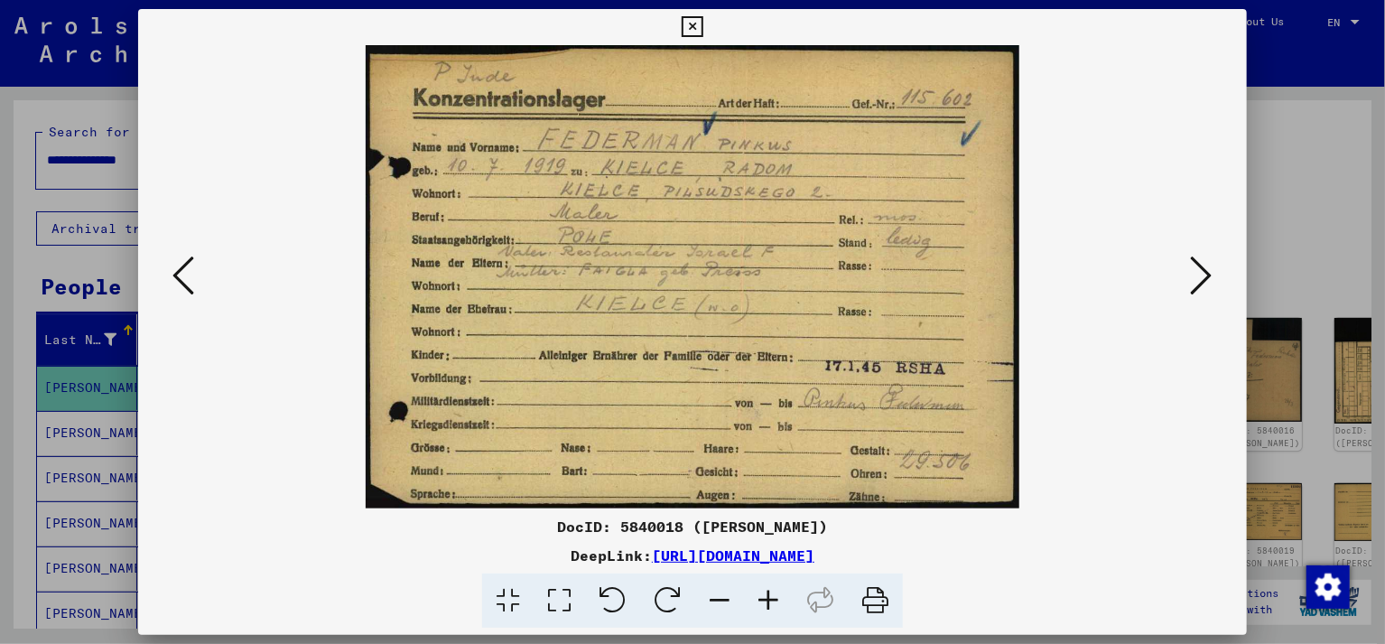
click at [182, 279] on icon at bounding box center [183, 275] width 22 height 43
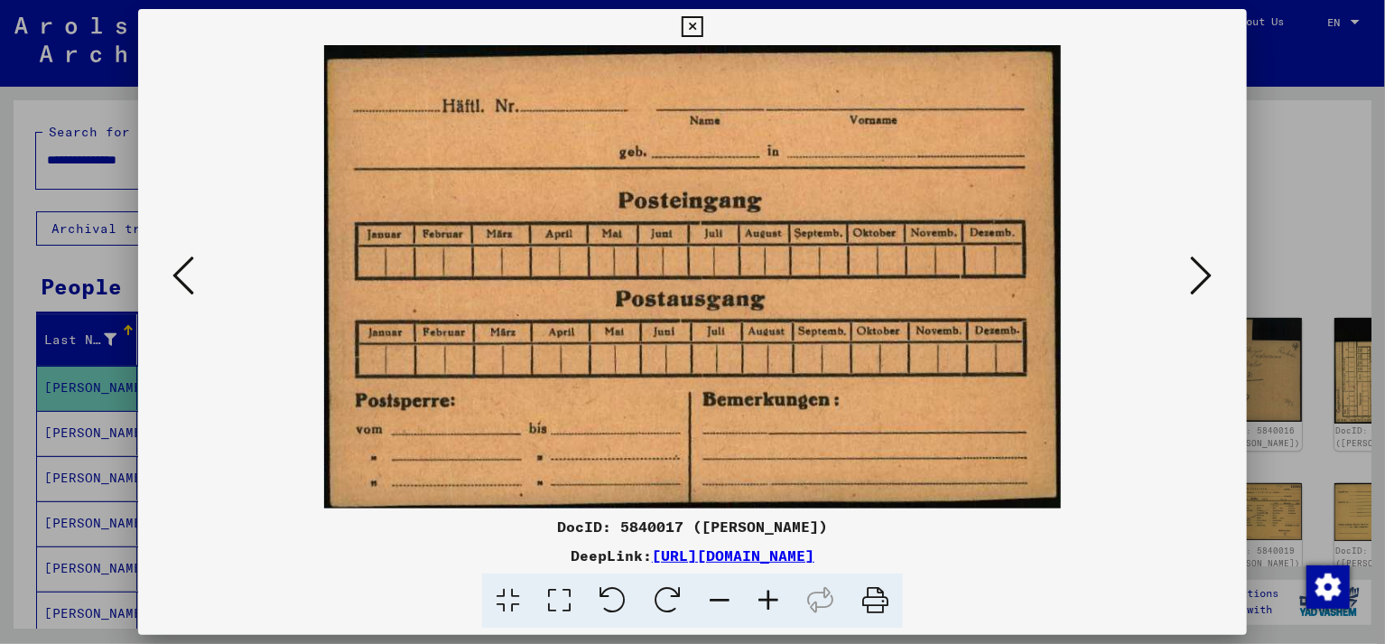
click at [182, 279] on icon at bounding box center [183, 275] width 22 height 43
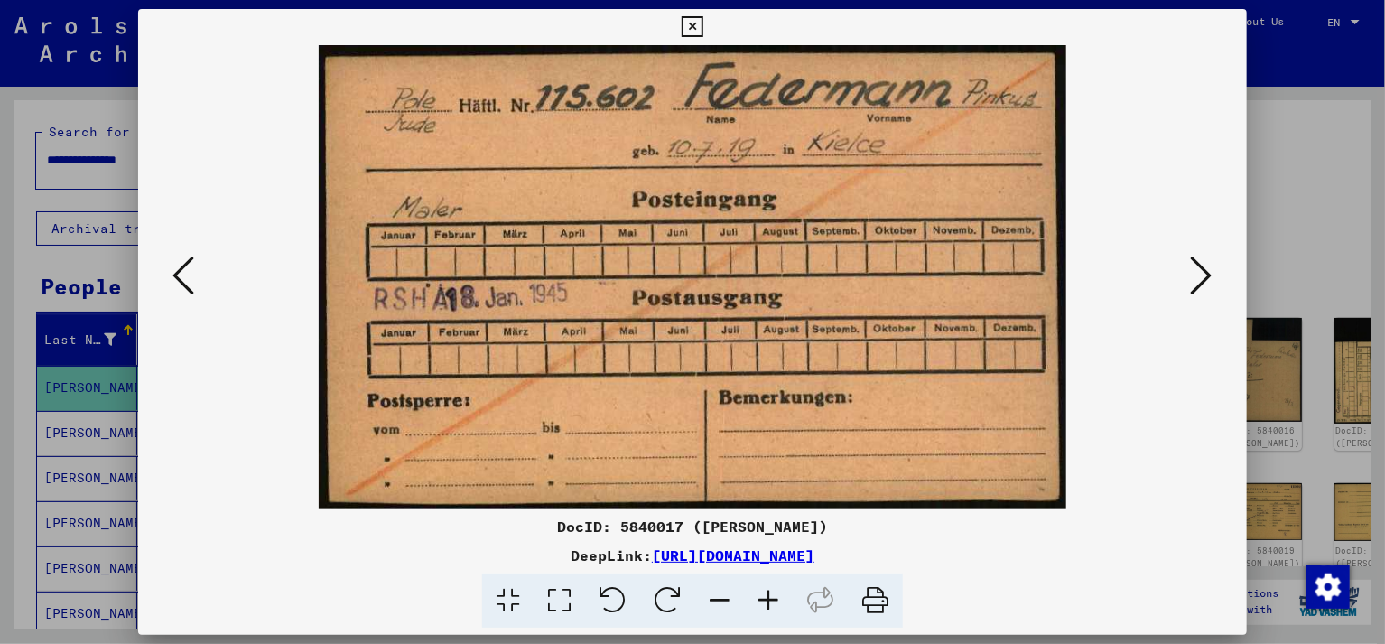
click at [182, 279] on icon at bounding box center [183, 275] width 22 height 43
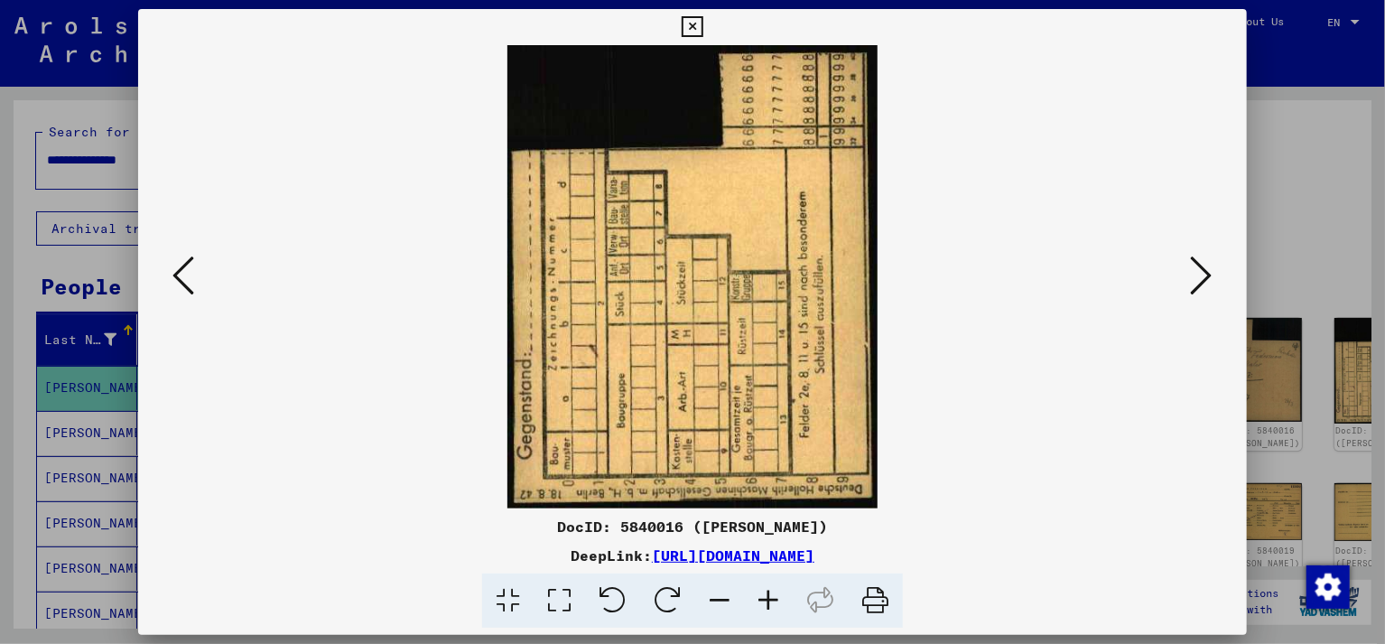
click at [182, 279] on icon at bounding box center [183, 275] width 22 height 43
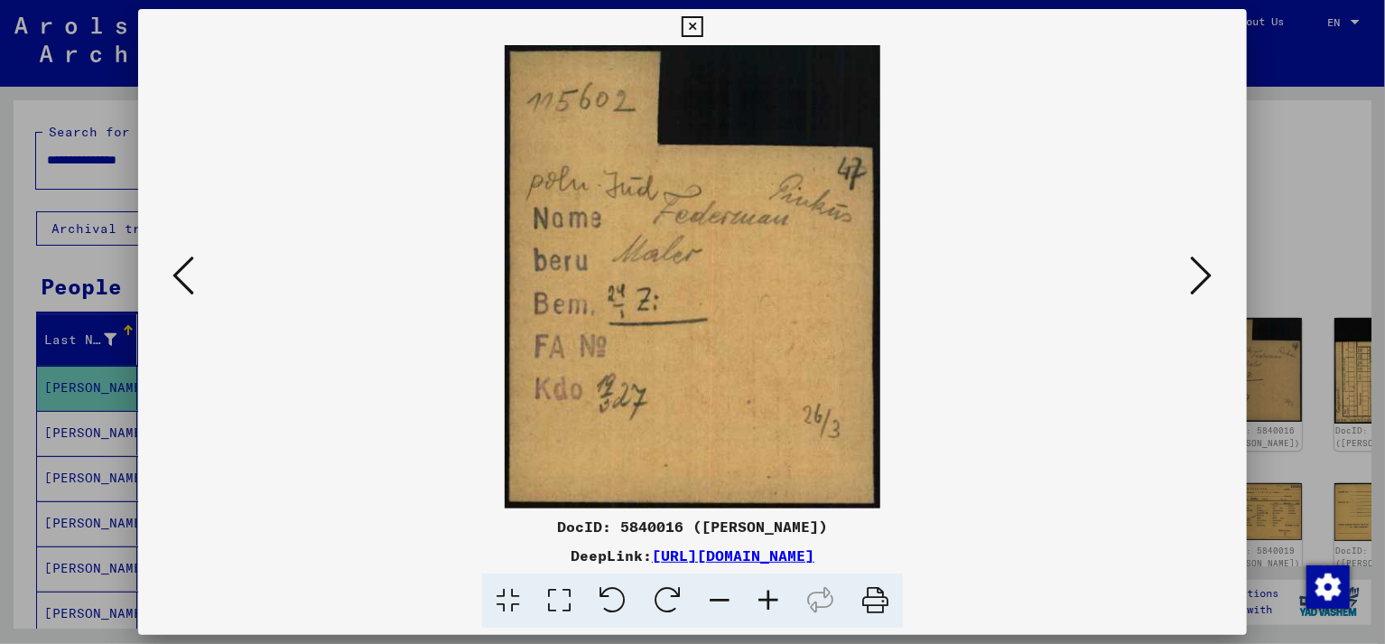
click at [182, 279] on icon at bounding box center [183, 275] width 22 height 43
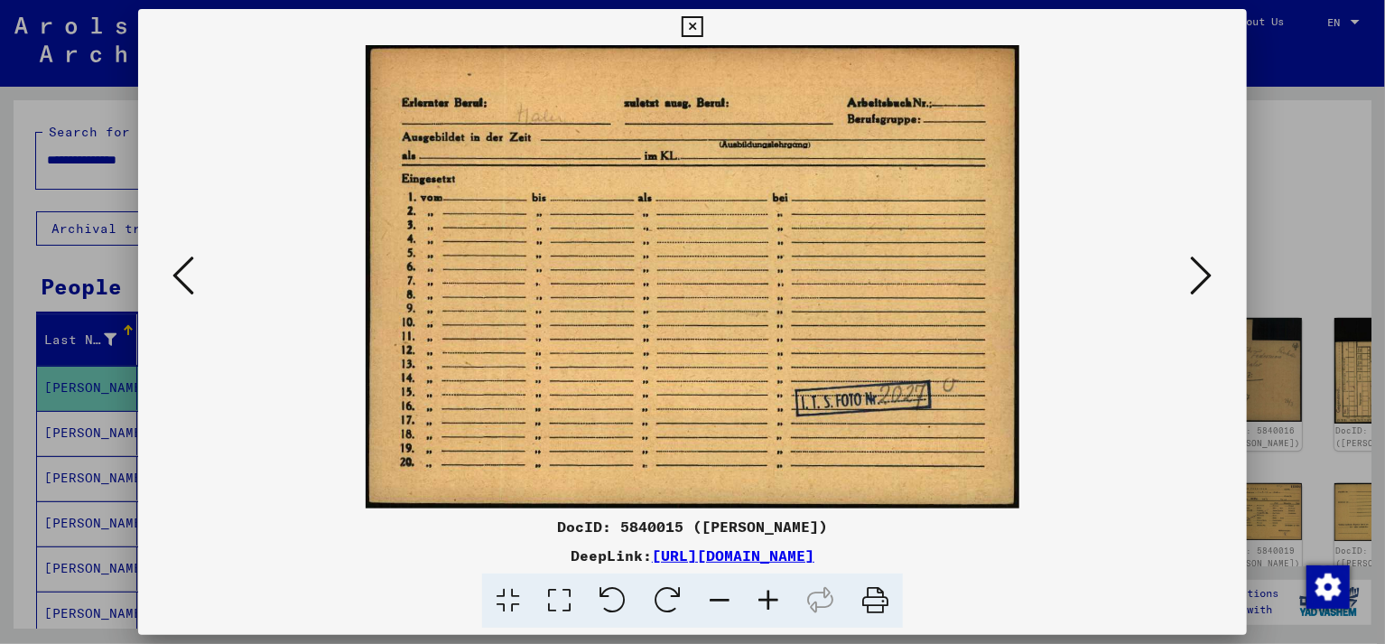
click at [182, 279] on icon at bounding box center [183, 275] width 22 height 43
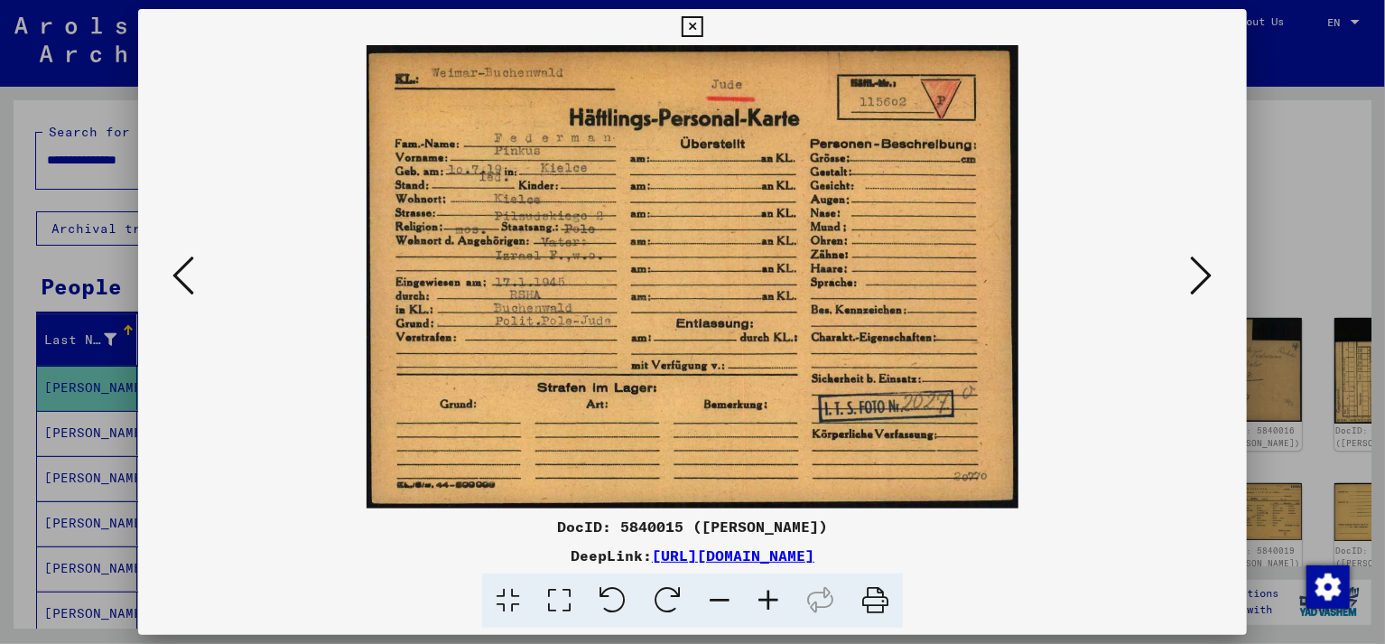
click at [182, 279] on icon at bounding box center [183, 275] width 22 height 43
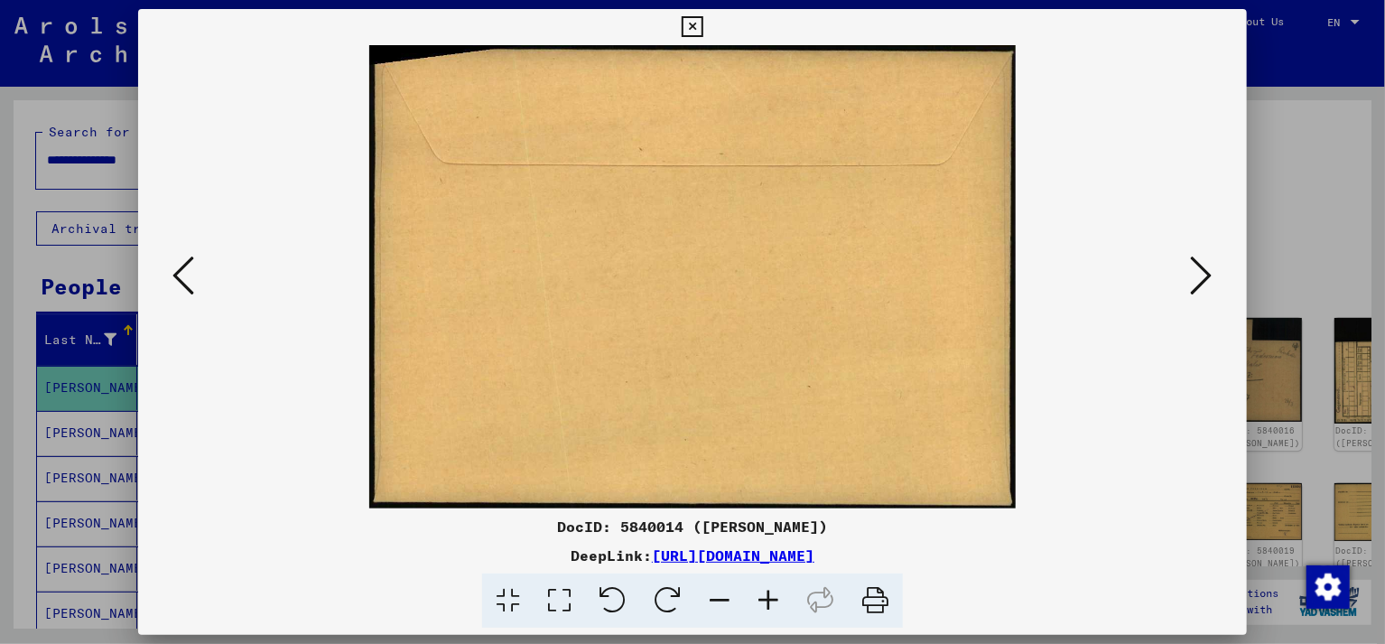
click at [702, 22] on icon at bounding box center [692, 27] width 21 height 22
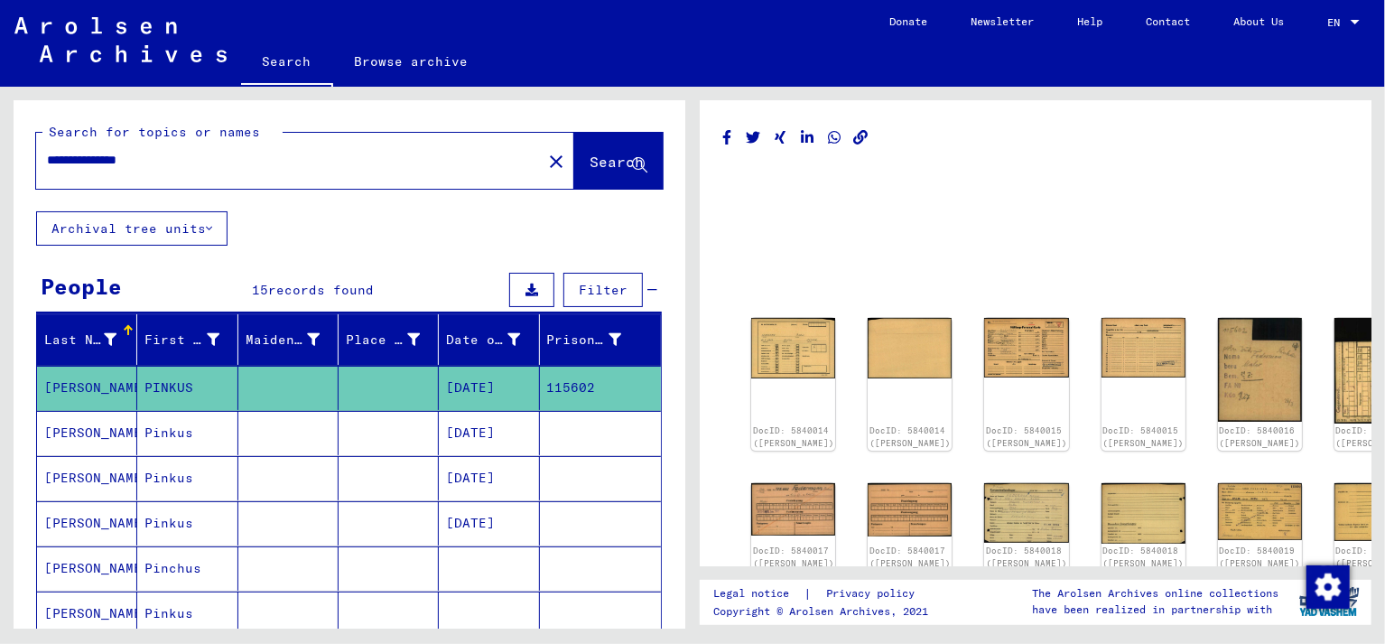
click at [67, 431] on mat-cell "FEDERMAN" at bounding box center [87, 433] width 100 height 44
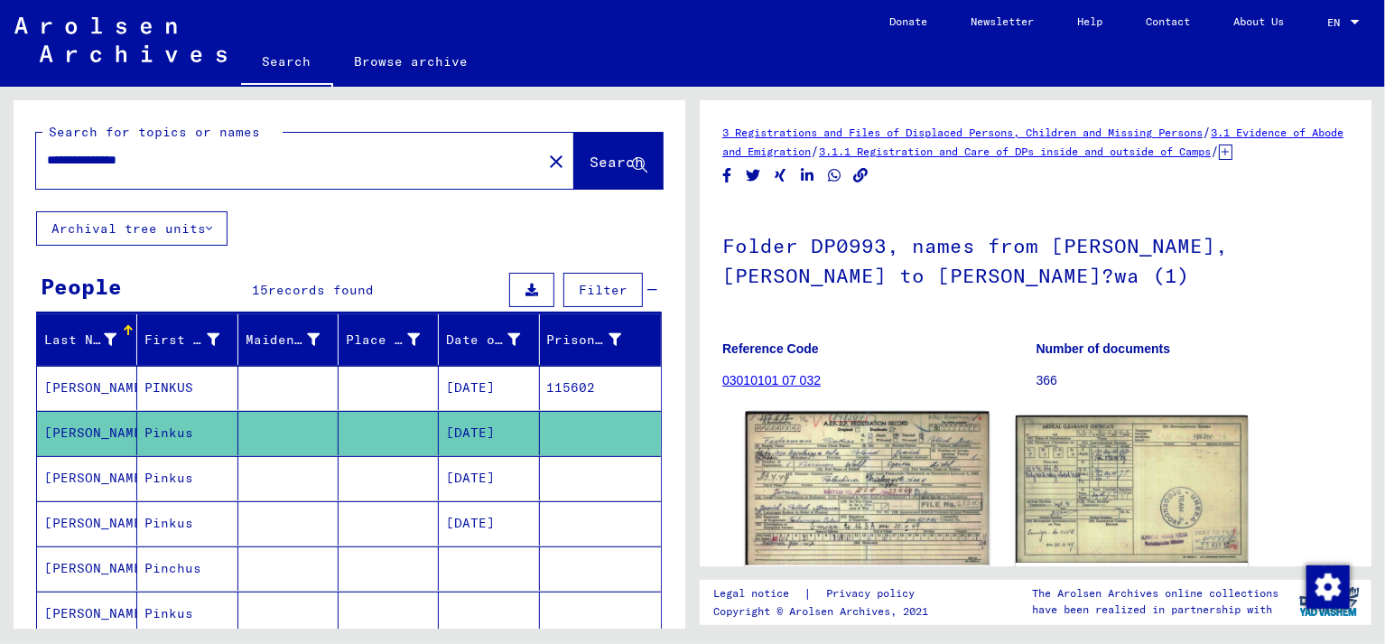
click at [882, 497] on img at bounding box center [868, 488] width 244 height 153
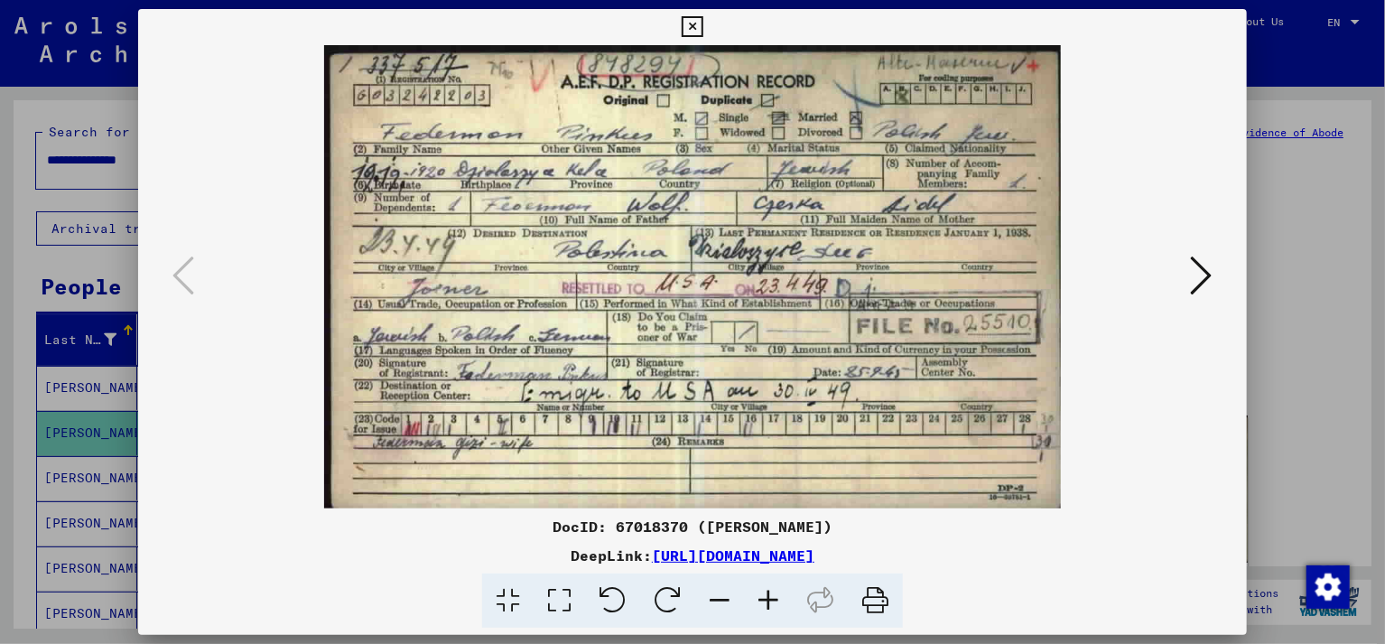
click at [1194, 265] on icon at bounding box center [1202, 275] width 22 height 43
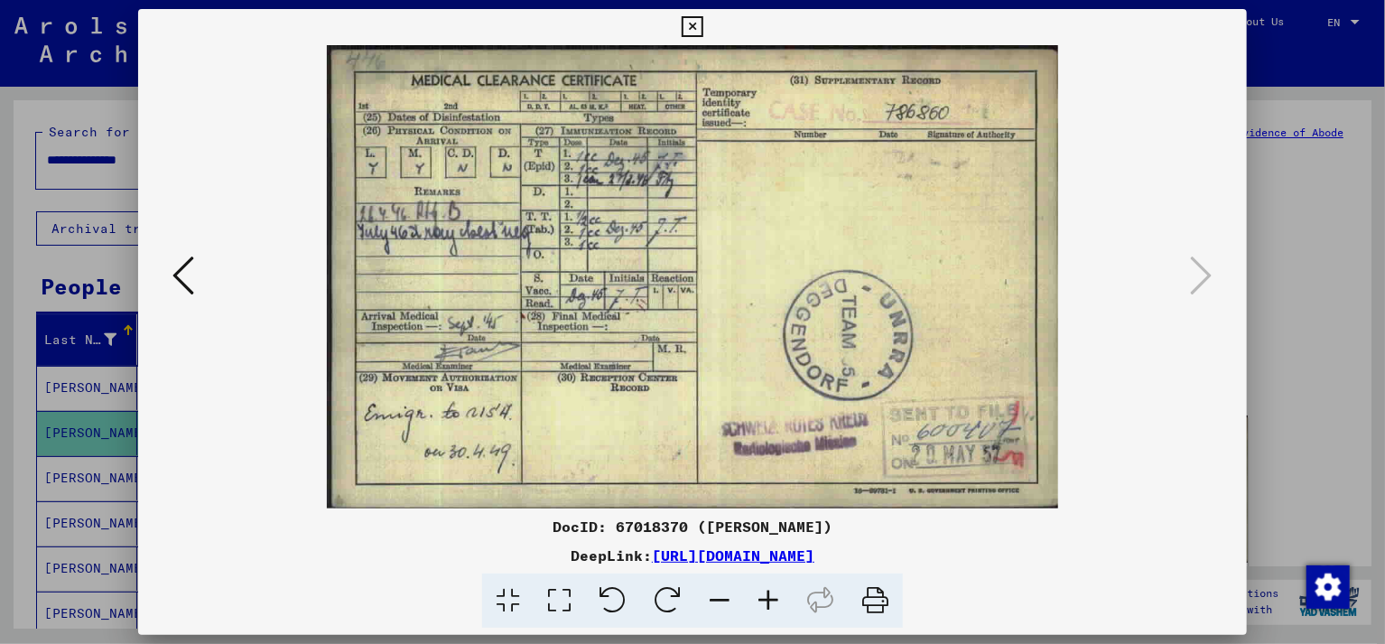
click at [186, 280] on icon at bounding box center [183, 275] width 22 height 43
